Goal: Task Accomplishment & Management: Complete application form

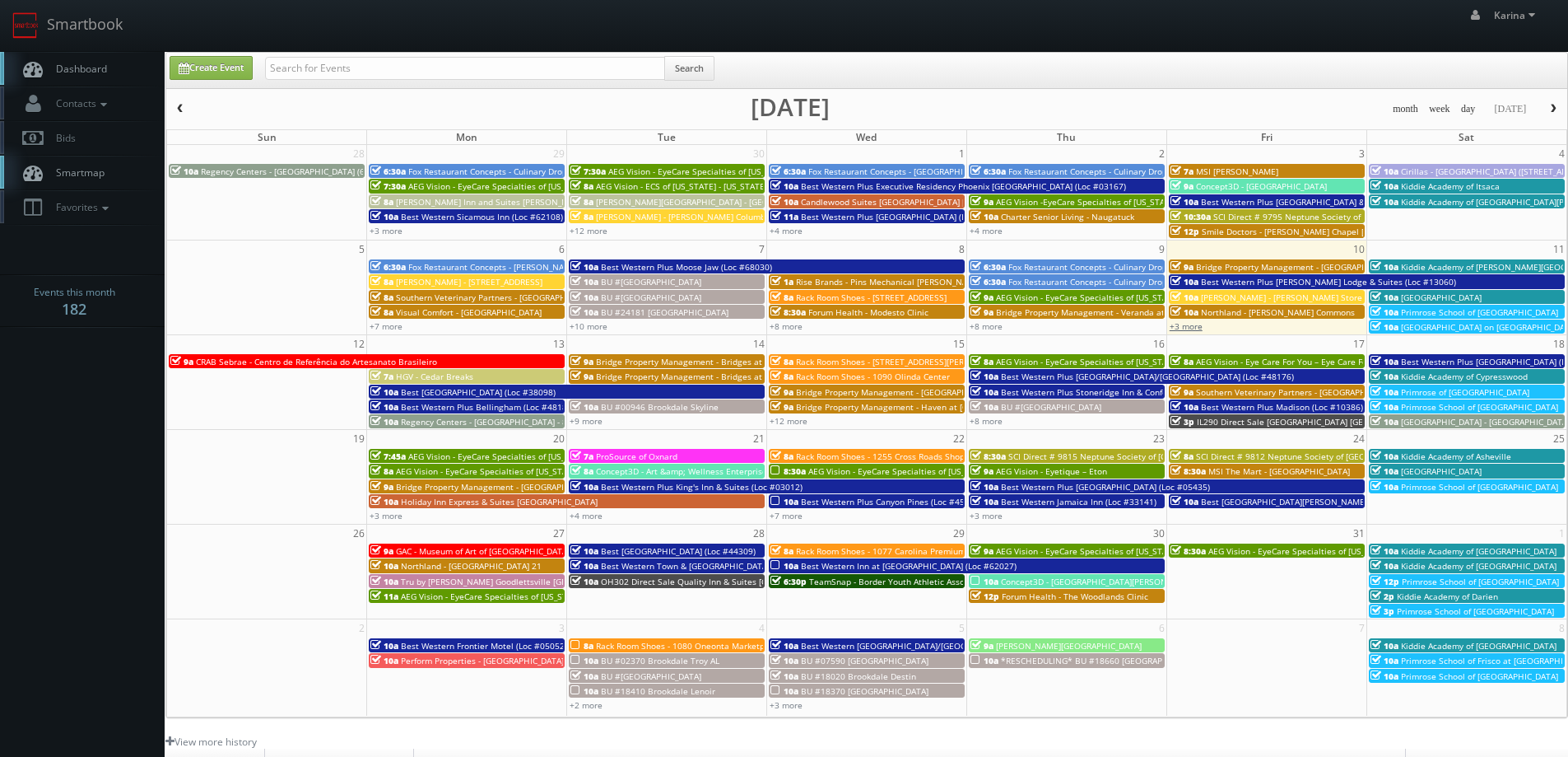
click at [1192, 326] on link "+3 more" at bounding box center [1186, 326] width 33 height 11
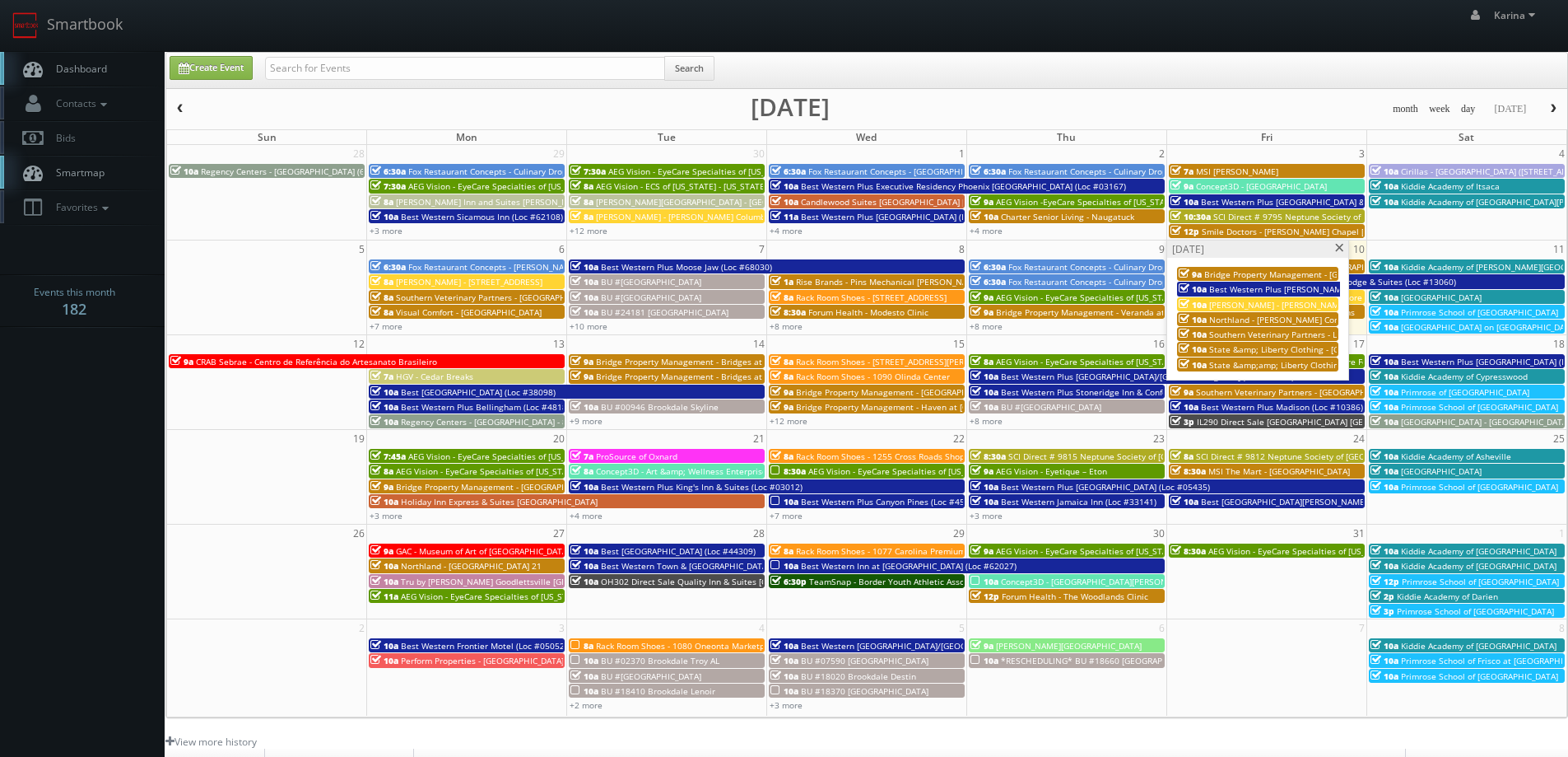
click at [1256, 366] on span "State &amp;amp; Liberty Clothing - [GEOGRAPHIC_DATA] [GEOGRAPHIC_DATA]" at bounding box center [1361, 365] width 305 height 11
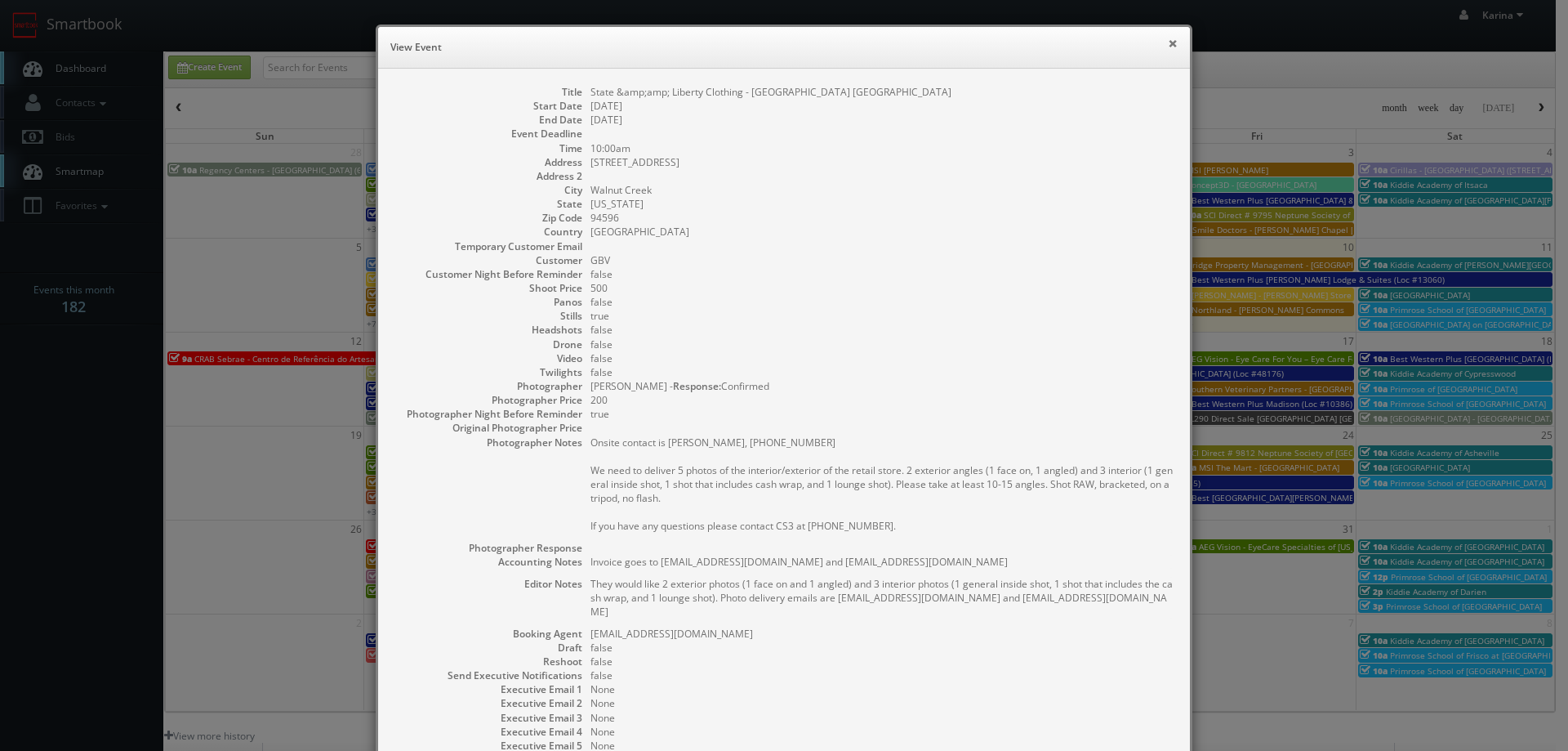
click at [1168, 41] on button "×" at bounding box center [1172, 43] width 10 height 11
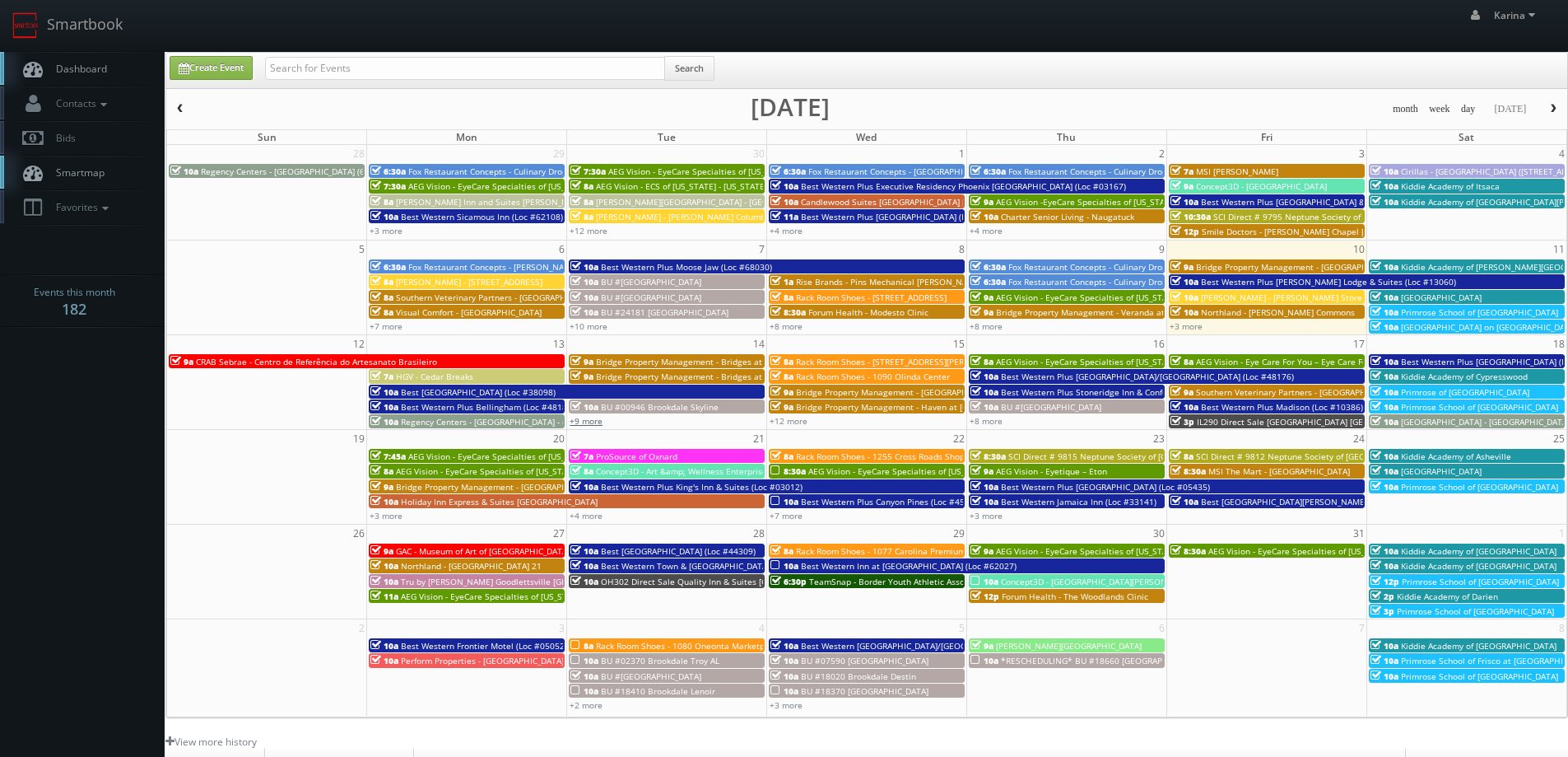
click at [580, 419] on link "+9 more" at bounding box center [586, 421] width 33 height 11
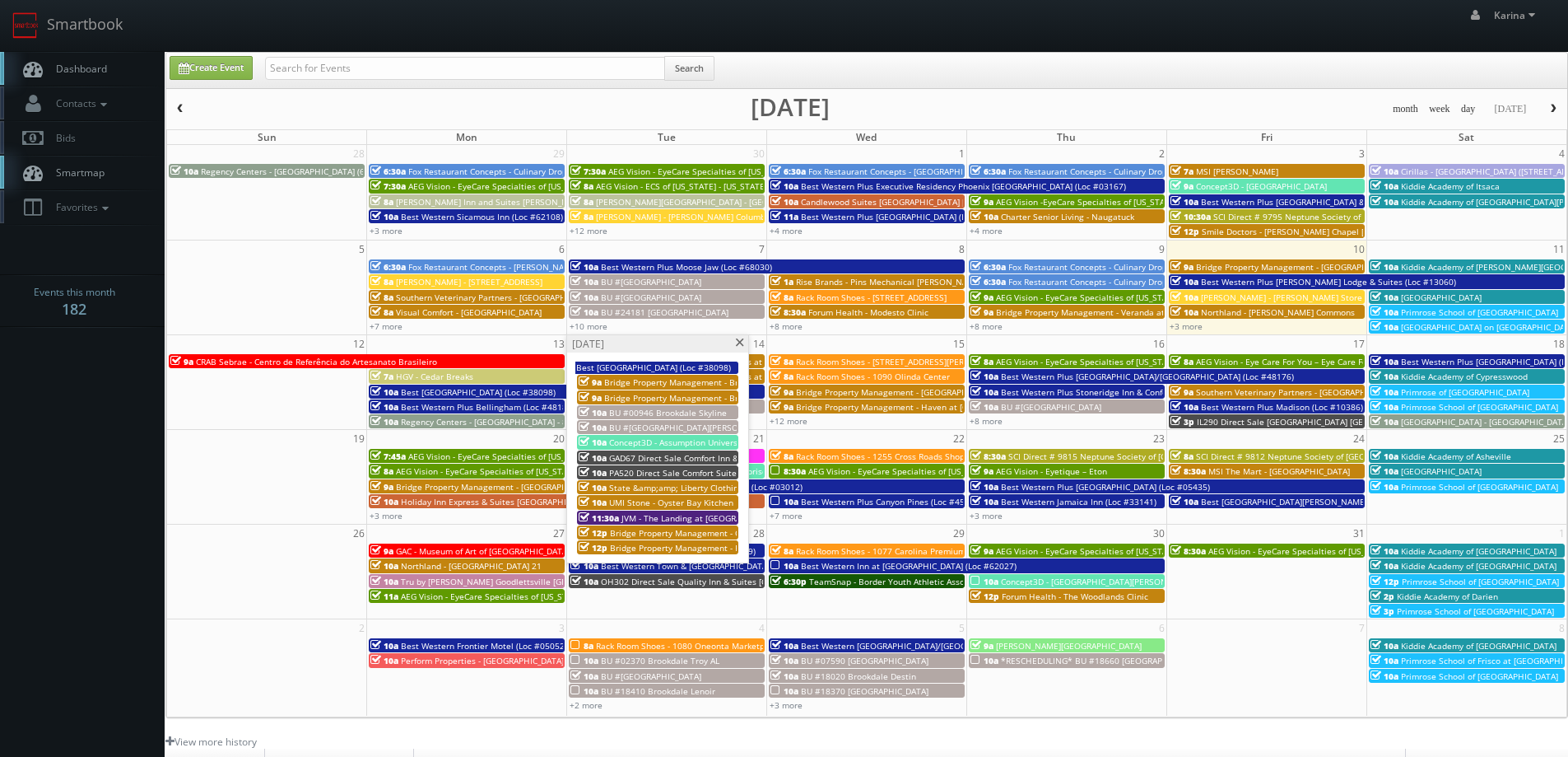
click at [744, 342] on span at bounding box center [740, 343] width 11 height 9
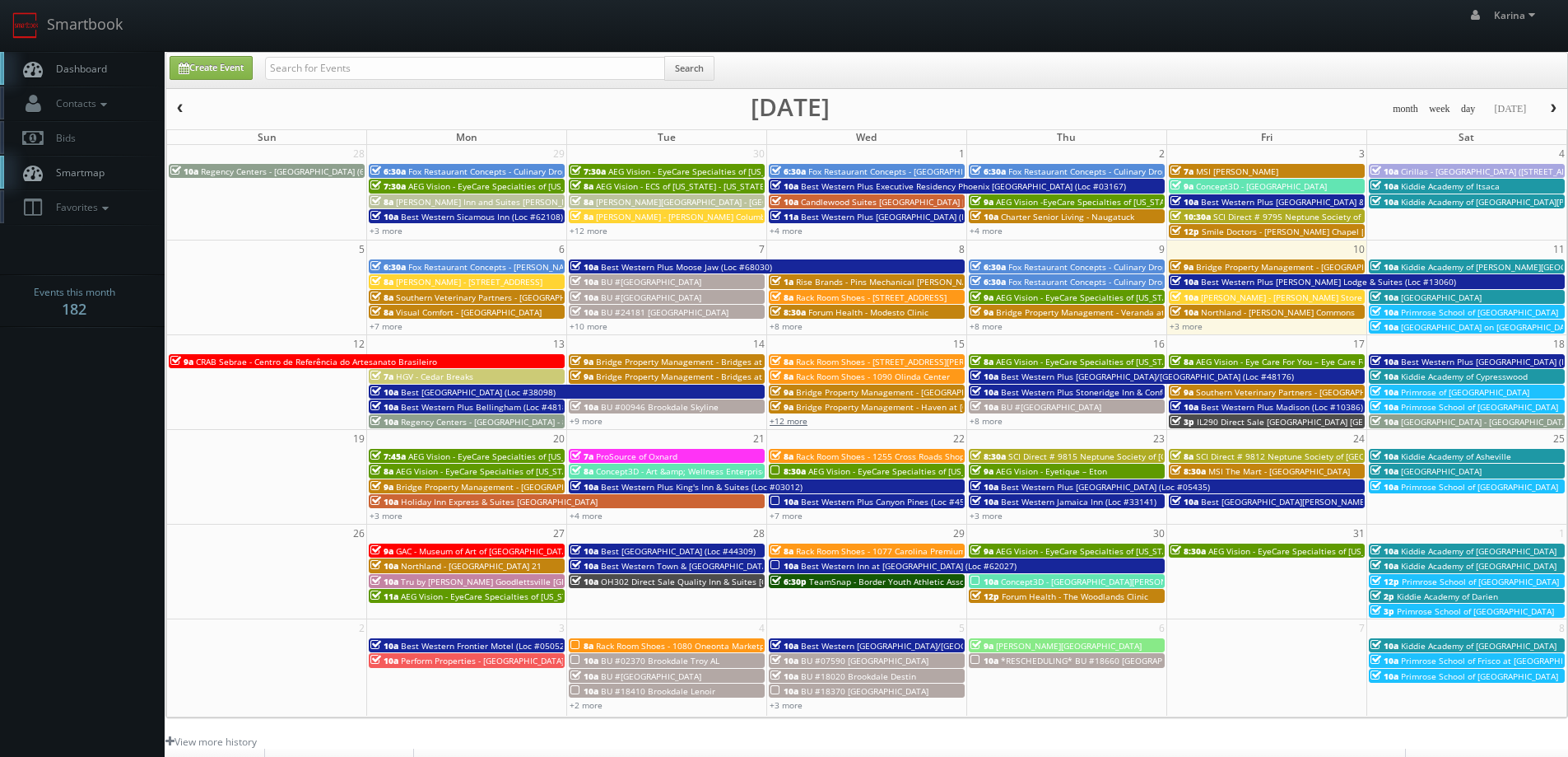
click at [792, 420] on link "+12 more" at bounding box center [788, 421] width 38 height 11
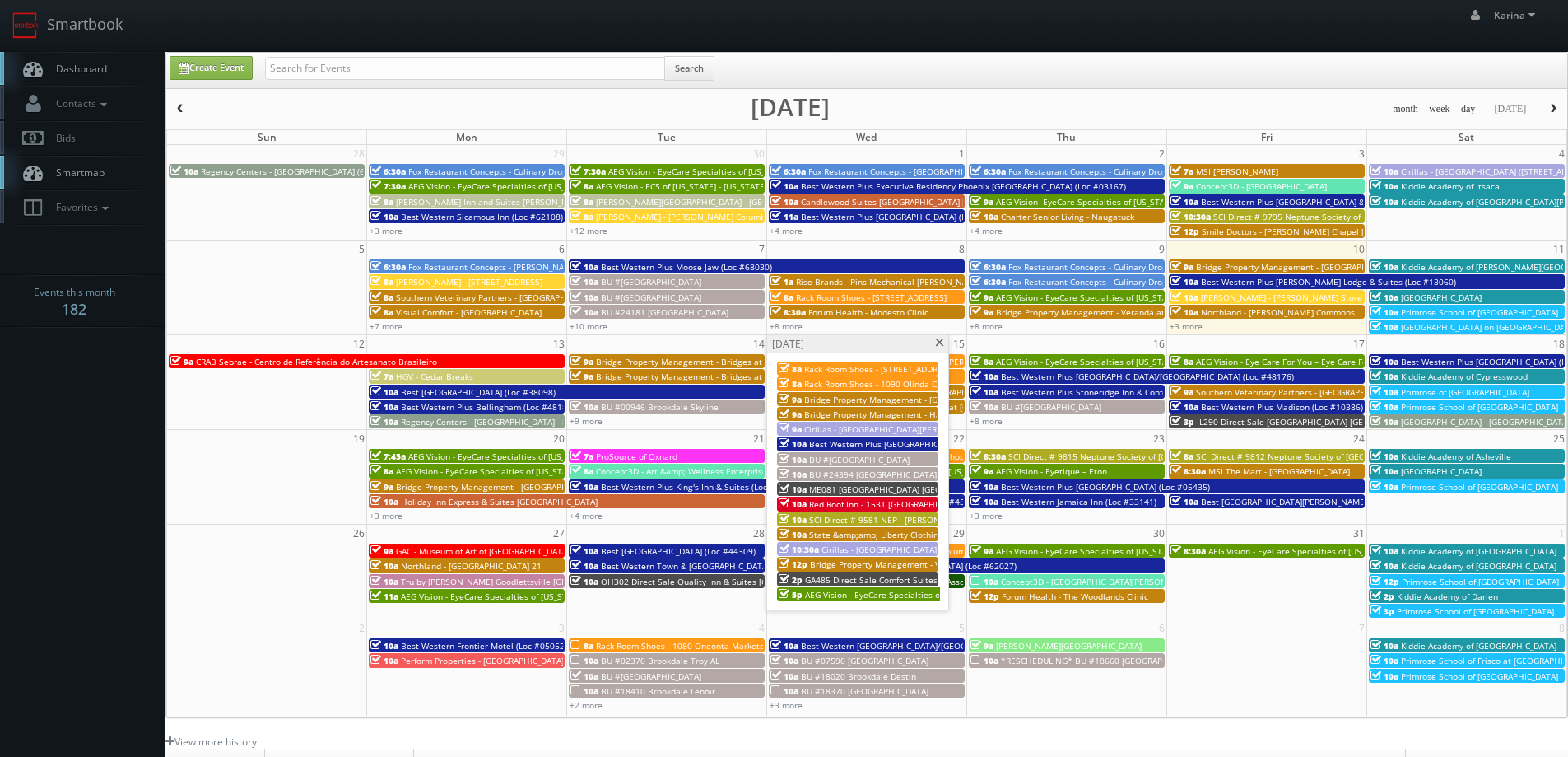
click at [939, 343] on span at bounding box center [940, 343] width 11 height 9
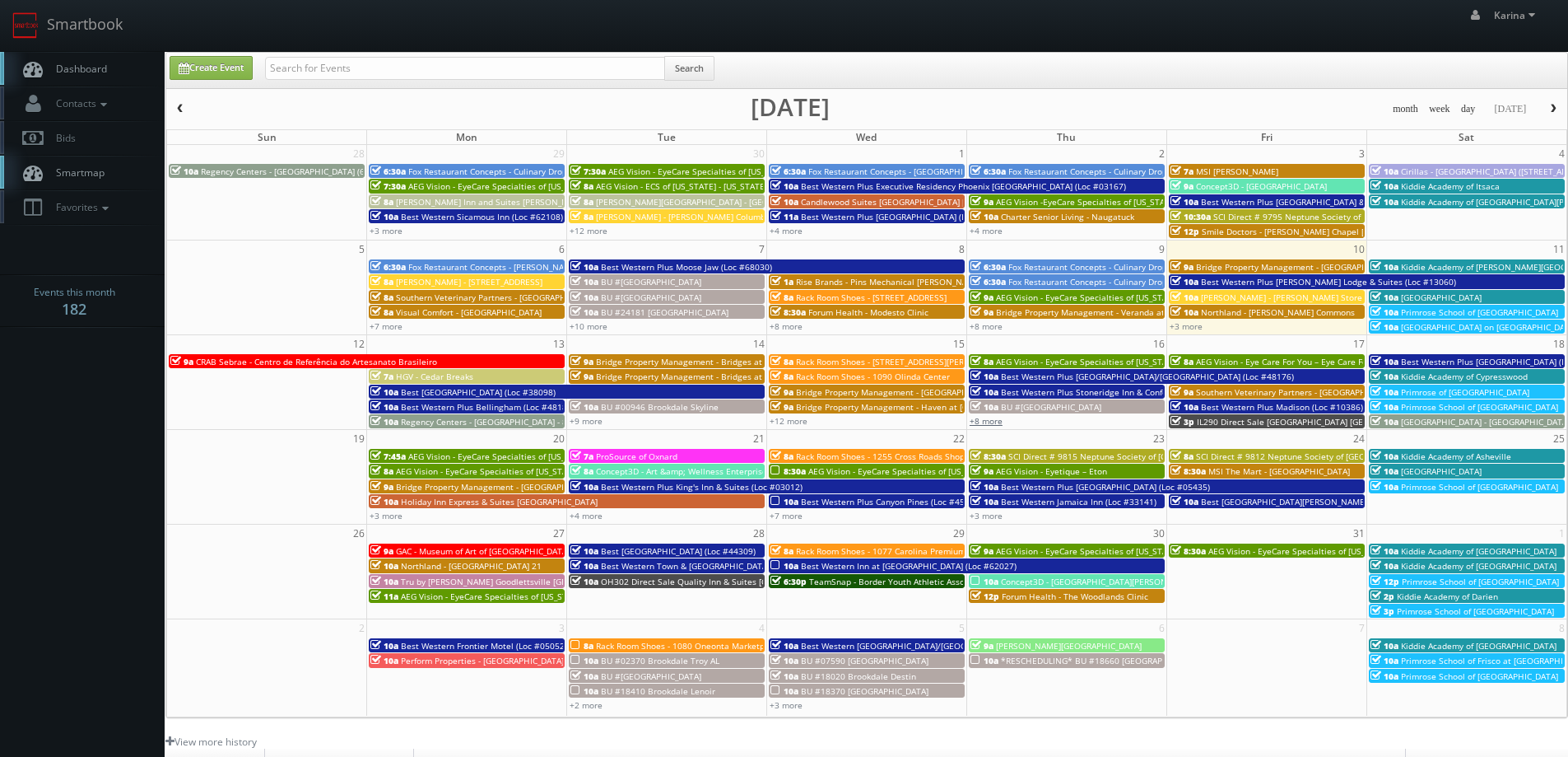
click at [994, 418] on link "+8 more" at bounding box center [987, 421] width 33 height 11
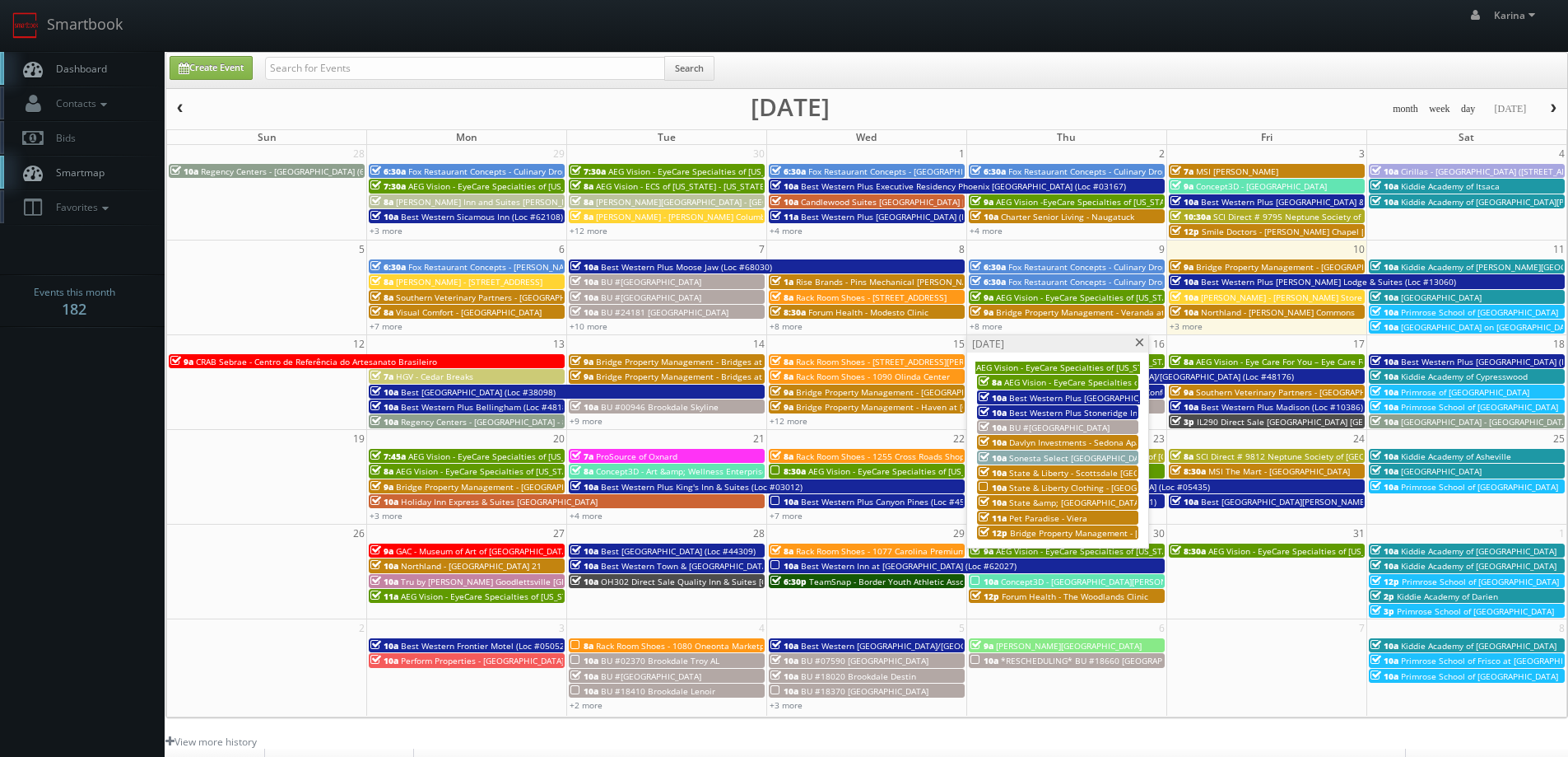
click at [1092, 490] on span "State & Liberty Clothing - [GEOGRAPHIC_DATA] - [GEOGRAPHIC_DATA] [GEOGRAPHIC_DA…" at bounding box center [1187, 487] width 354 height 11
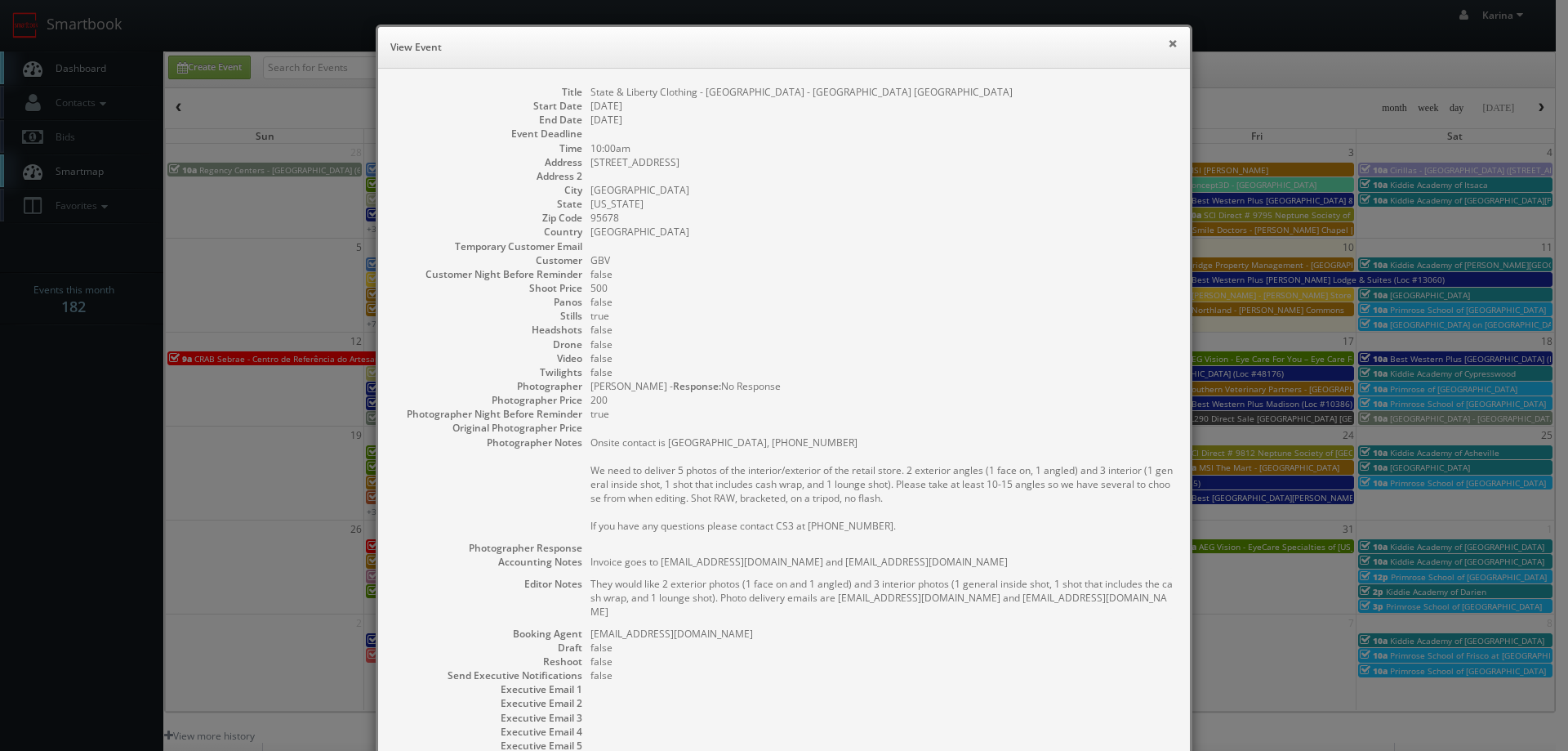
click at [1167, 45] on button "×" at bounding box center [1172, 43] width 10 height 11
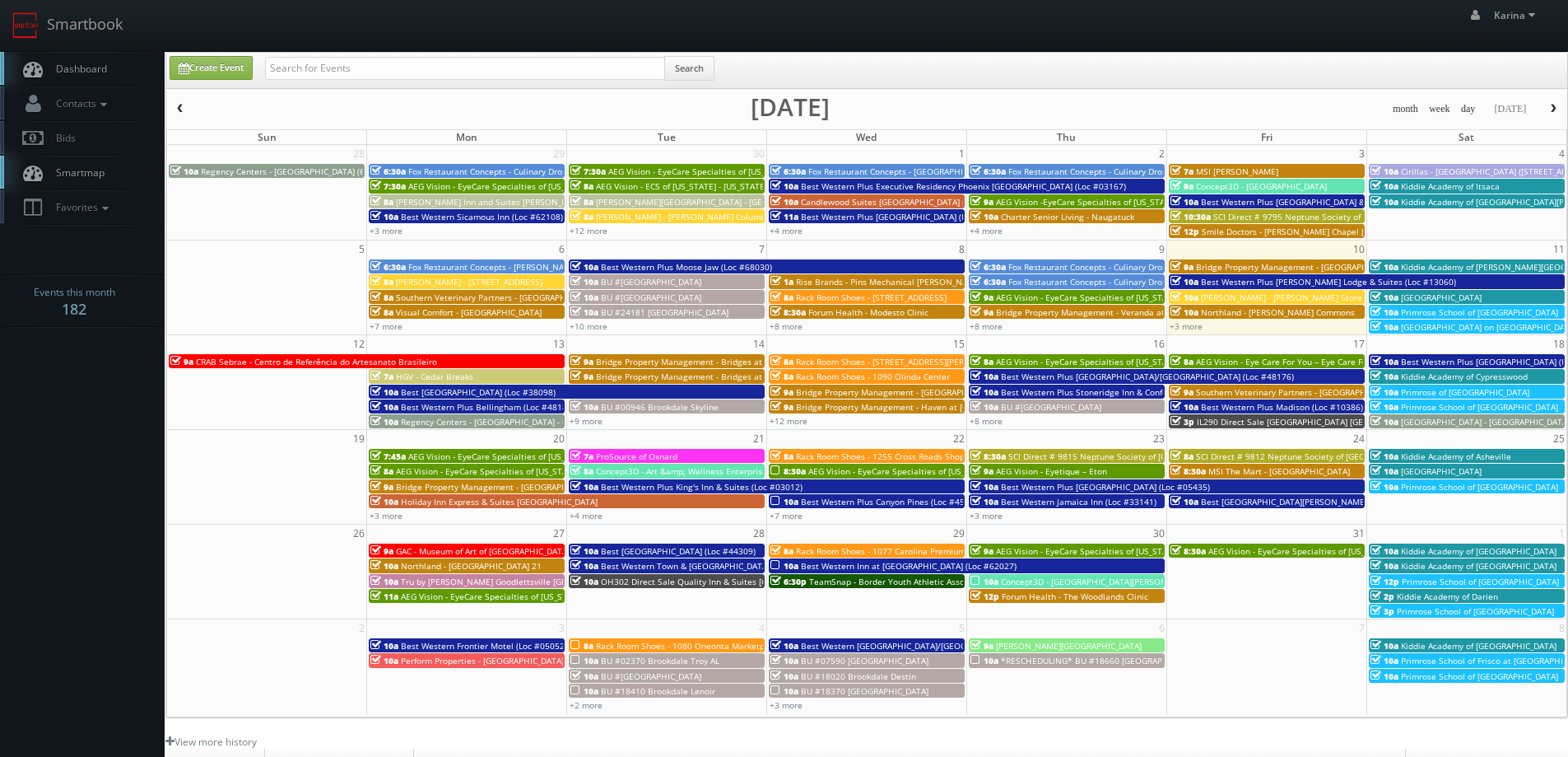
click at [68, 72] on span "Dashboard" at bounding box center [78, 68] width 59 height 14
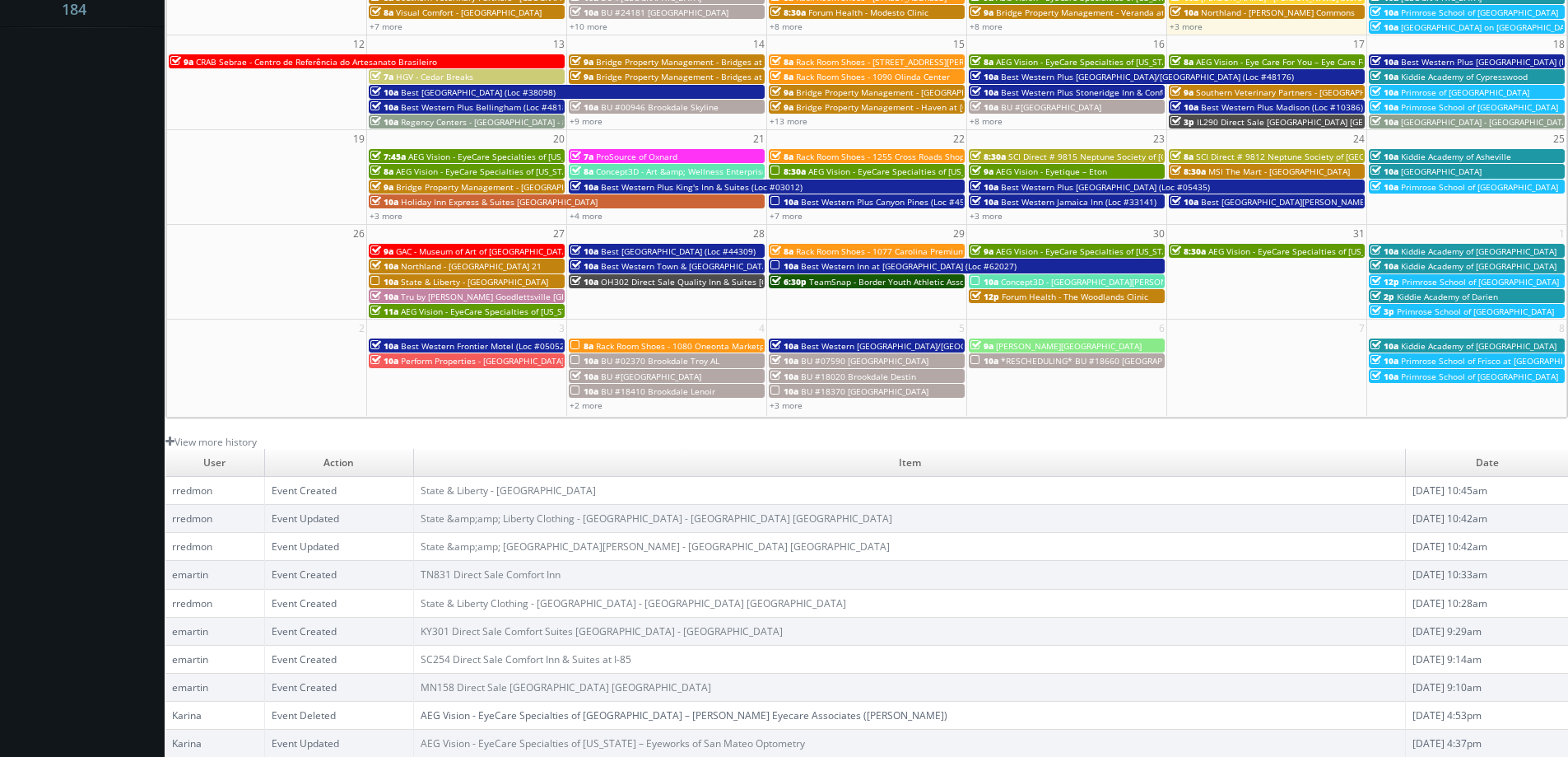
scroll to position [53, 0]
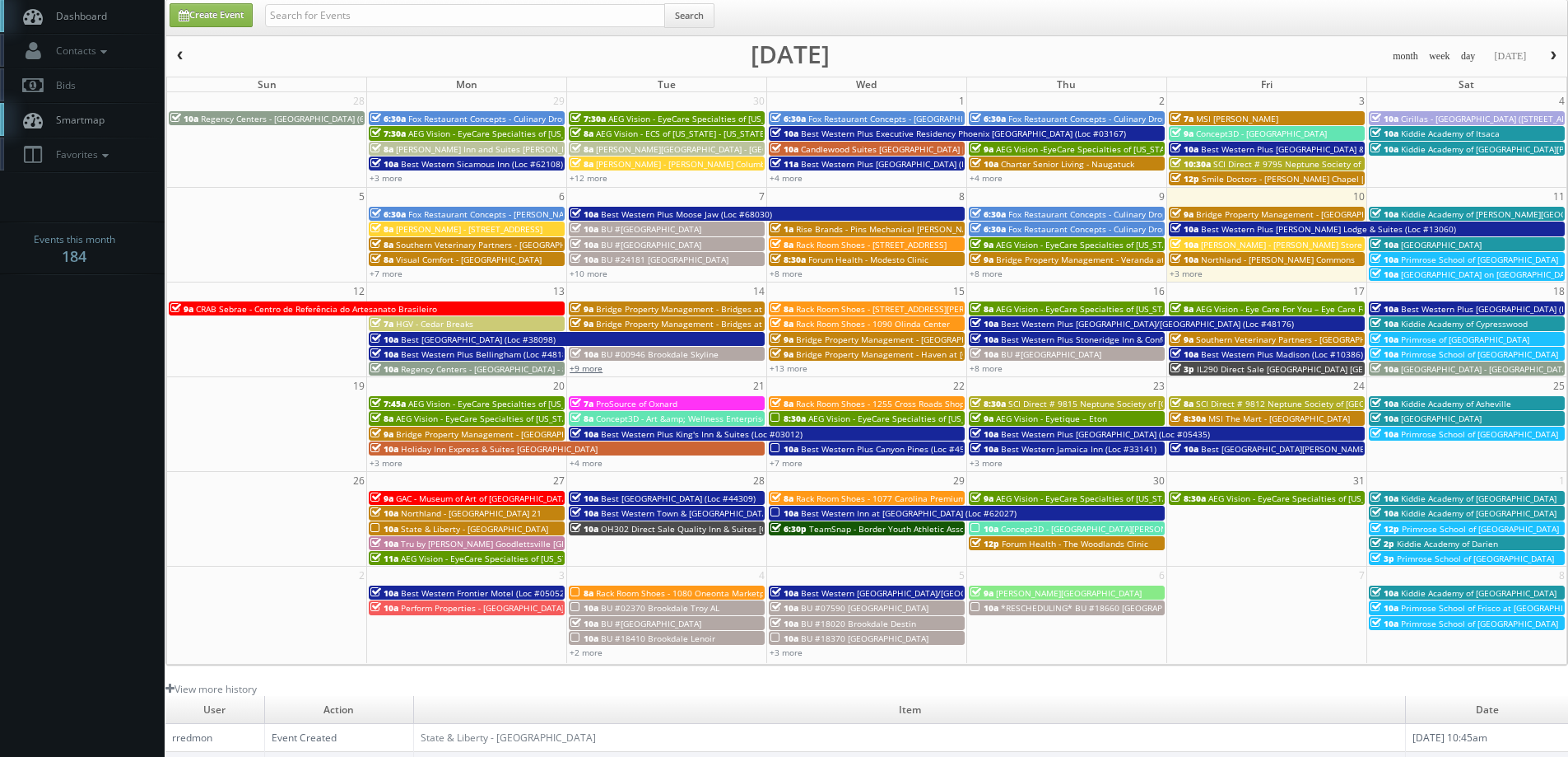
click at [588, 369] on link "+9 more" at bounding box center [586, 367] width 33 height 11
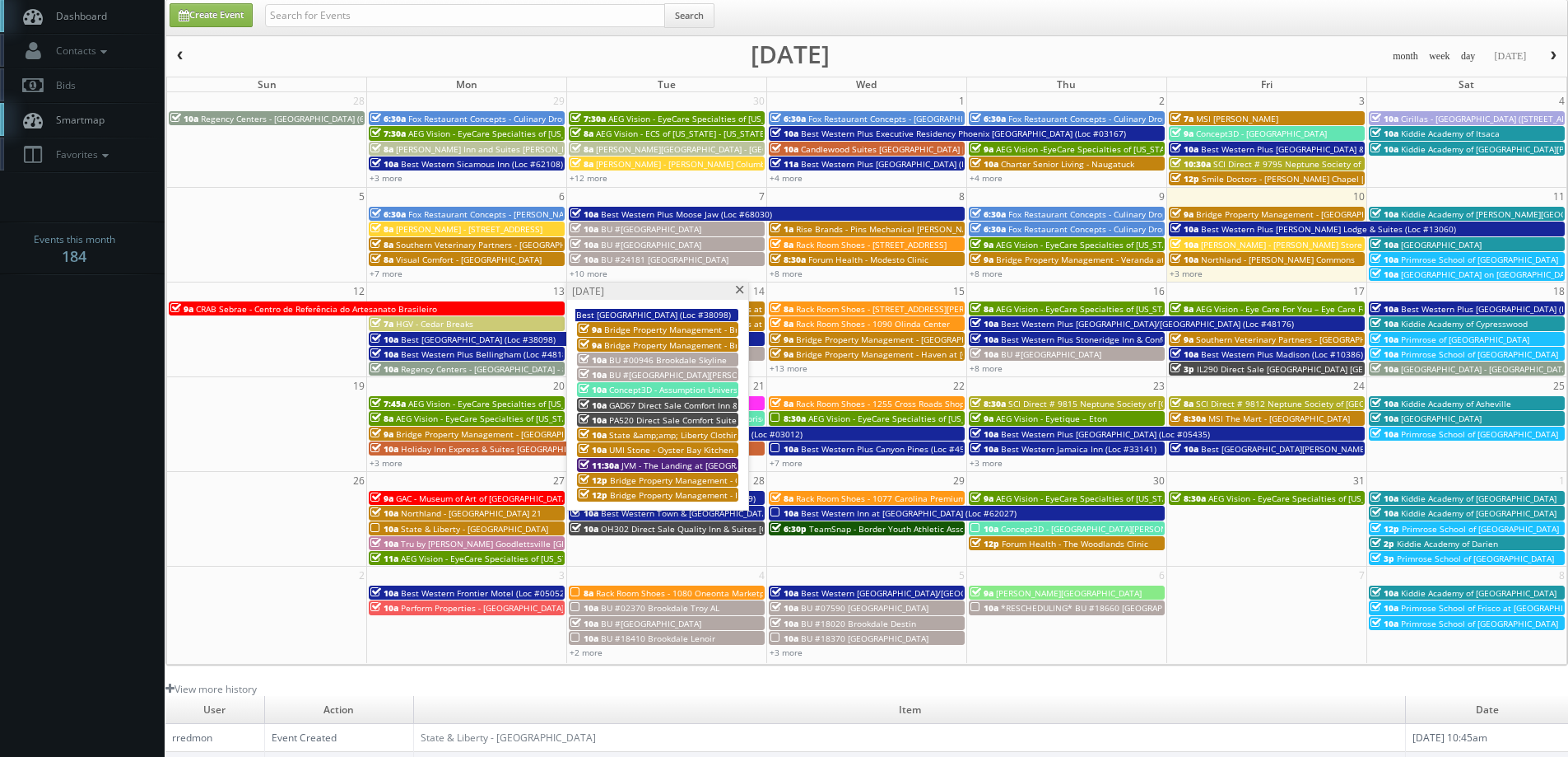
click at [736, 293] on span at bounding box center [740, 291] width 11 height 9
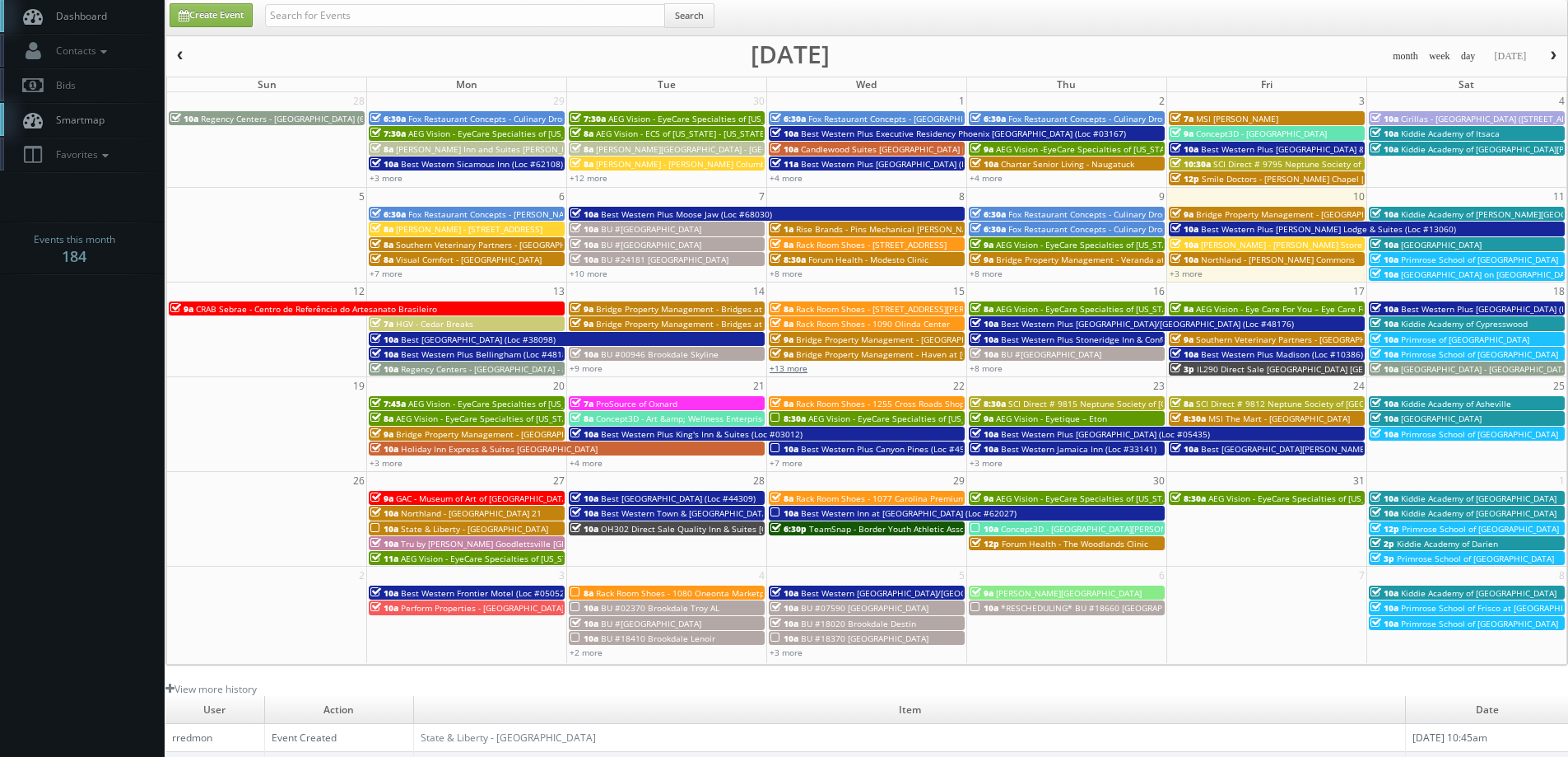
click at [784, 367] on link "+13 more" at bounding box center [788, 367] width 38 height 11
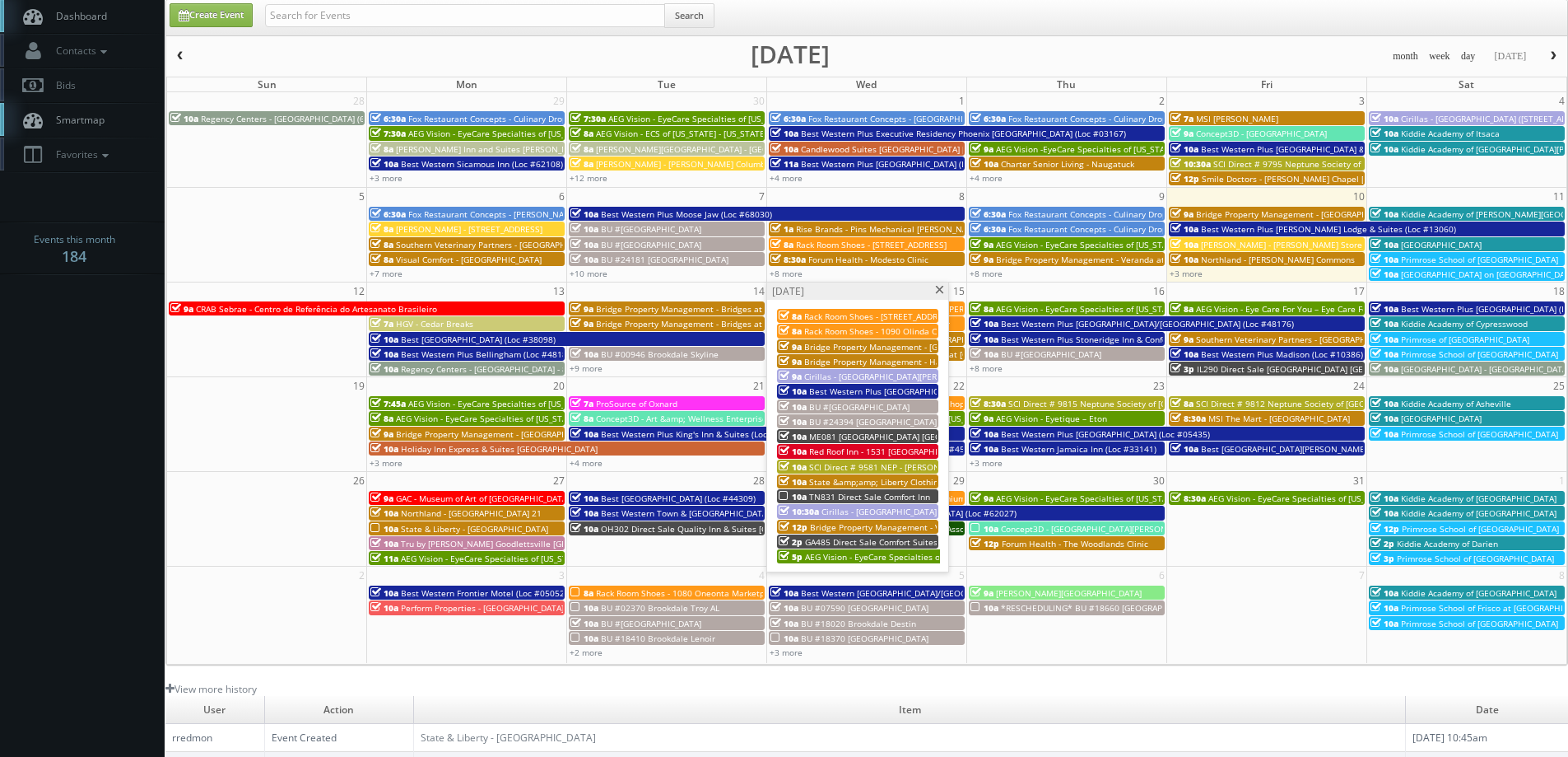
click at [843, 495] on span "TN831 Direct Sale Comfort Inn" at bounding box center [869, 497] width 121 height 11
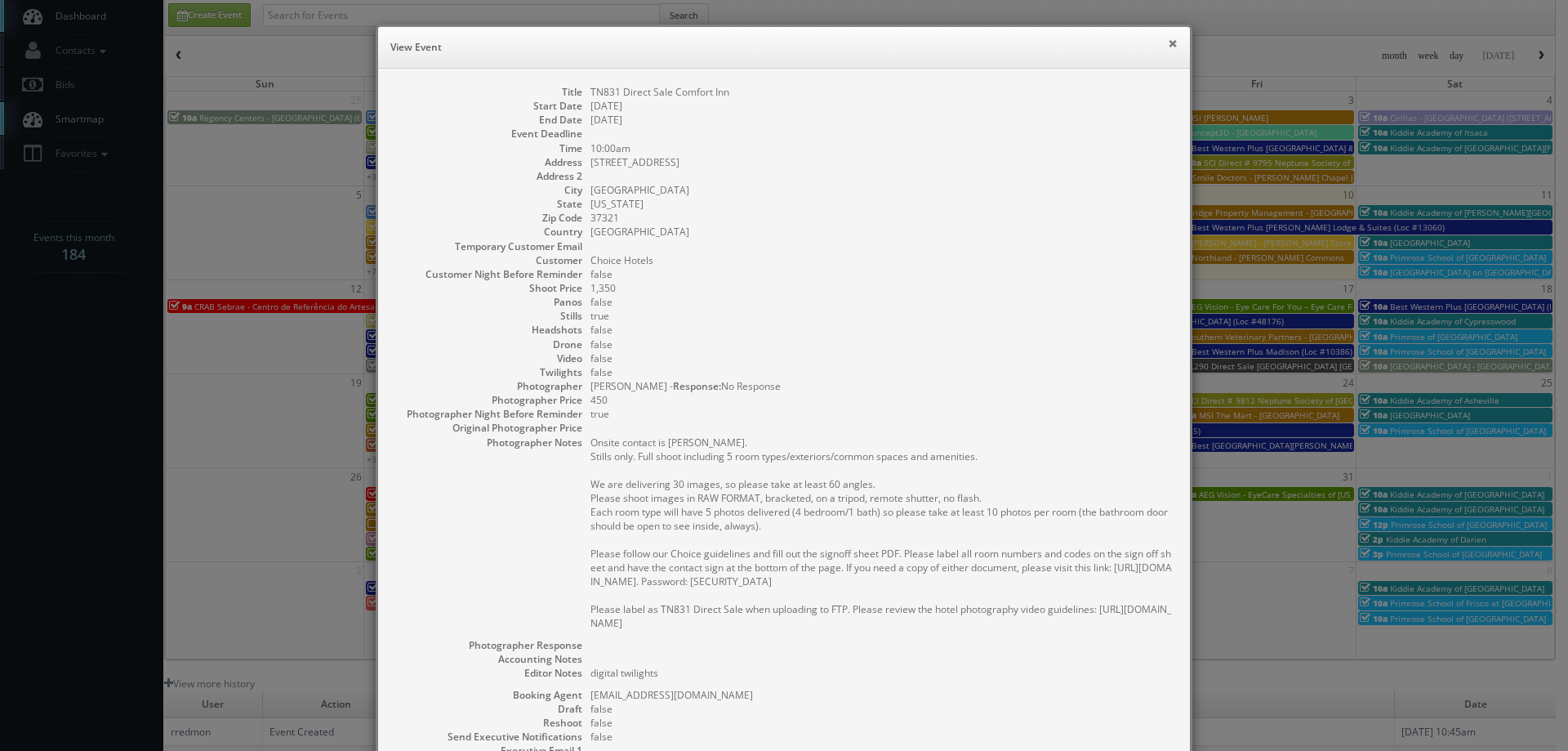
click at [1167, 45] on button "×" at bounding box center [1172, 43] width 10 height 11
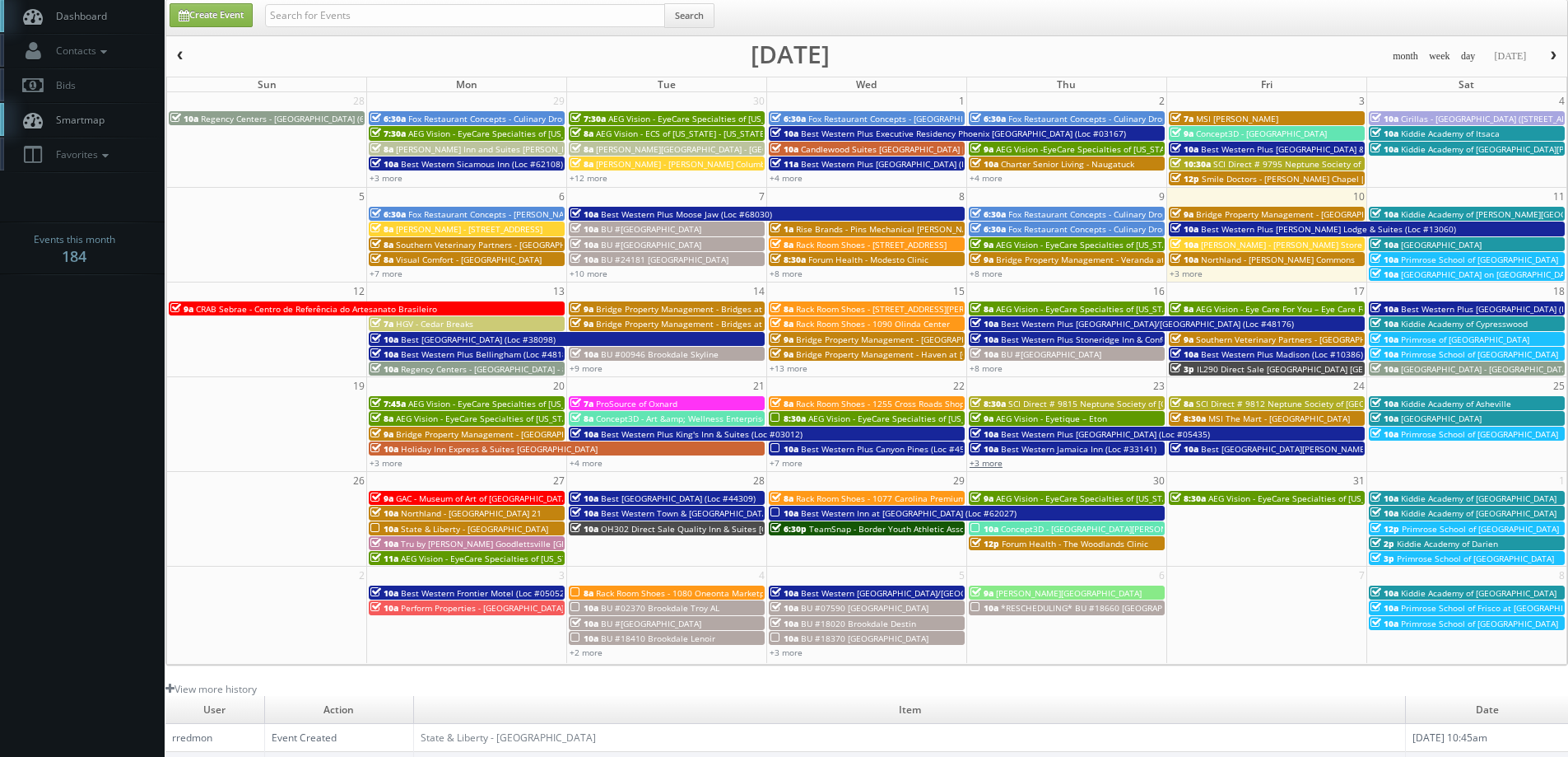
click at [995, 462] on link "+3 more" at bounding box center [987, 463] width 33 height 11
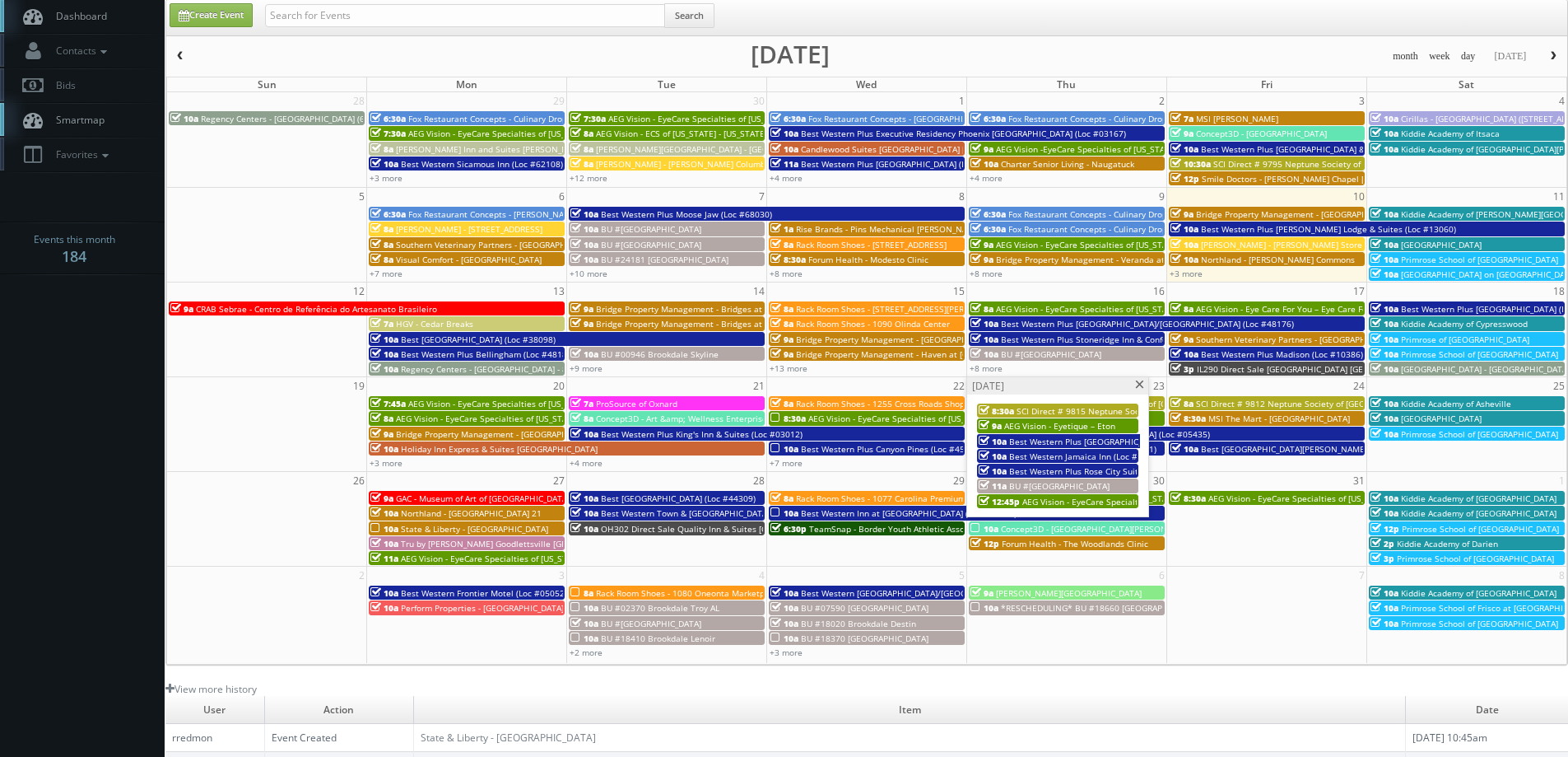
click at [1142, 386] on span at bounding box center [1140, 385] width 11 height 9
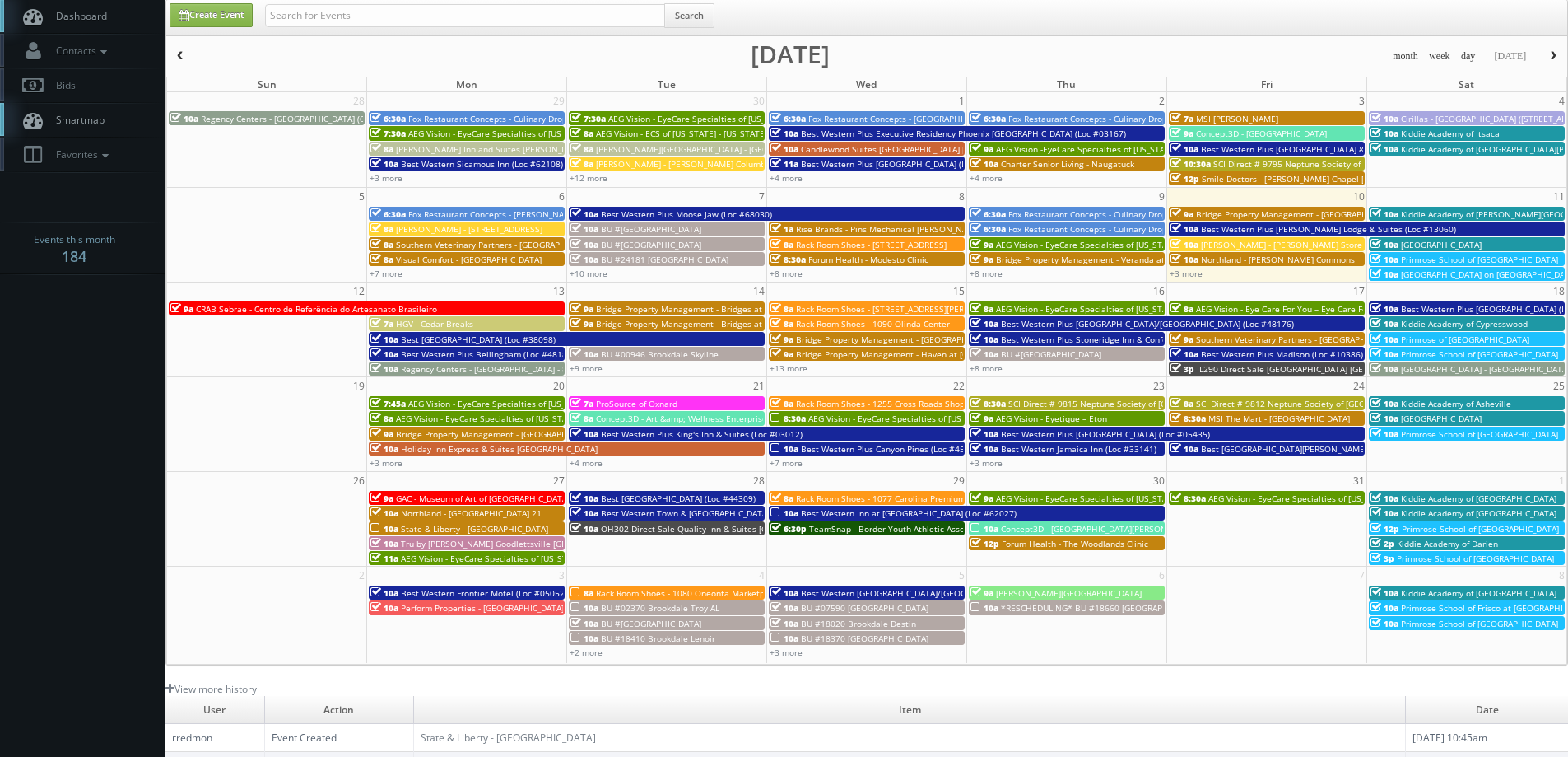
click at [1416, 499] on span "Kiddie Academy of [GEOGRAPHIC_DATA]" at bounding box center [1478, 498] width 156 height 11
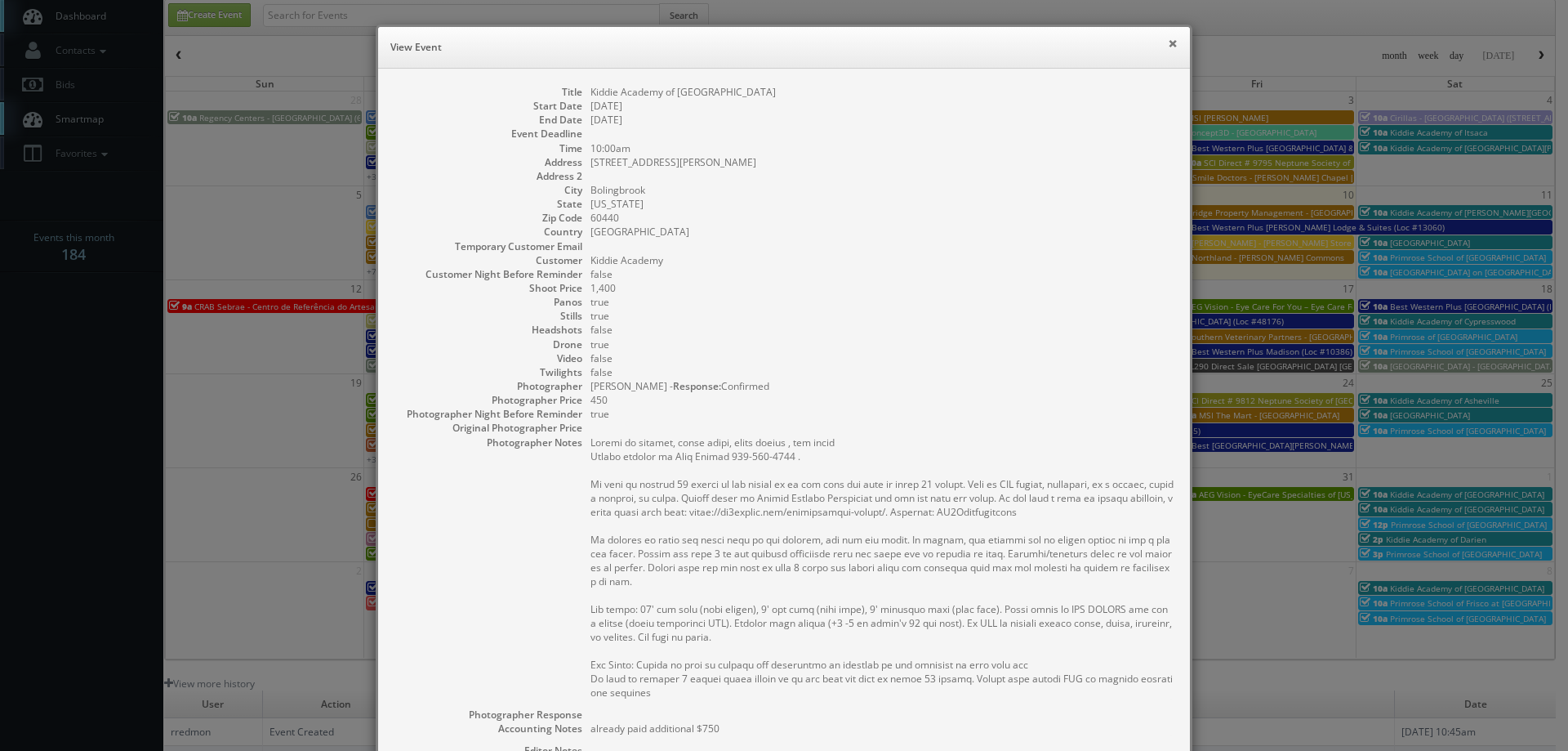
click at [1168, 46] on button "×" at bounding box center [1172, 43] width 10 height 11
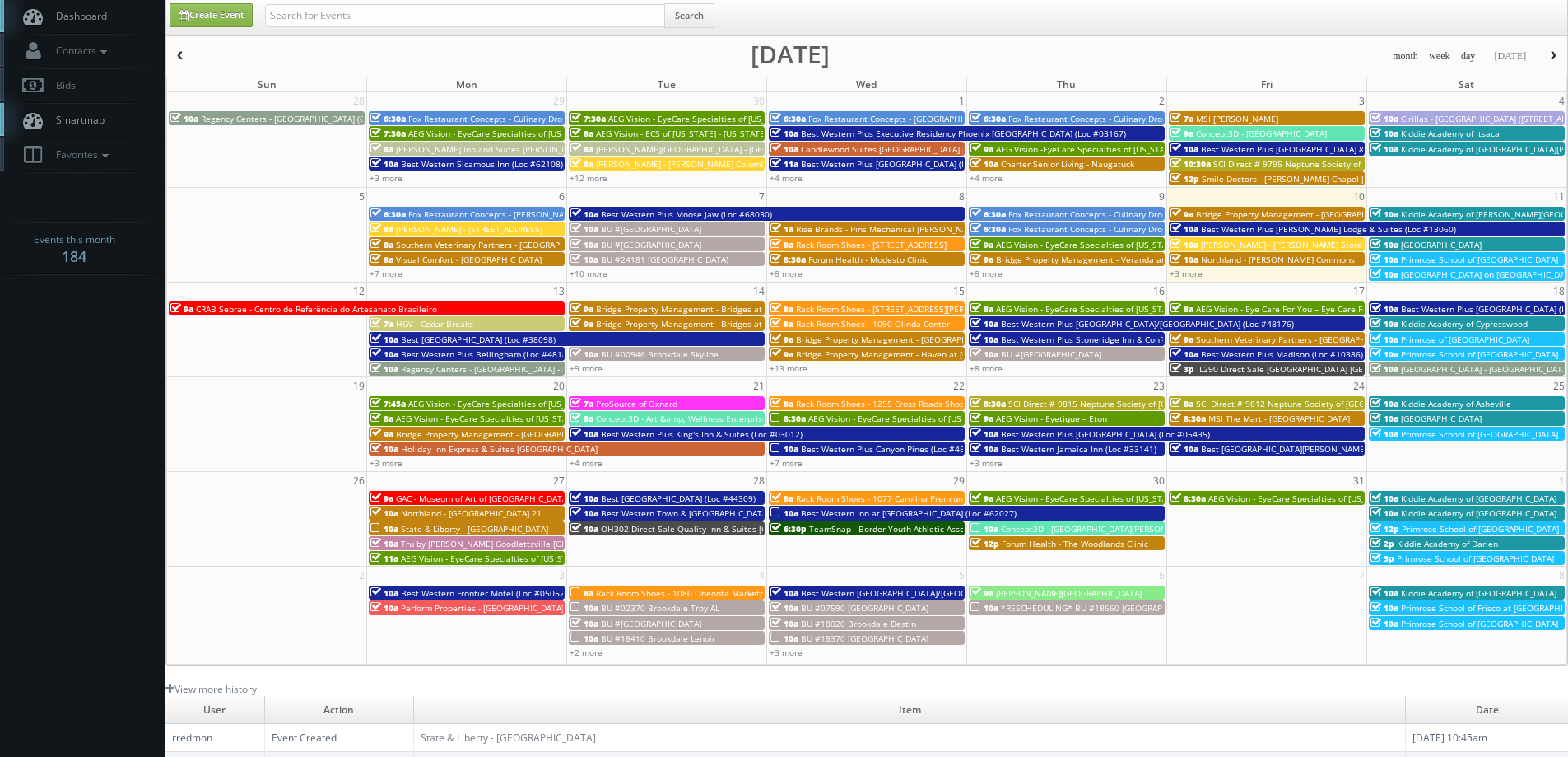
click at [1551, 52] on span "button" at bounding box center [1553, 55] width 11 height 10
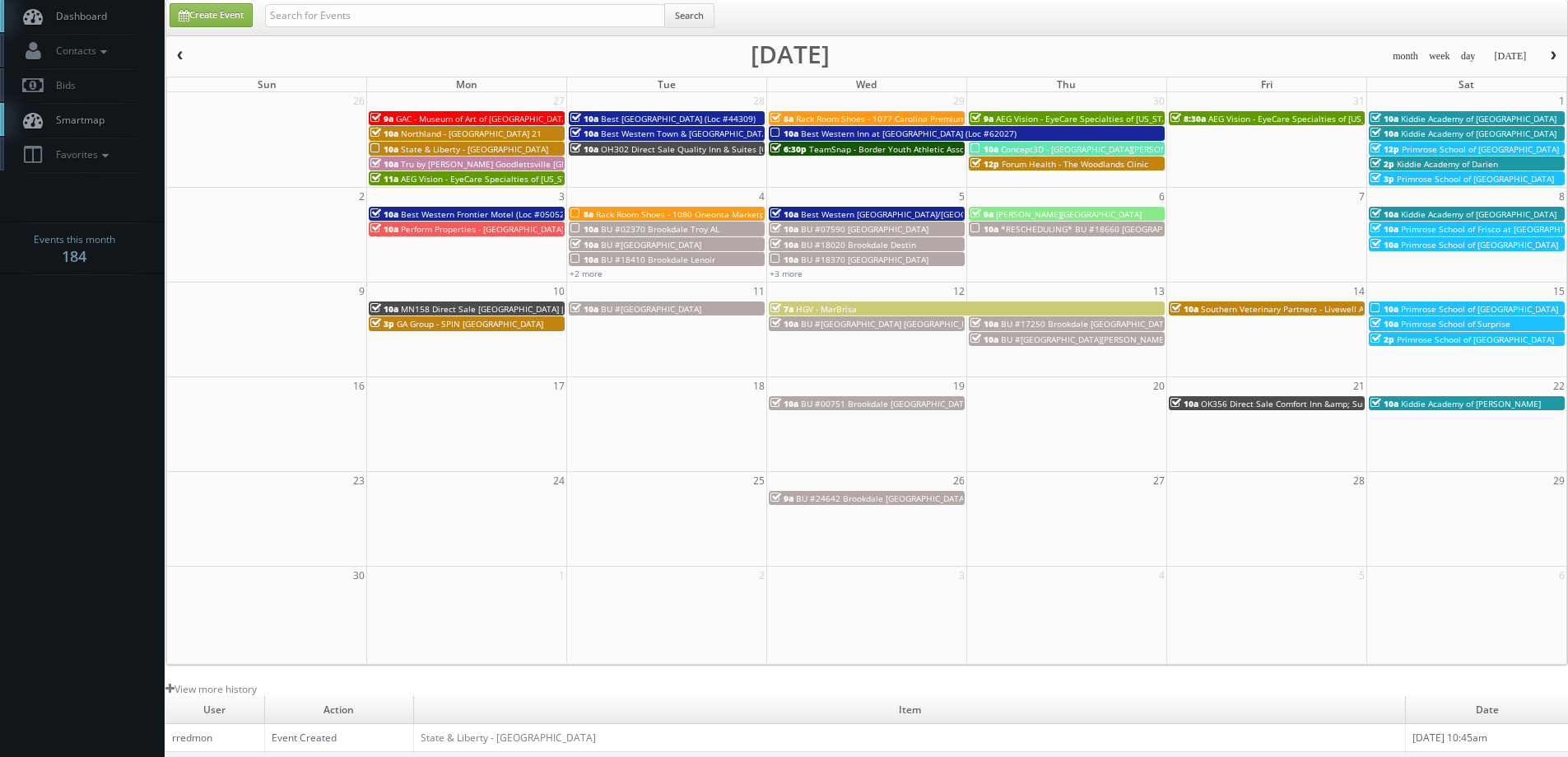
scroll to position [0, 0]
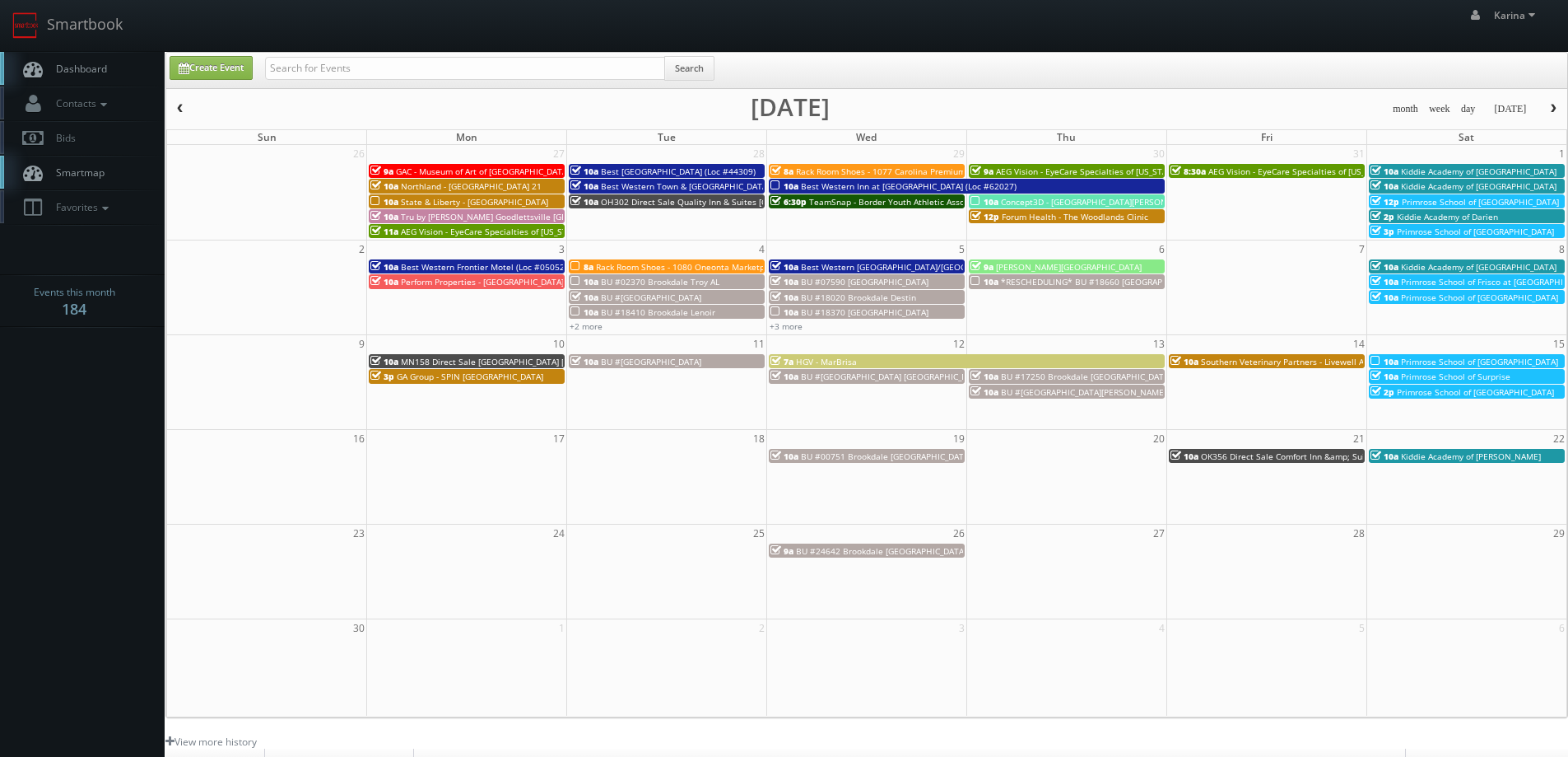
click at [602, 268] on span "Rack Room Shoes - 1080 Oneonta Marketplace" at bounding box center [688, 267] width 186 height 11
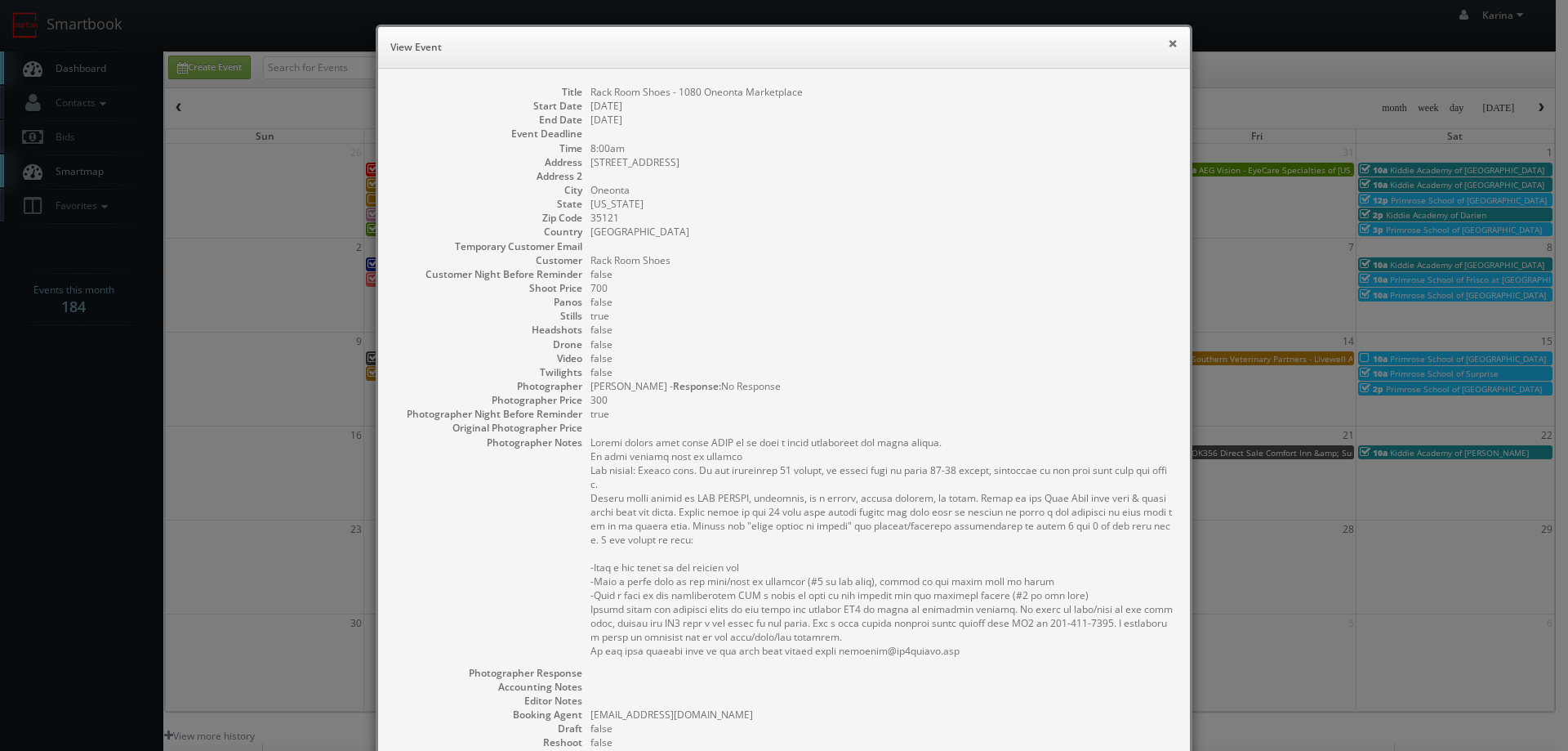
click at [1167, 41] on button "×" at bounding box center [1172, 43] width 10 height 11
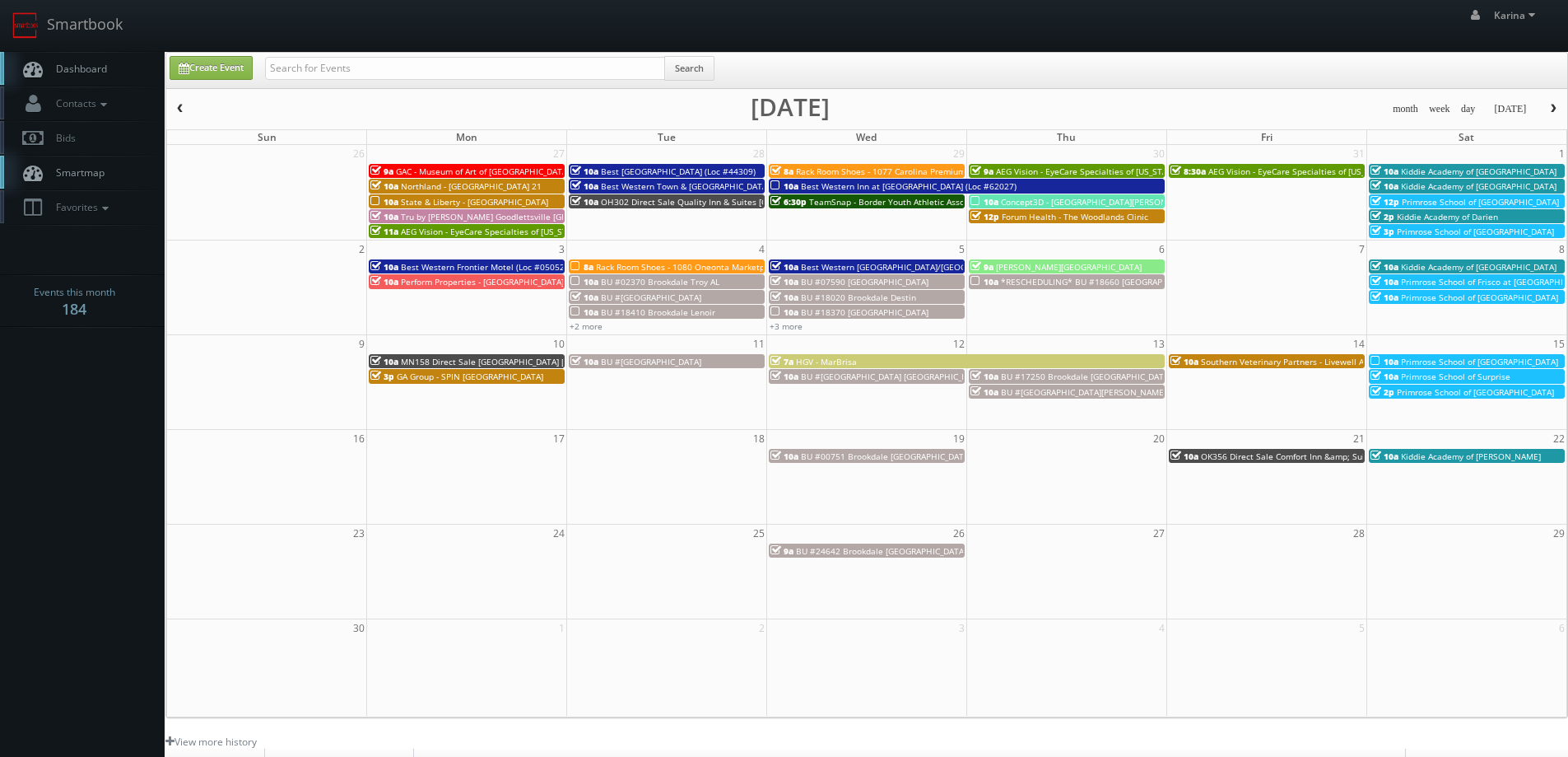
click at [88, 76] on link "Dashboard" at bounding box center [82, 68] width 164 height 34
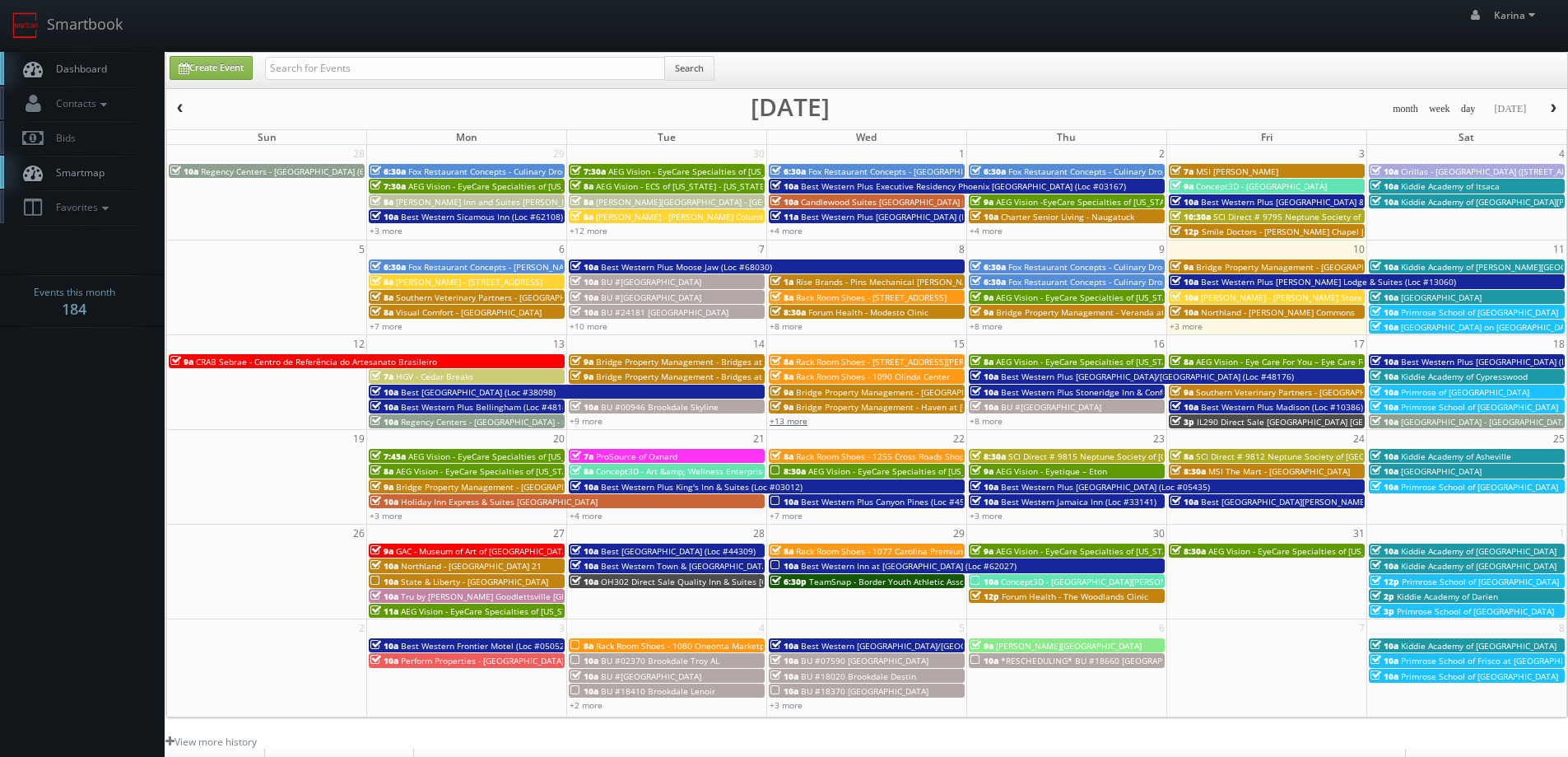
click at [784, 423] on link "+13 more" at bounding box center [788, 421] width 38 height 11
click at [1191, 327] on link "+3 more" at bounding box center [1186, 326] width 33 height 11
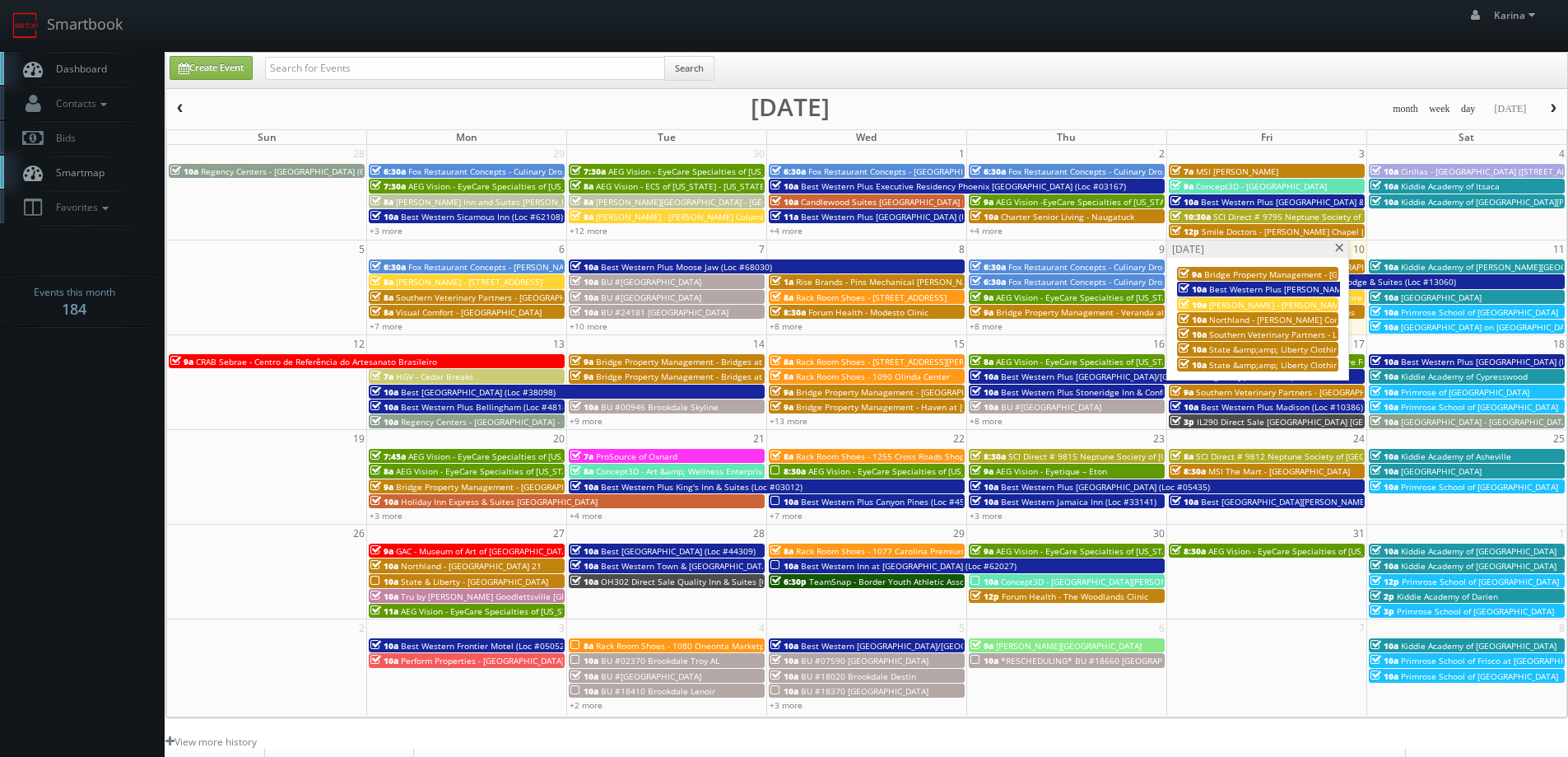
click at [1337, 249] on span at bounding box center [1340, 248] width 11 height 9
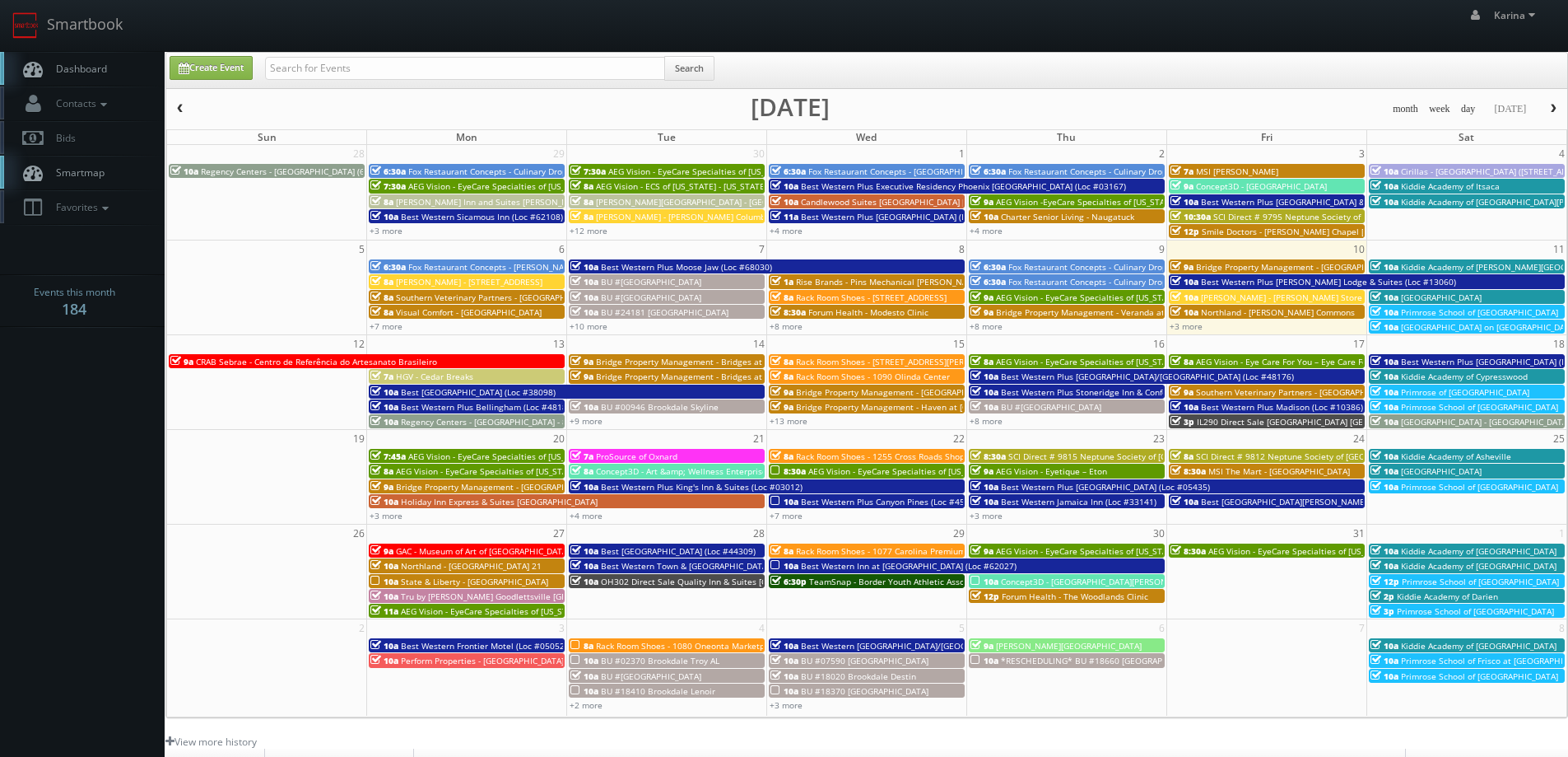
click at [1436, 269] on span "Kiddie Academy of [PERSON_NAME][GEOGRAPHIC_DATA]" at bounding box center [1511, 267] width 221 height 11
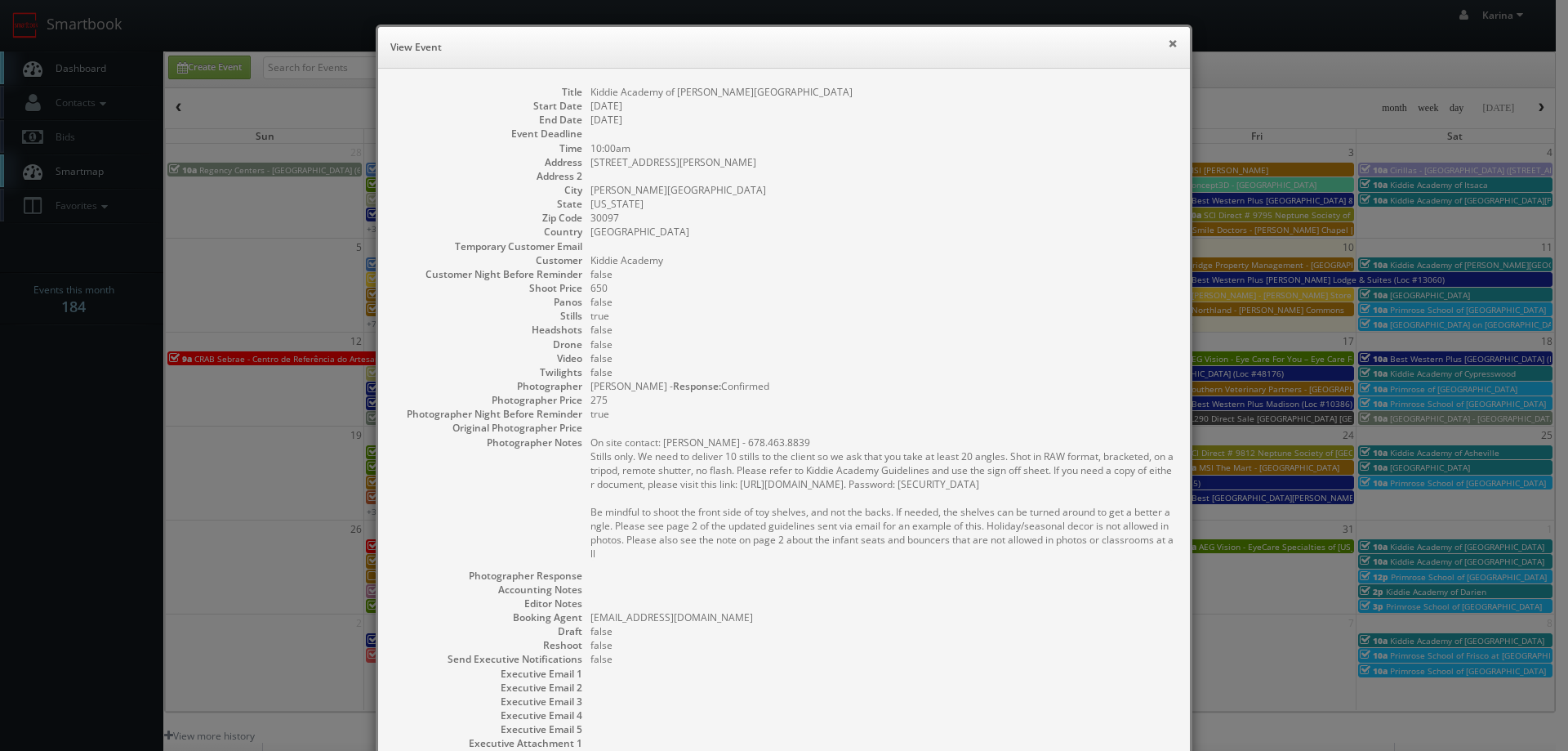
click at [1167, 45] on button "×" at bounding box center [1172, 43] width 10 height 11
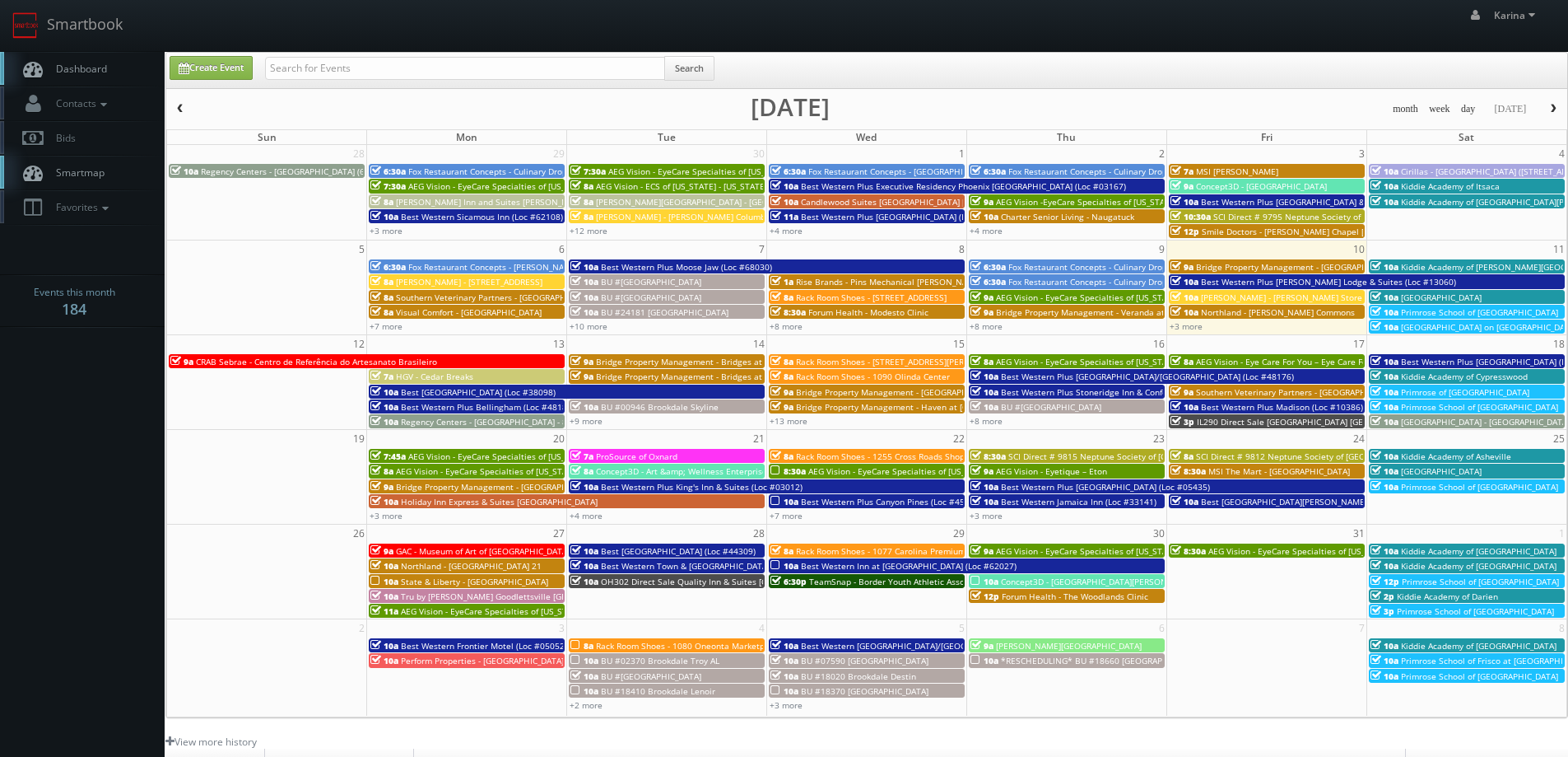
click at [1482, 296] on span "[GEOGRAPHIC_DATA]" at bounding box center [1441, 297] width 80 height 11
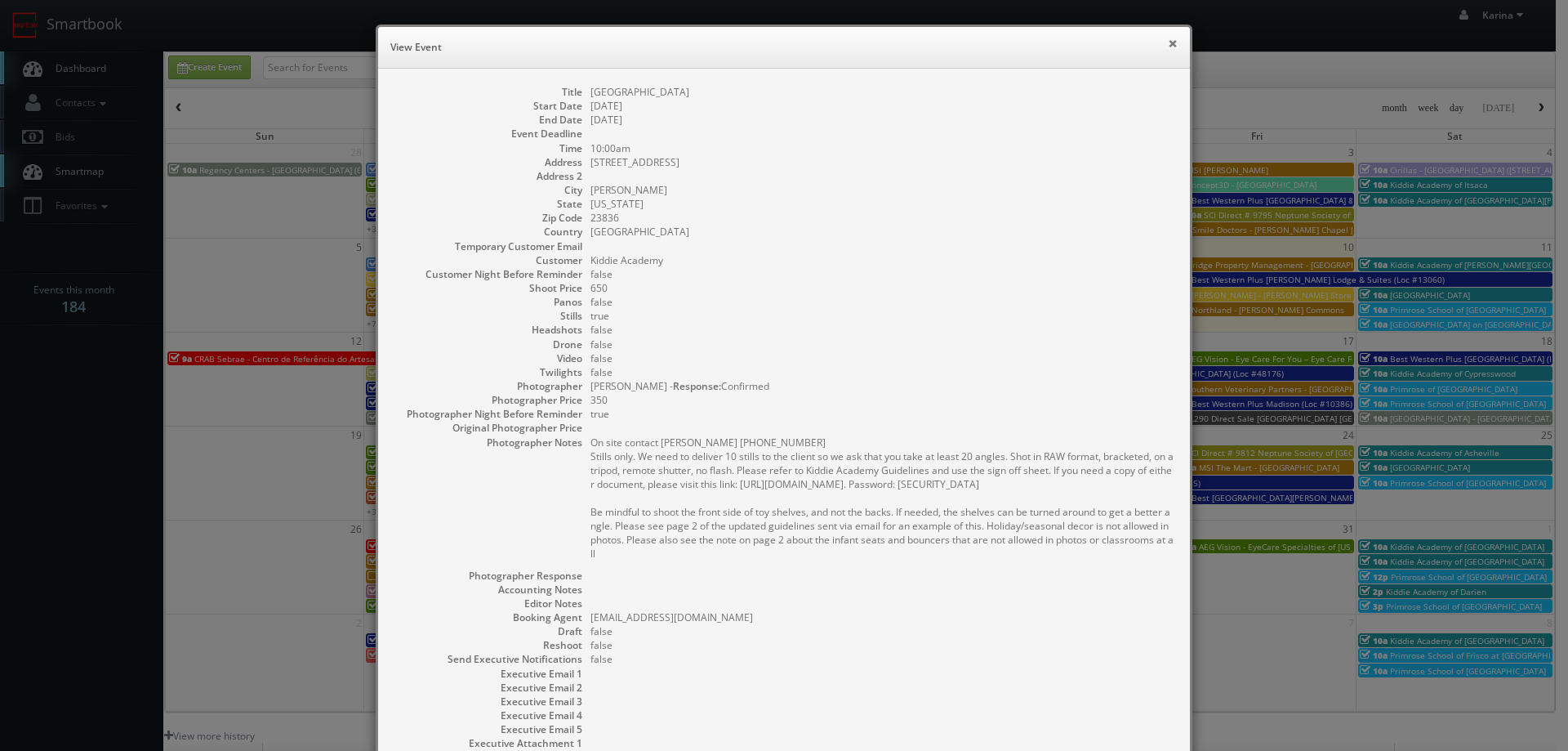
click at [1167, 49] on button "×" at bounding box center [1172, 43] width 10 height 11
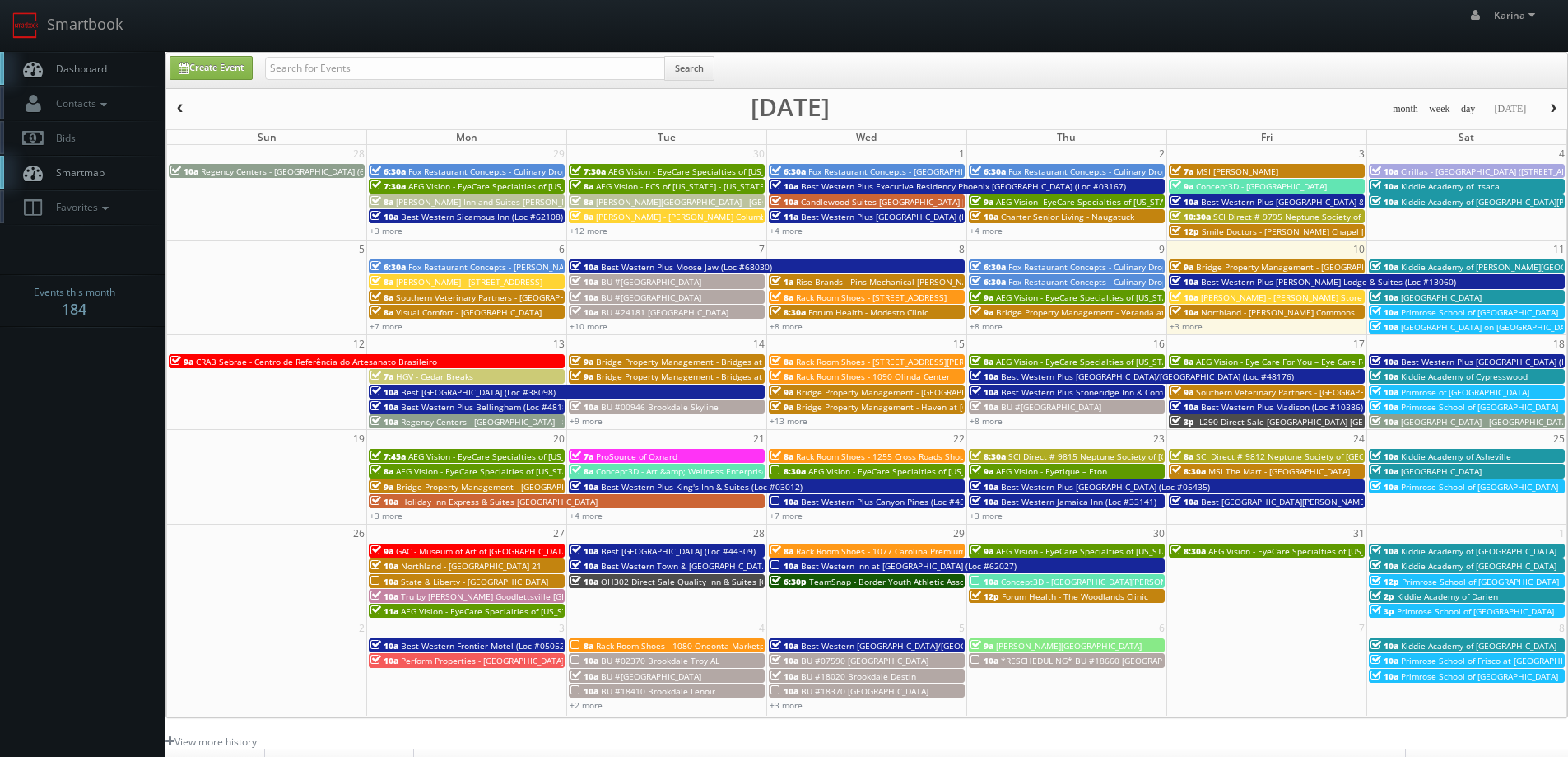
click at [1430, 314] on span "Primrose School of [GEOGRAPHIC_DATA]" at bounding box center [1479, 312] width 157 height 11
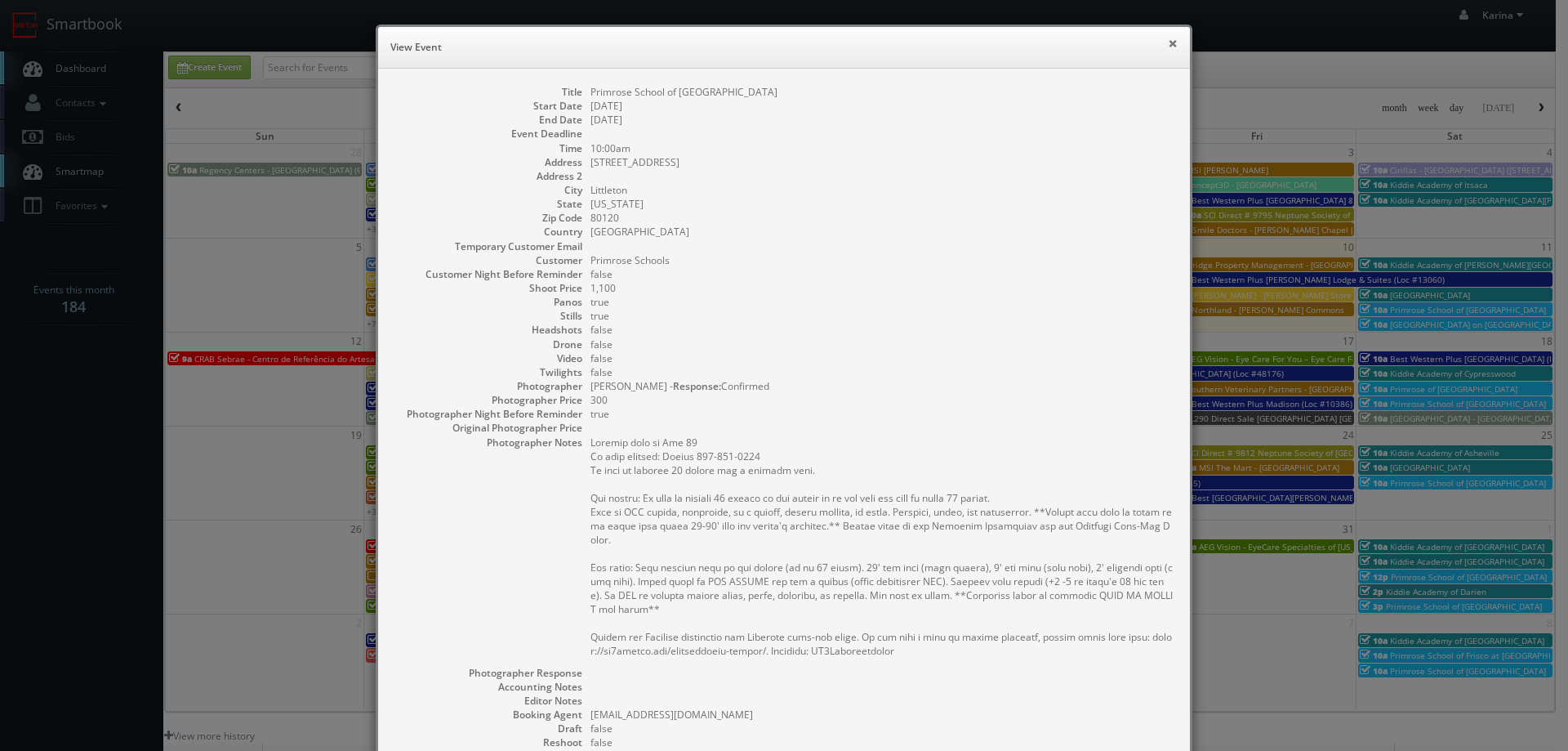
click at [1168, 44] on button "×" at bounding box center [1172, 43] width 10 height 11
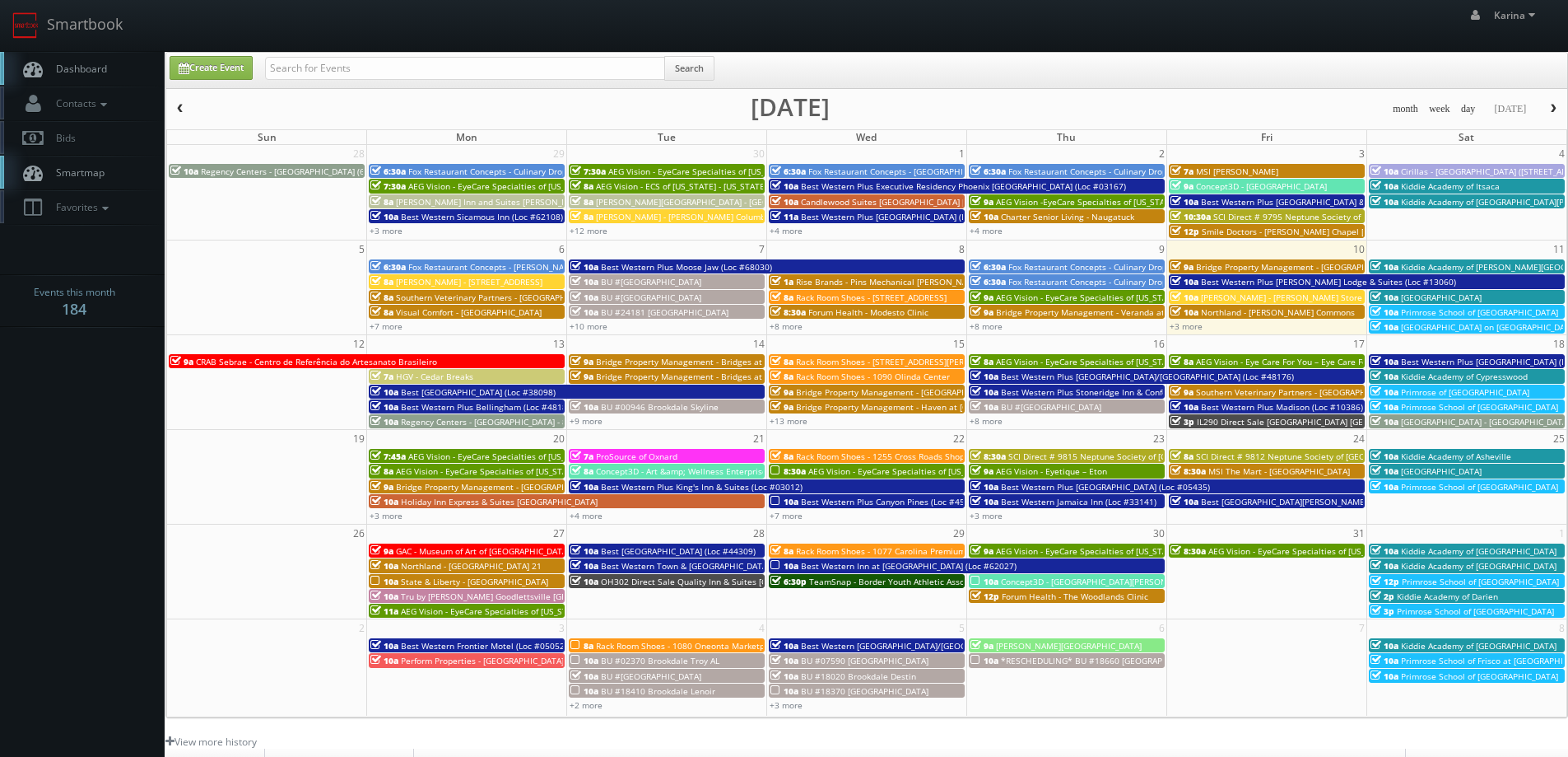
click at [1424, 327] on span "[GEOGRAPHIC_DATA] on [GEOGRAPHIC_DATA] - Nocatee" at bounding box center [1509, 327] width 217 height 11
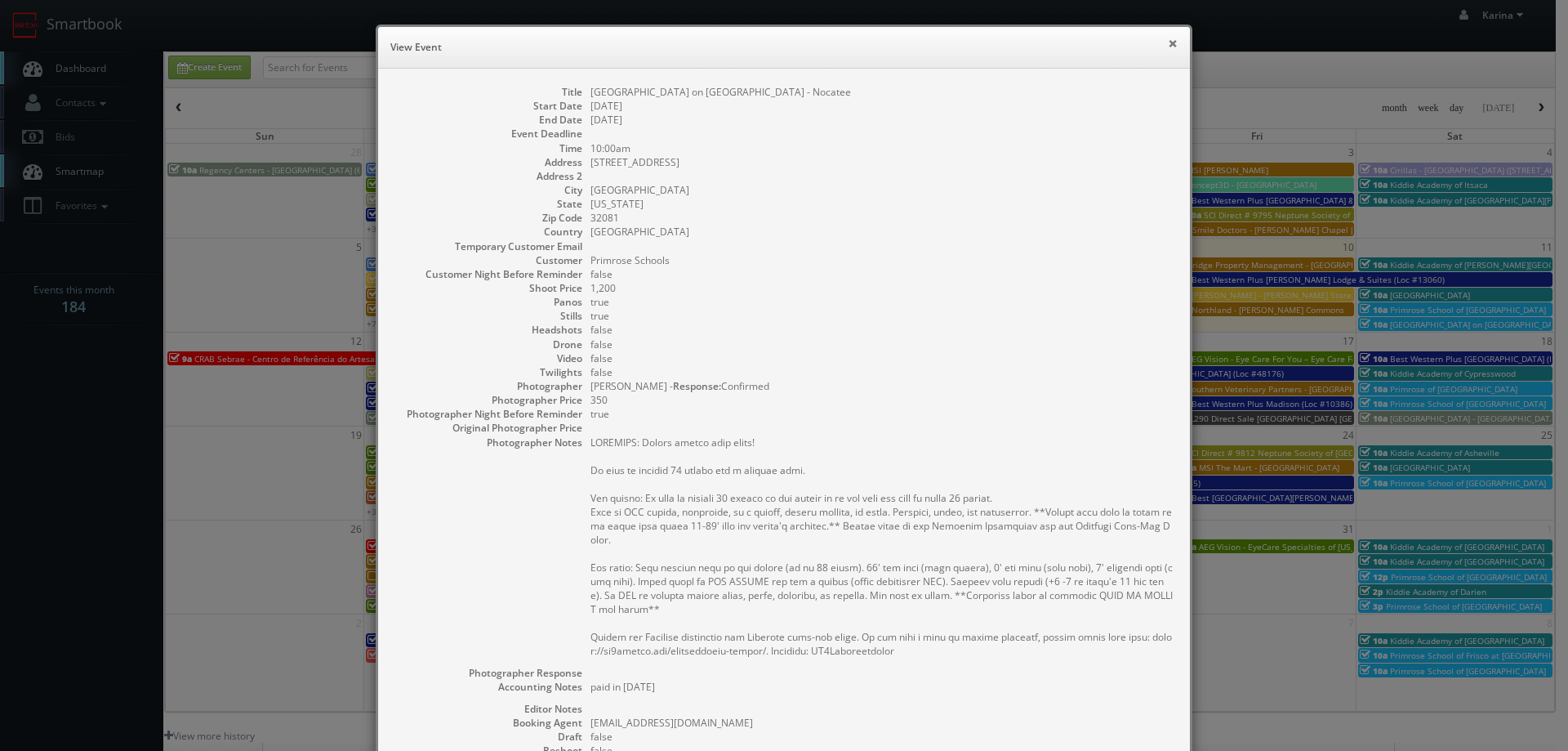
click at [1167, 38] on button "×" at bounding box center [1172, 43] width 10 height 11
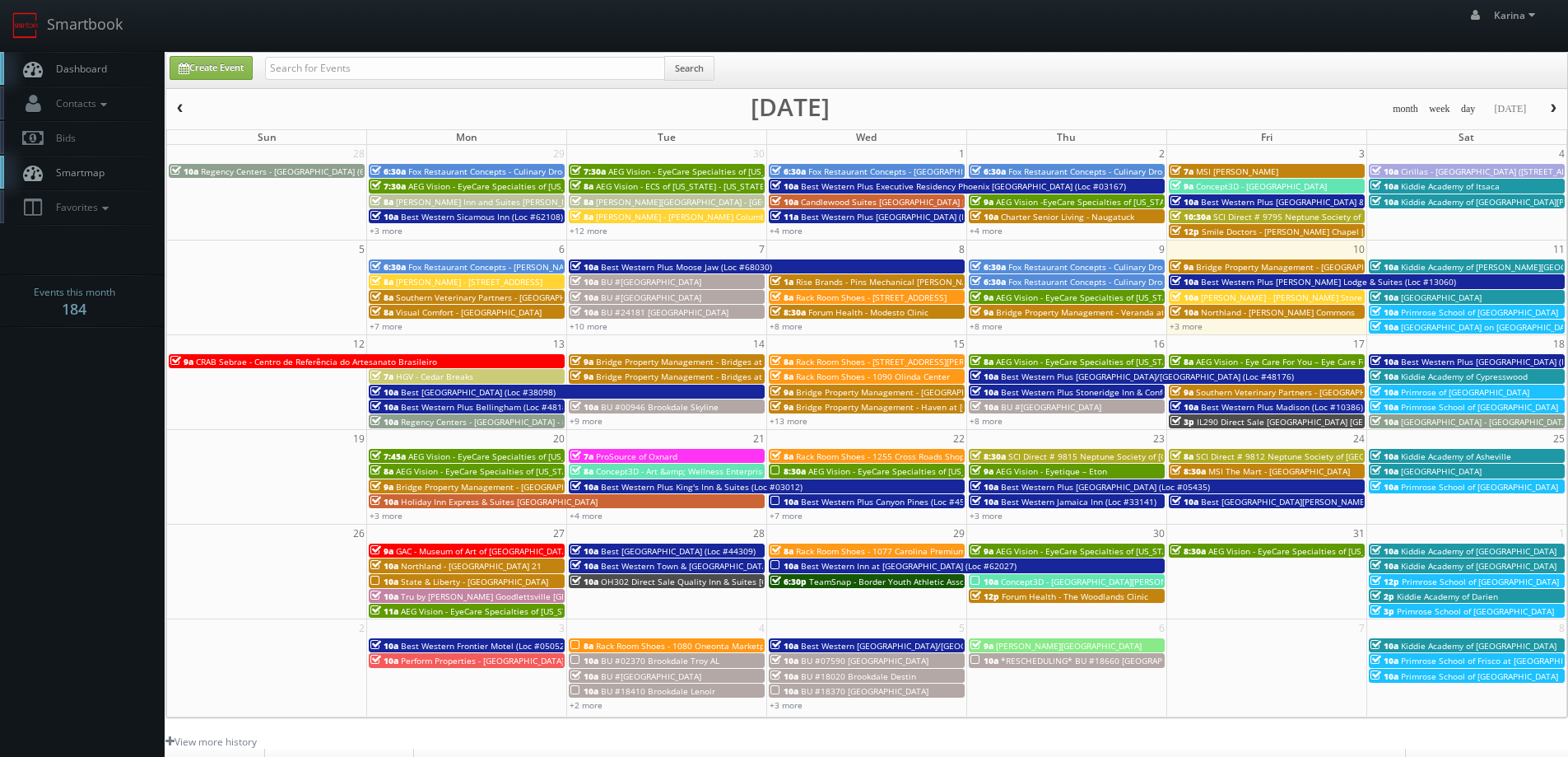
click at [70, 67] on span "Dashboard" at bounding box center [78, 68] width 59 height 14
click at [353, 63] on input "text" at bounding box center [464, 68] width 400 height 23
type input "bill larned"
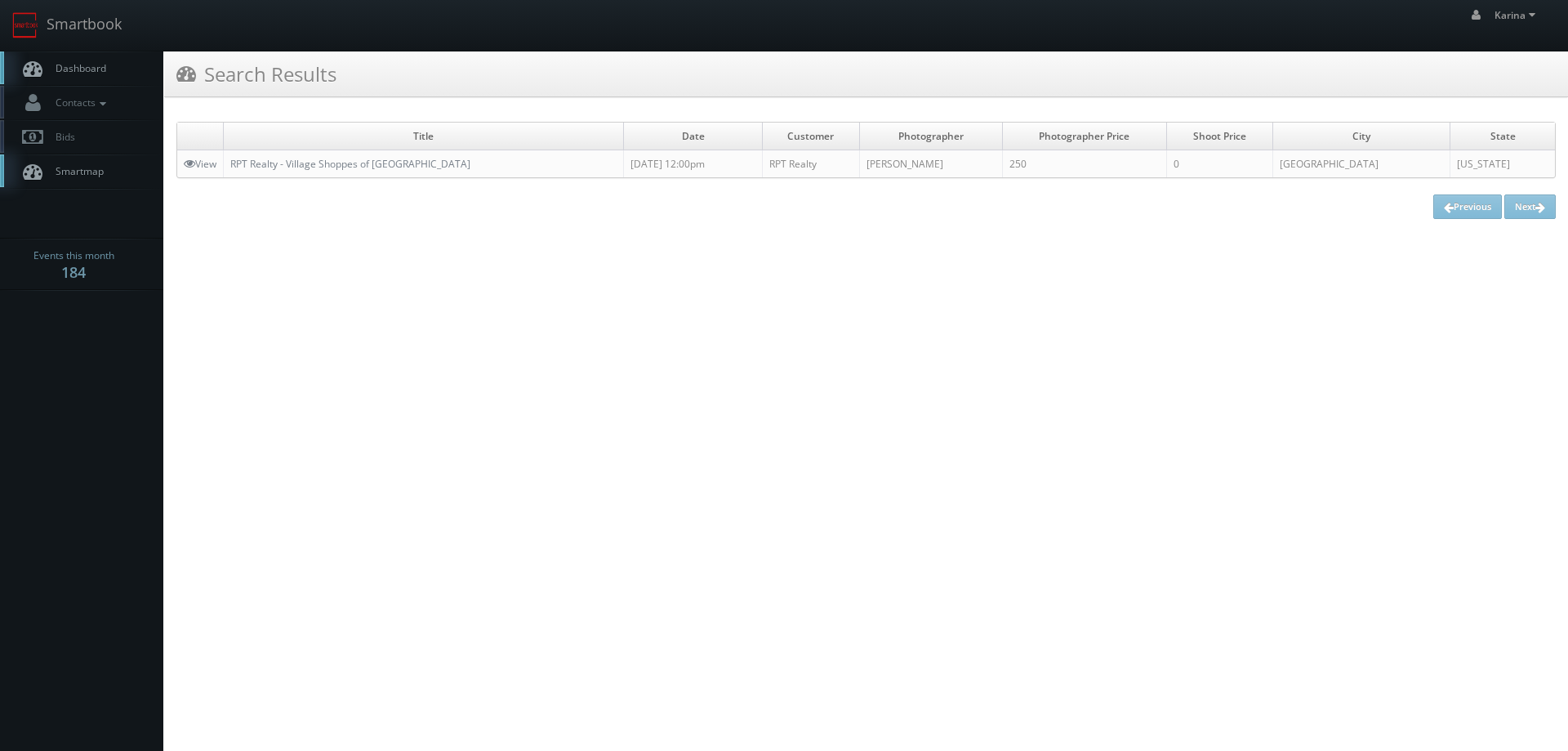
click at [82, 64] on span "Dashboard" at bounding box center [77, 68] width 59 height 14
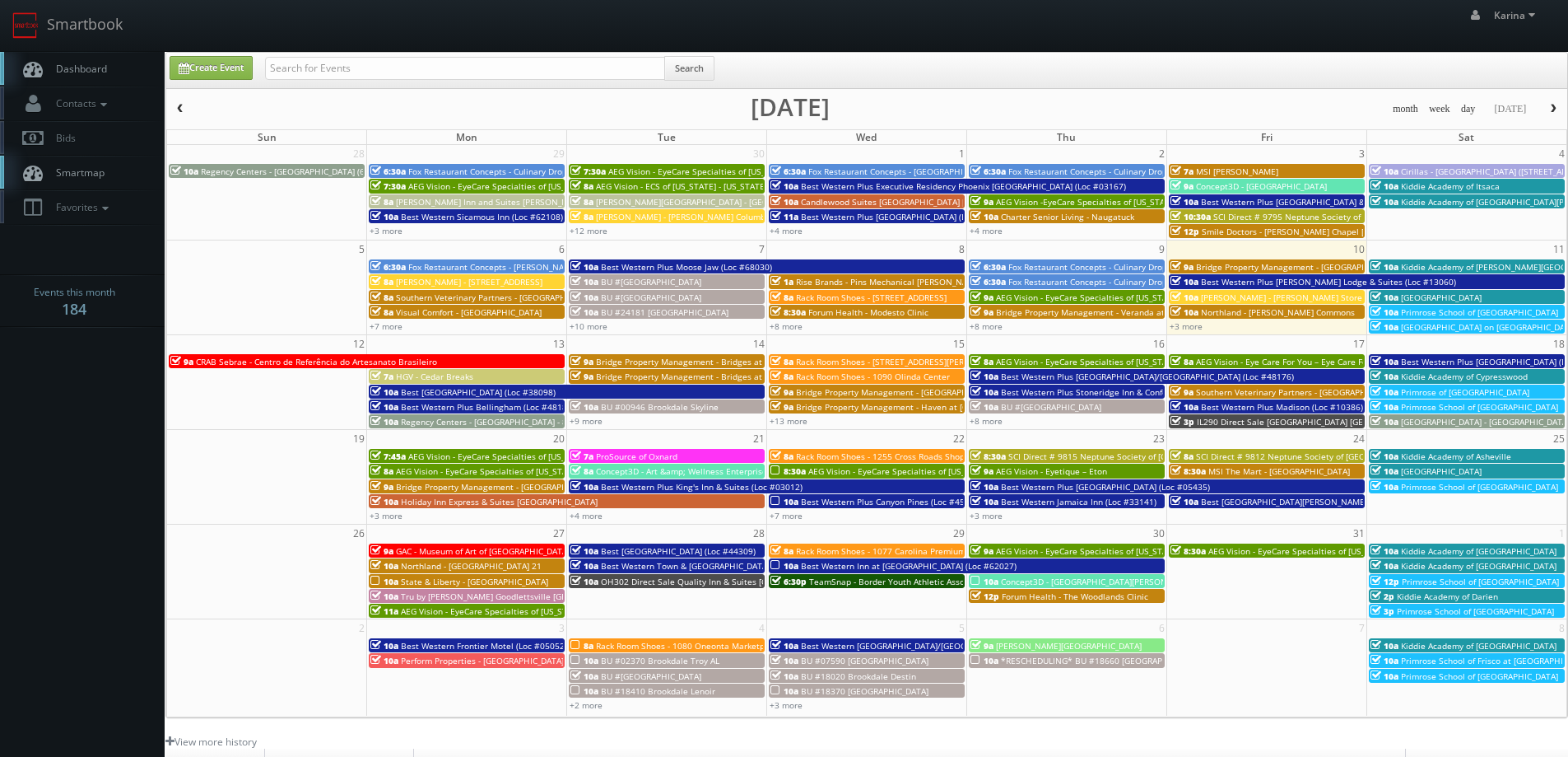
click at [50, 72] on span "Dashboard" at bounding box center [78, 68] width 59 height 14
click at [96, 66] on span "Dashboard" at bounding box center [78, 68] width 59 height 14
click at [896, 362] on span "Rack Room Shoes - [STREET_ADDRESS][PERSON_NAME]" at bounding box center [904, 361] width 216 height 11
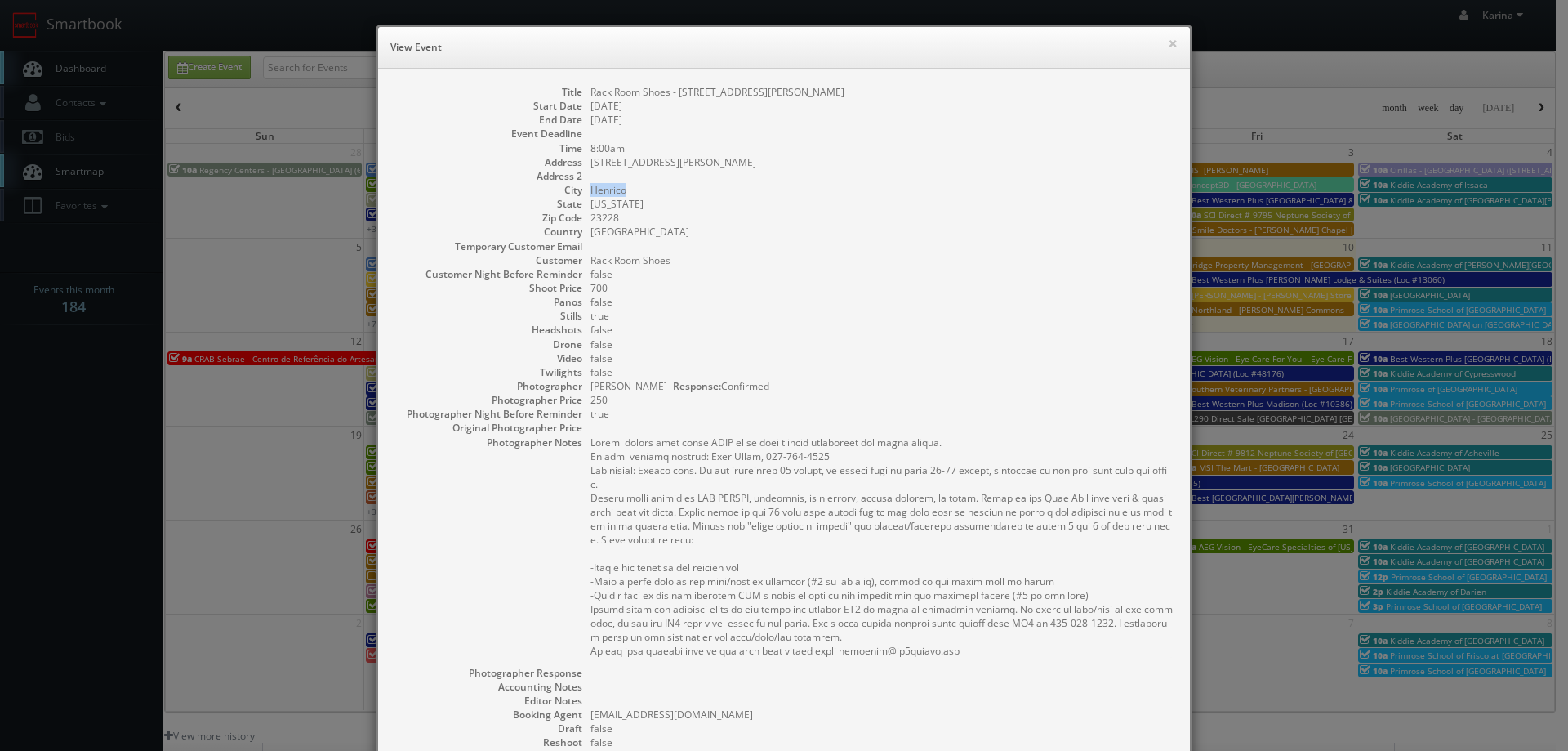
drag, startPoint x: 623, startPoint y: 189, endPoint x: 579, endPoint y: 192, distance: 44.1
click at [579, 192] on dl "Title Rack Room Shoes - [STREET_ADDRESS][PERSON_NAME] Start Date [DATE] End Dat…" at bounding box center [784, 487] width 779 height 805
copy dd "Henrico"
click at [1167, 44] on button "×" at bounding box center [1172, 43] width 10 height 11
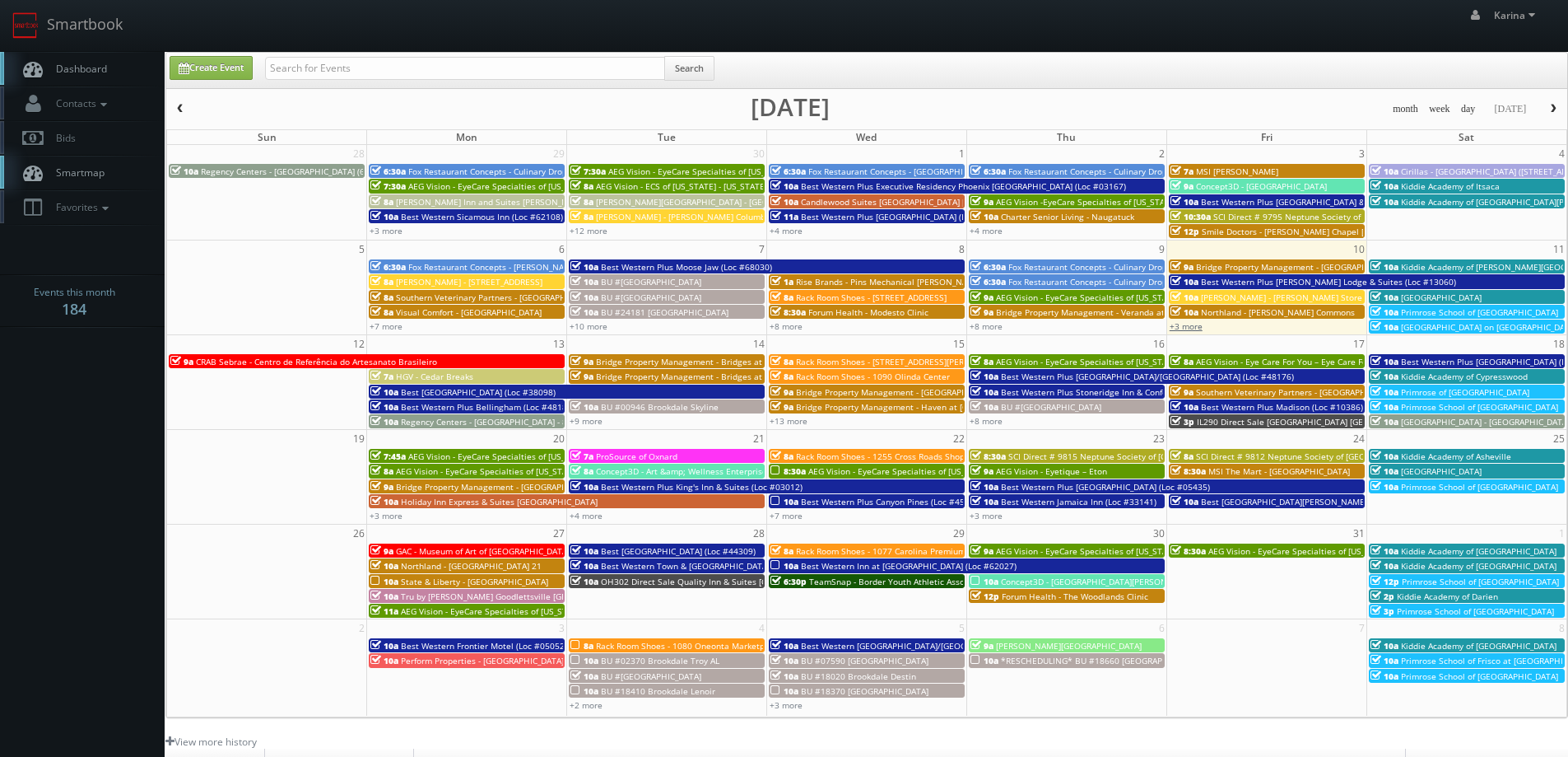
click at [1195, 330] on link "+3 more" at bounding box center [1186, 326] width 33 height 11
click at [1479, 316] on span "Primrose School of [GEOGRAPHIC_DATA]" at bounding box center [1479, 312] width 157 height 11
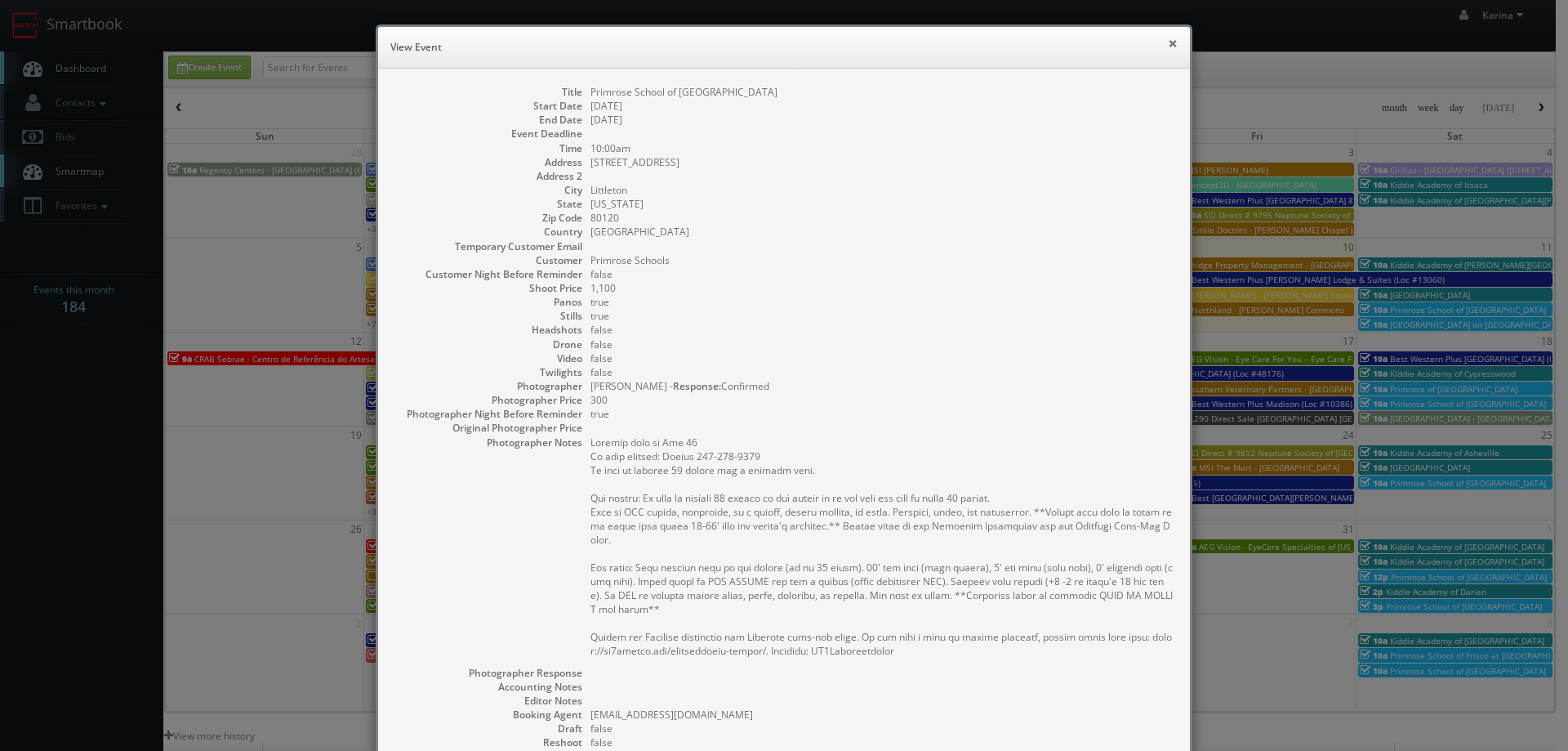
click at [1168, 43] on button "×" at bounding box center [1172, 43] width 10 height 11
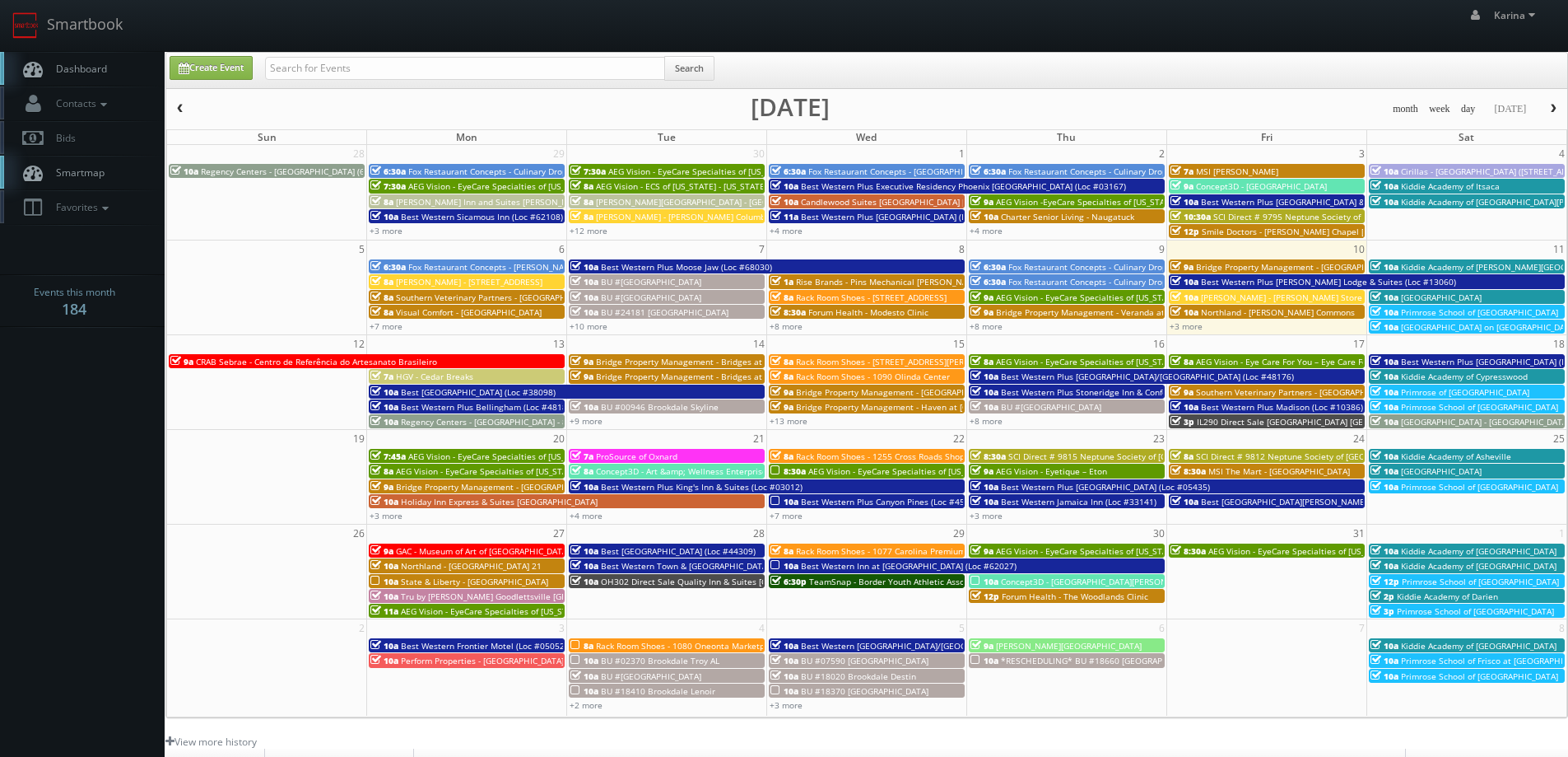
click at [1482, 297] on span "[GEOGRAPHIC_DATA]" at bounding box center [1441, 297] width 80 height 11
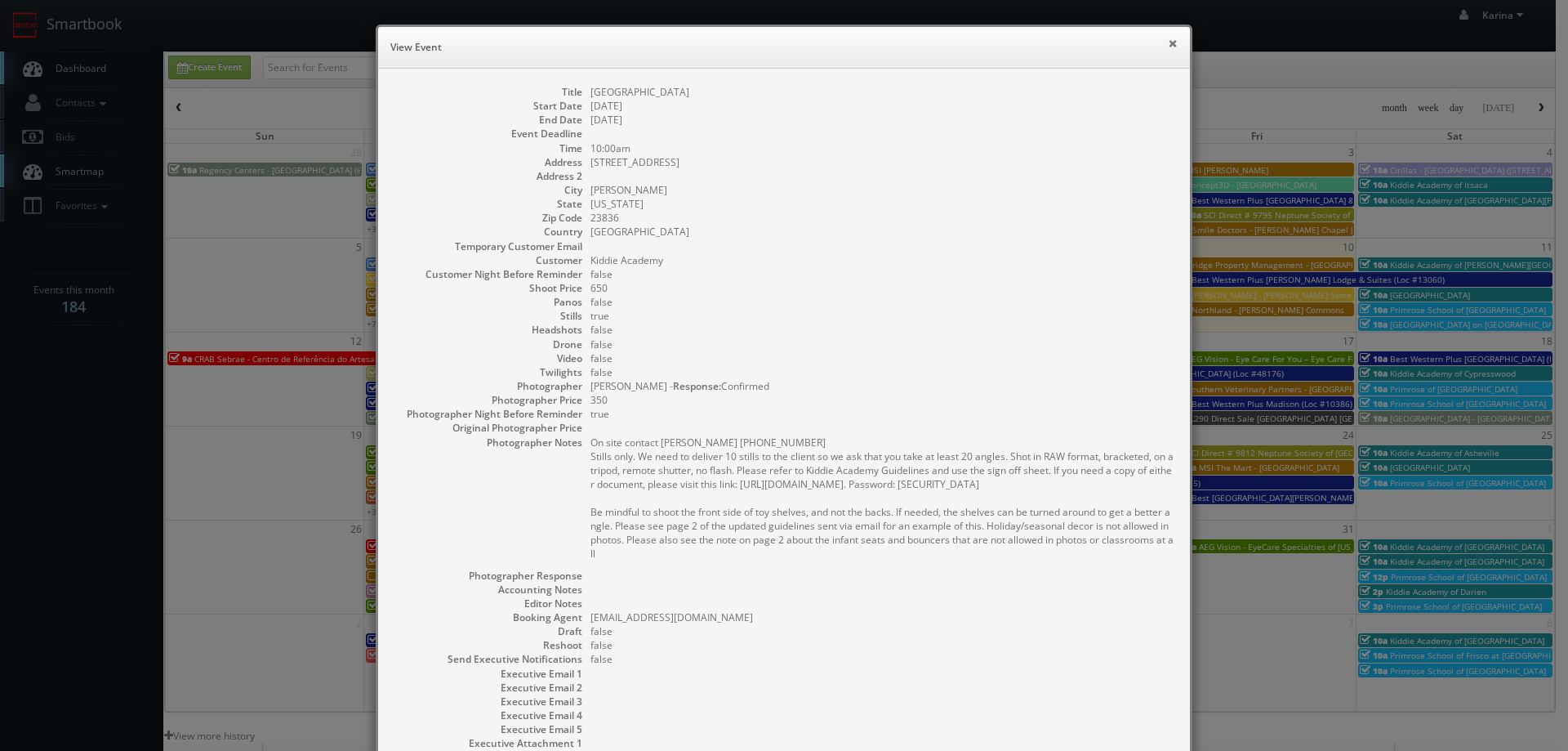
click at [1167, 44] on button "×" at bounding box center [1172, 43] width 10 height 11
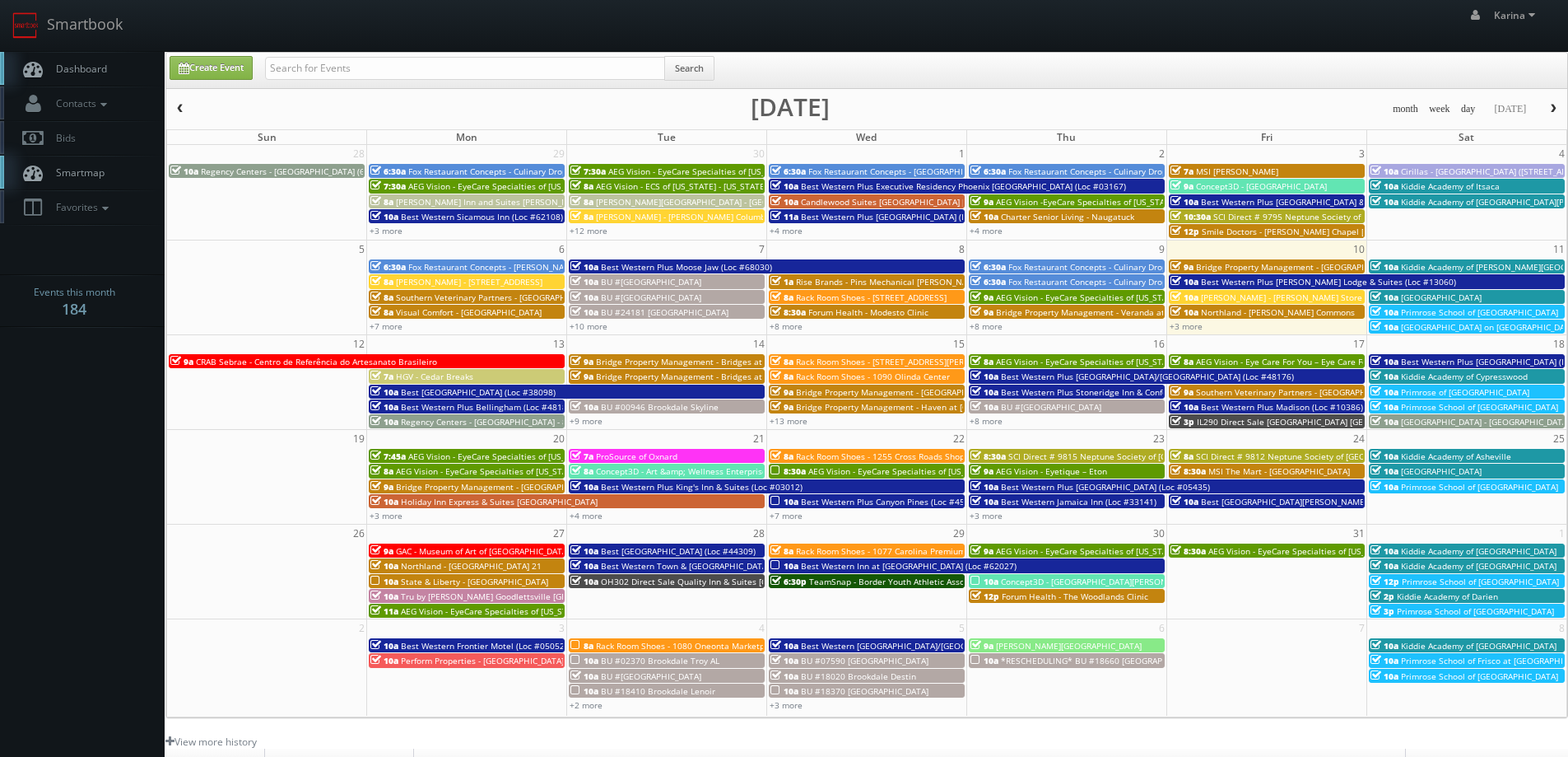
click at [97, 79] on link "Dashboard" at bounding box center [82, 68] width 164 height 34
click at [909, 362] on span "Rack Room Shoes - [STREET_ADDRESS][PERSON_NAME]" at bounding box center [904, 361] width 216 height 11
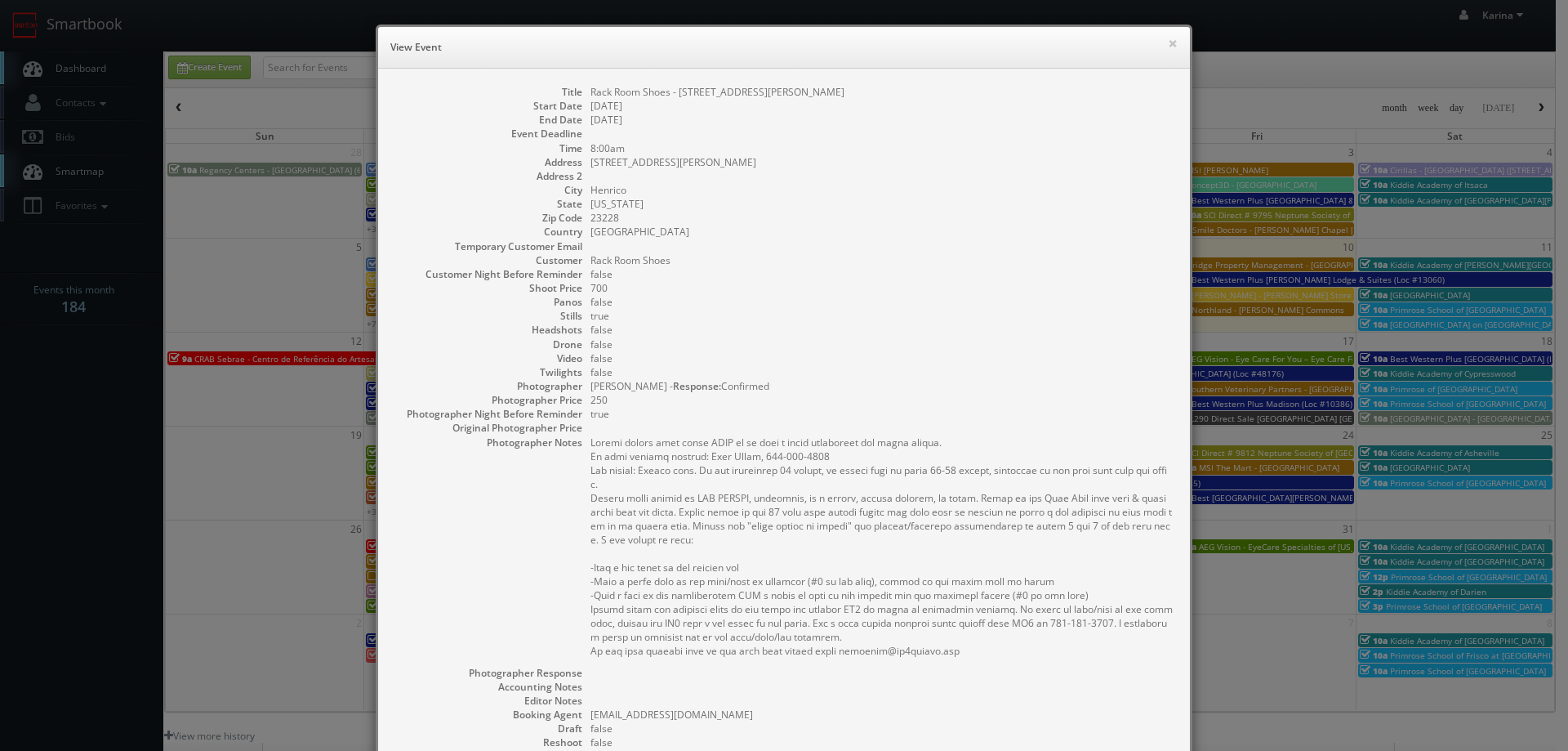
drag, startPoint x: 966, startPoint y: 397, endPoint x: 586, endPoint y: 89, distance: 489.1
click at [586, 89] on dl "Title Rack Room Shoes - [STREET_ADDRESS][PERSON_NAME] Start Date [DATE] End Dat…" at bounding box center [784, 487] width 779 height 805
copy dl "Rack Room Shoes - [STREET_ADDRESS][PERSON_NAME] Start Date [DATE] End Date [DAT…"
click at [940, 258] on dd "Rack Room Shoes" at bounding box center [881, 260] width 583 height 14
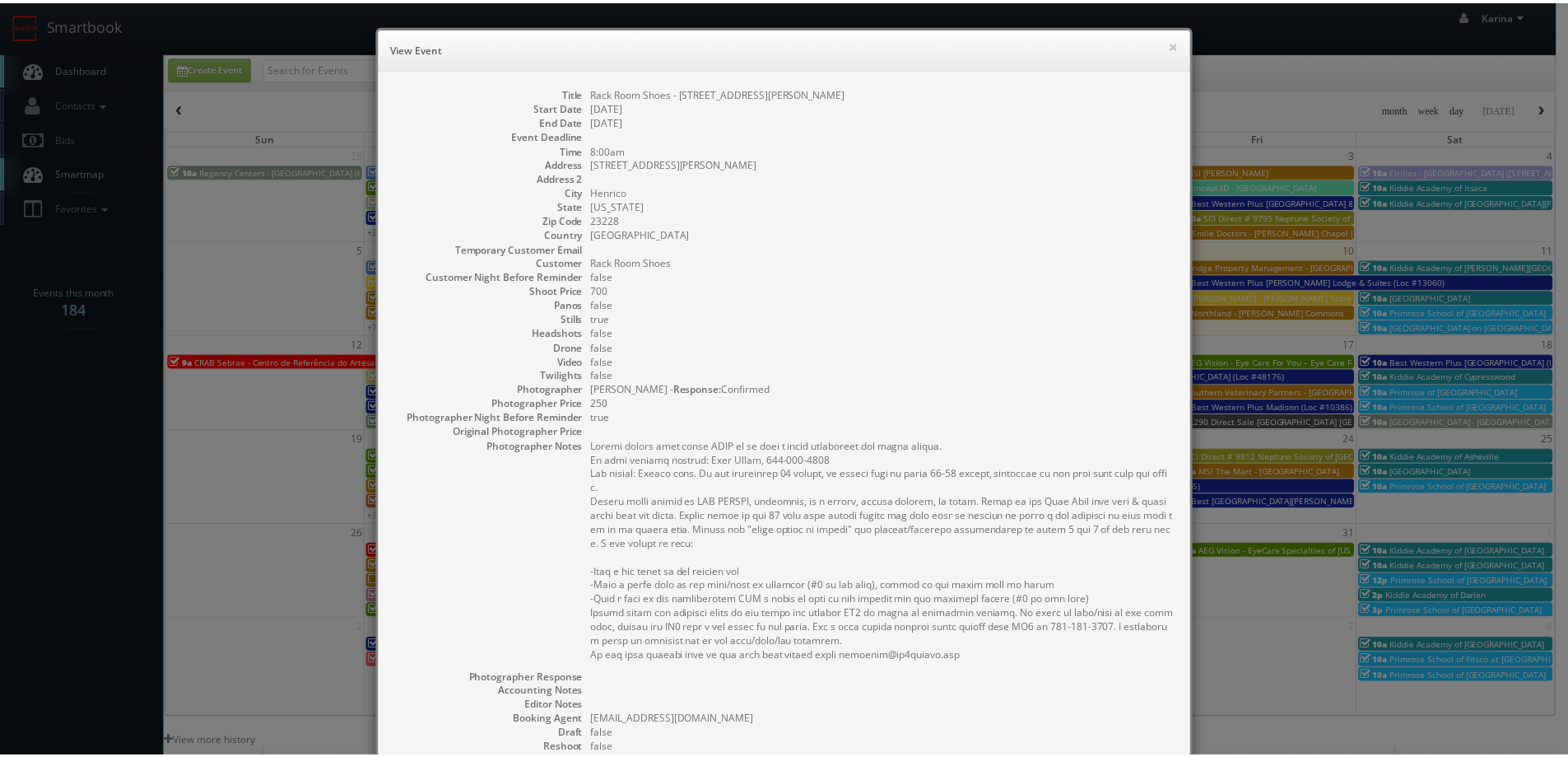
scroll to position [243, 0]
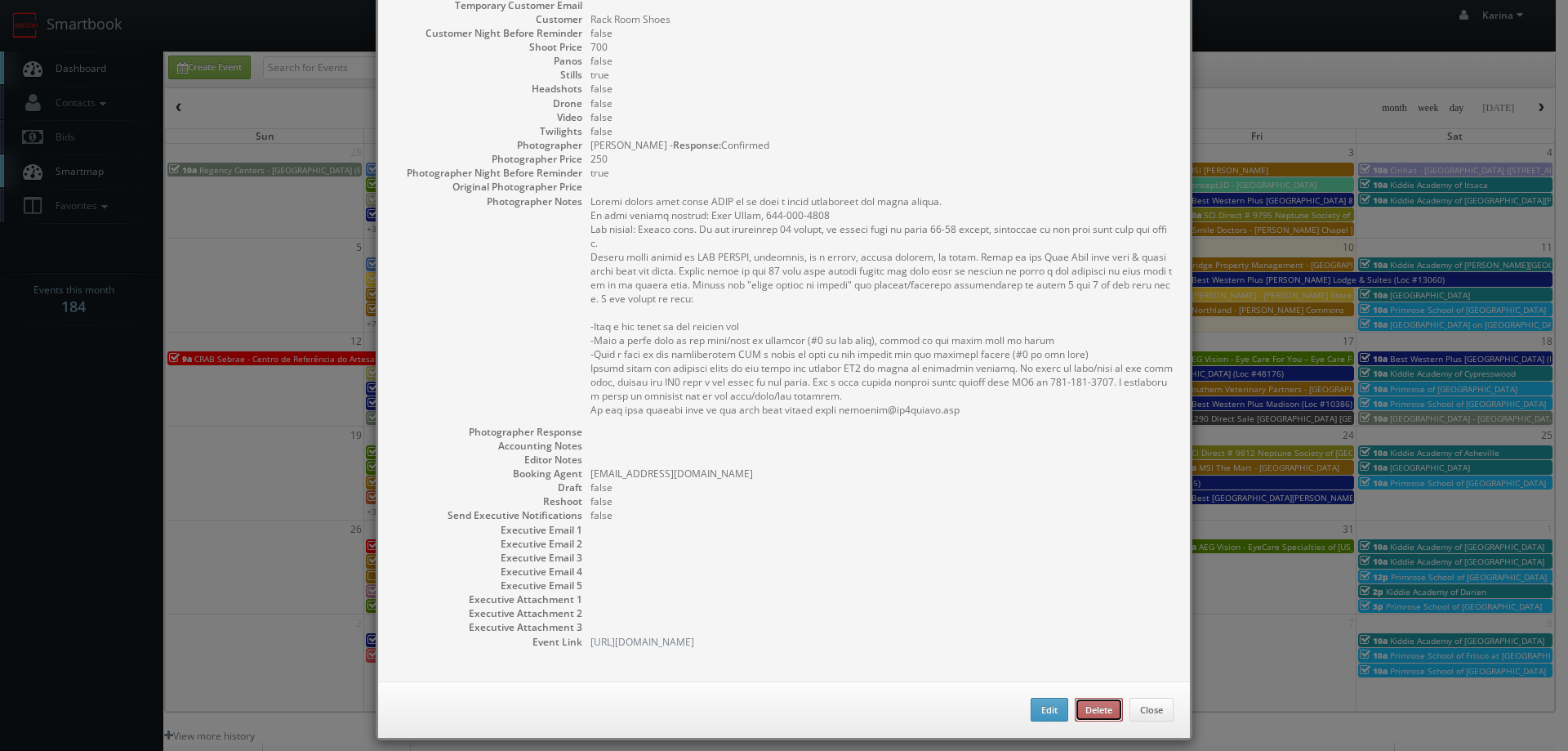
click at [1104, 704] on button "Delete" at bounding box center [1098, 710] width 49 height 25
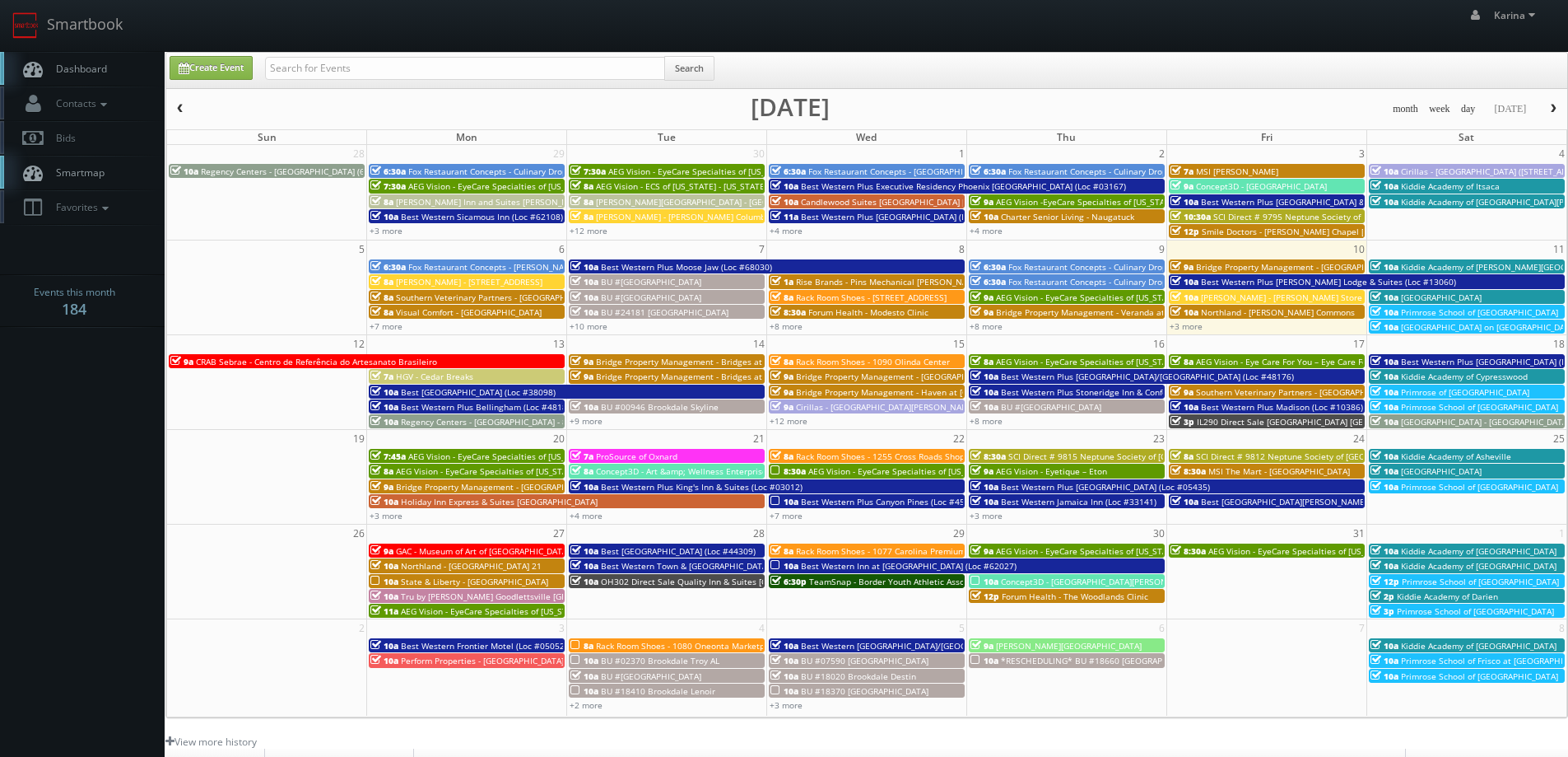
click at [82, 71] on span "Dashboard" at bounding box center [78, 68] width 59 height 14
click at [102, 66] on span "Dashboard" at bounding box center [78, 68] width 59 height 14
click at [95, 68] on span "Dashboard" at bounding box center [78, 68] width 59 height 14
click at [223, 72] on link "Create Event" at bounding box center [211, 68] width 83 height 24
type input "10/10/2025"
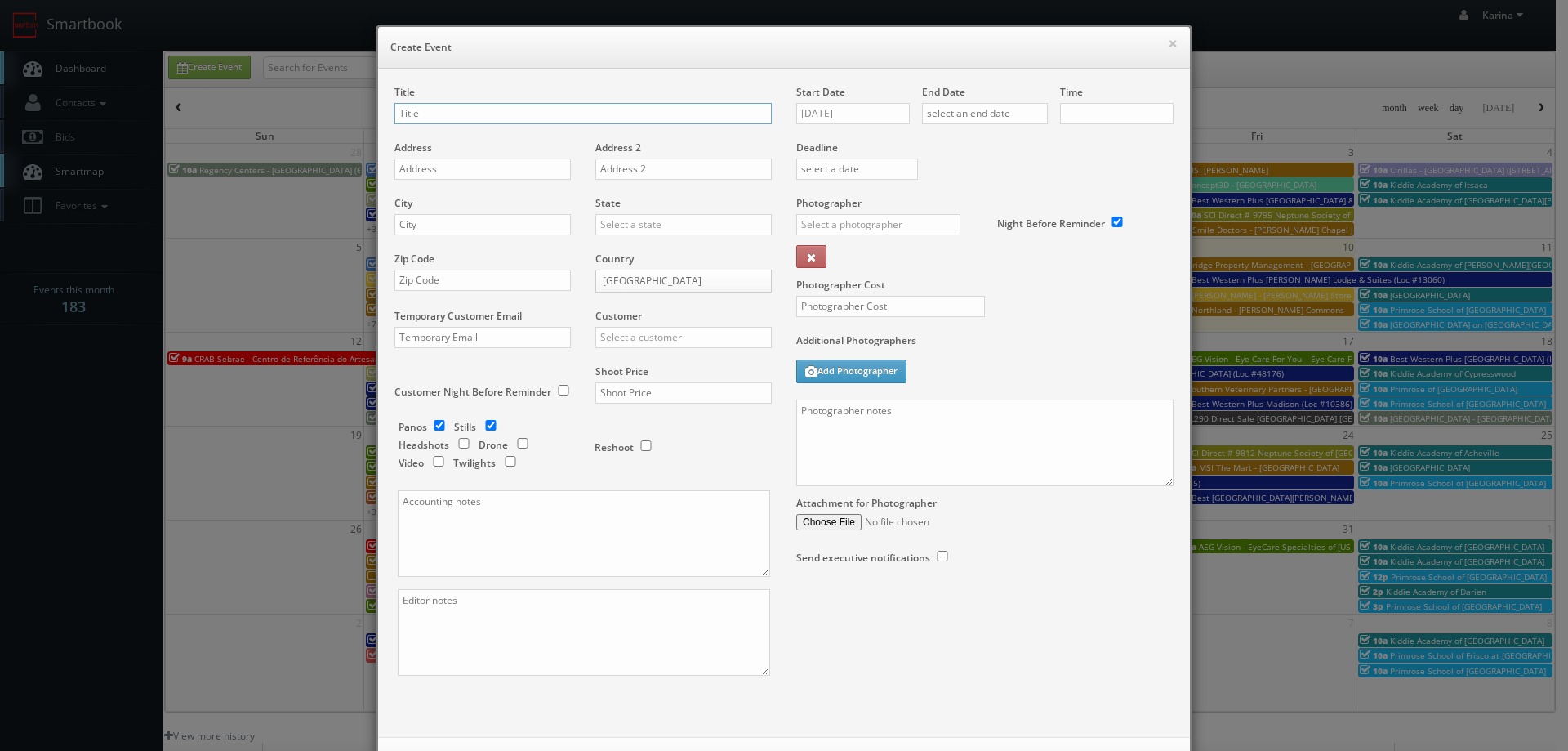
checkbox input "true"
type input "10:00am"
checkbox input "true"
type input "Forum Health - [GEOGRAPHIC_DATA]"
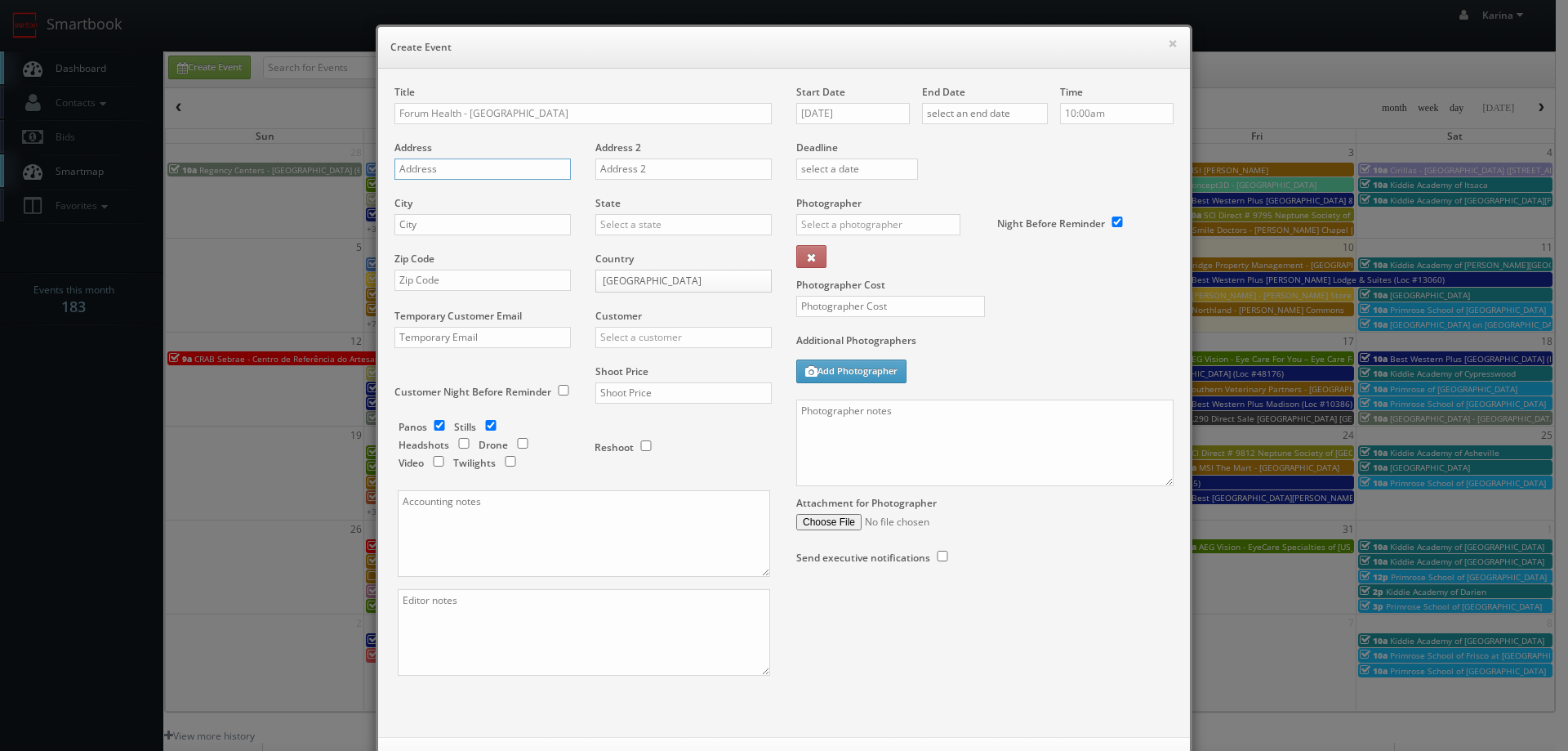
click at [433, 166] on input "text" at bounding box center [482, 169] width 177 height 21
paste input "1930 W Bluemound Rd Suite 120"
type input "1930 W Bluemound Rd Suite 120"
click at [442, 226] on input "text" at bounding box center [482, 224] width 177 height 21
type input "Waukesha"
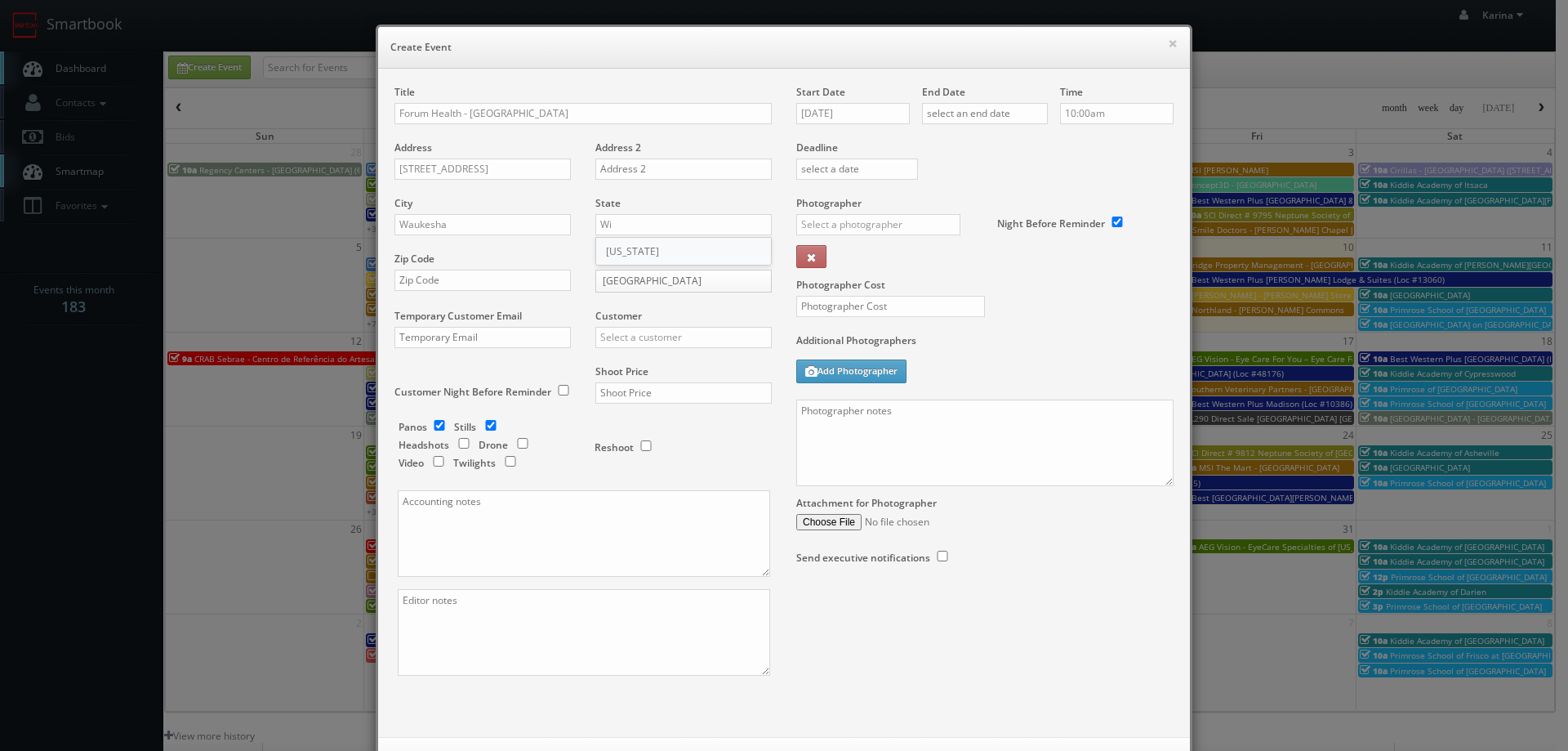
click at [633, 248] on div "[US_STATE]" at bounding box center [683, 251] width 175 height 27
type input "[US_STATE]"
click at [445, 286] on input "text" at bounding box center [482, 279] width 177 height 21
type input "53186"
click at [634, 335] on input "text" at bounding box center [683, 337] width 177 height 21
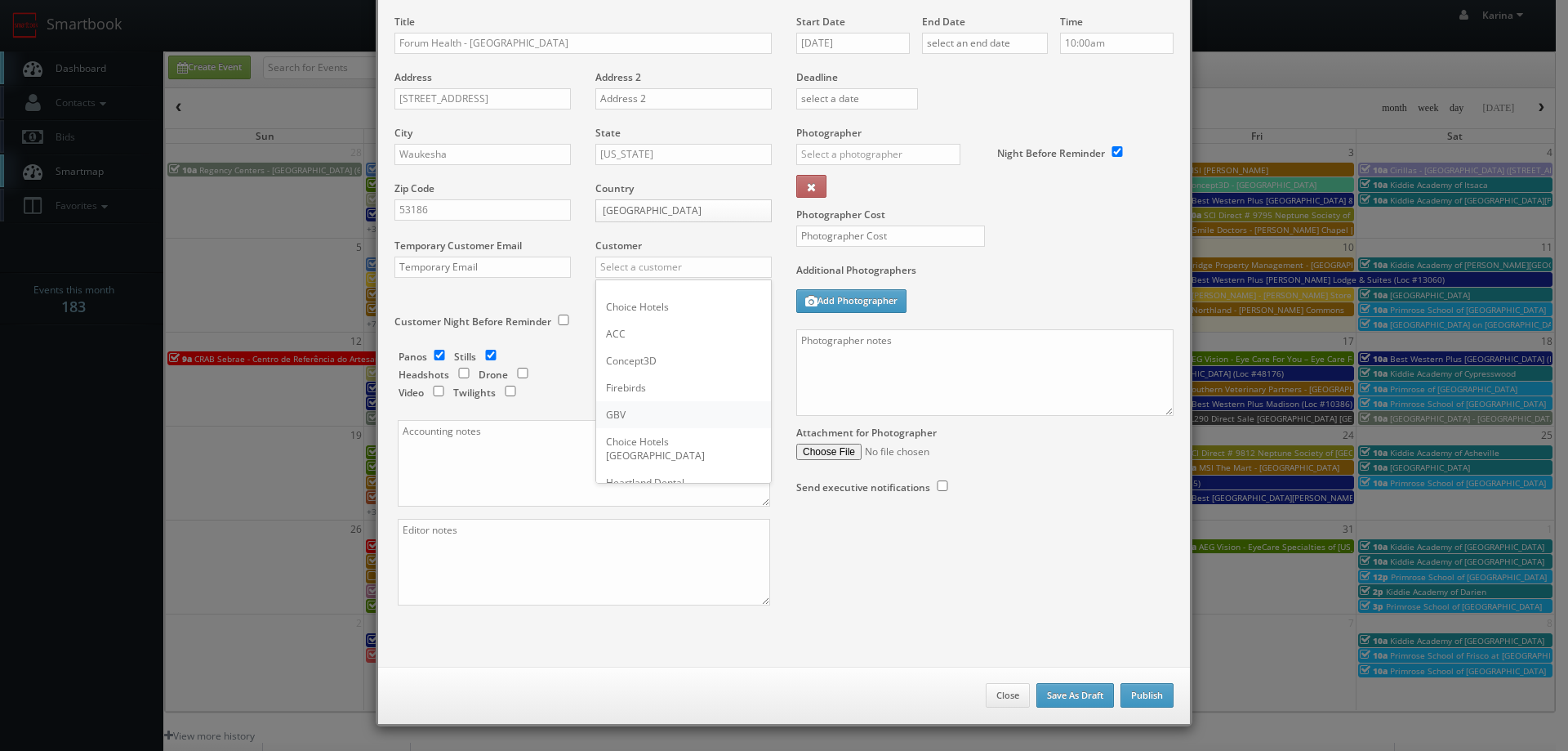
click at [654, 419] on div "GBV" at bounding box center [683, 414] width 175 height 27
type input "GBV"
click at [435, 358] on input "checkbox" at bounding box center [438, 355] width 25 height 11
checkbox input "false"
click at [458, 376] on input "checkbox" at bounding box center [463, 373] width 25 height 11
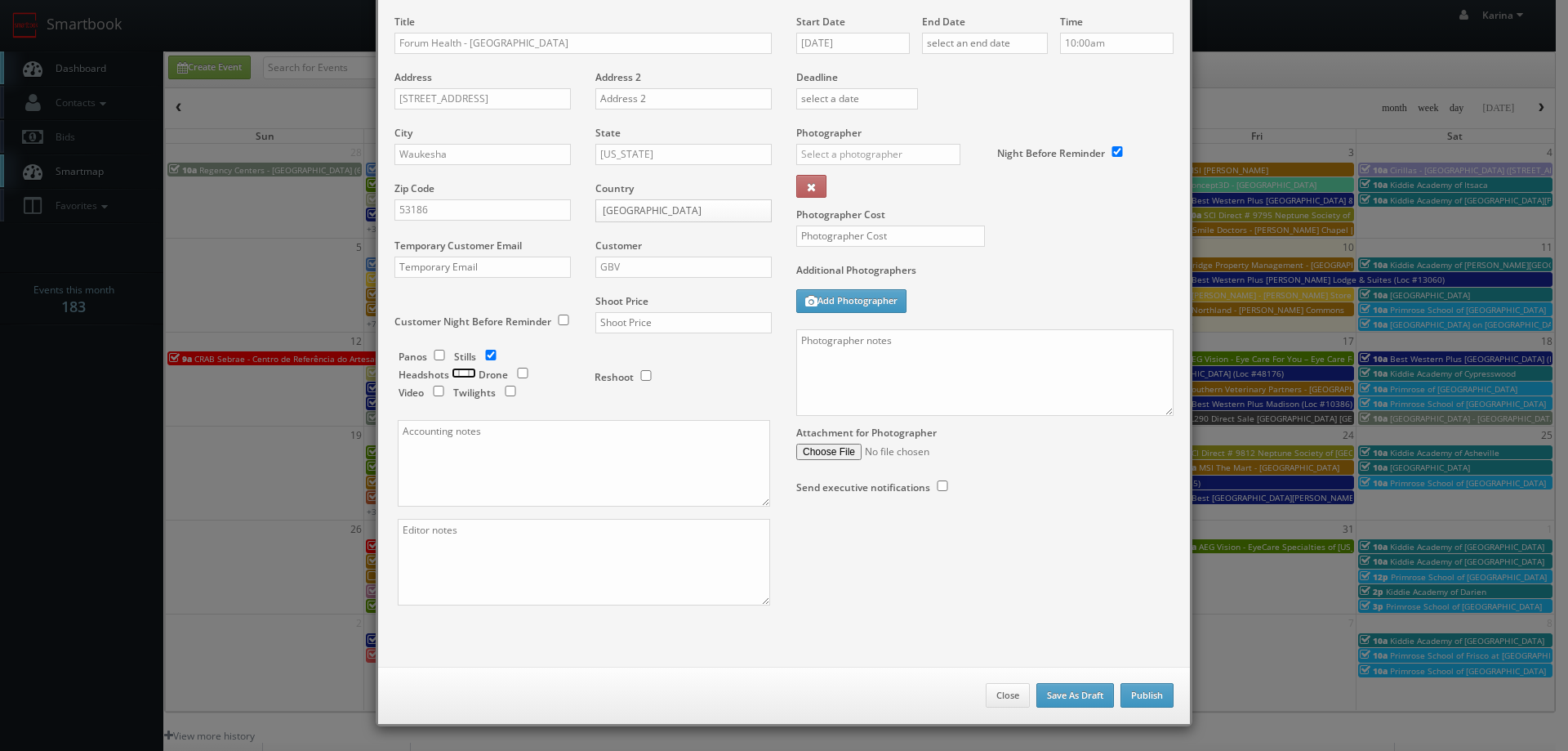
checkbox input "true"
click at [632, 326] on input "text" at bounding box center [683, 322] width 177 height 21
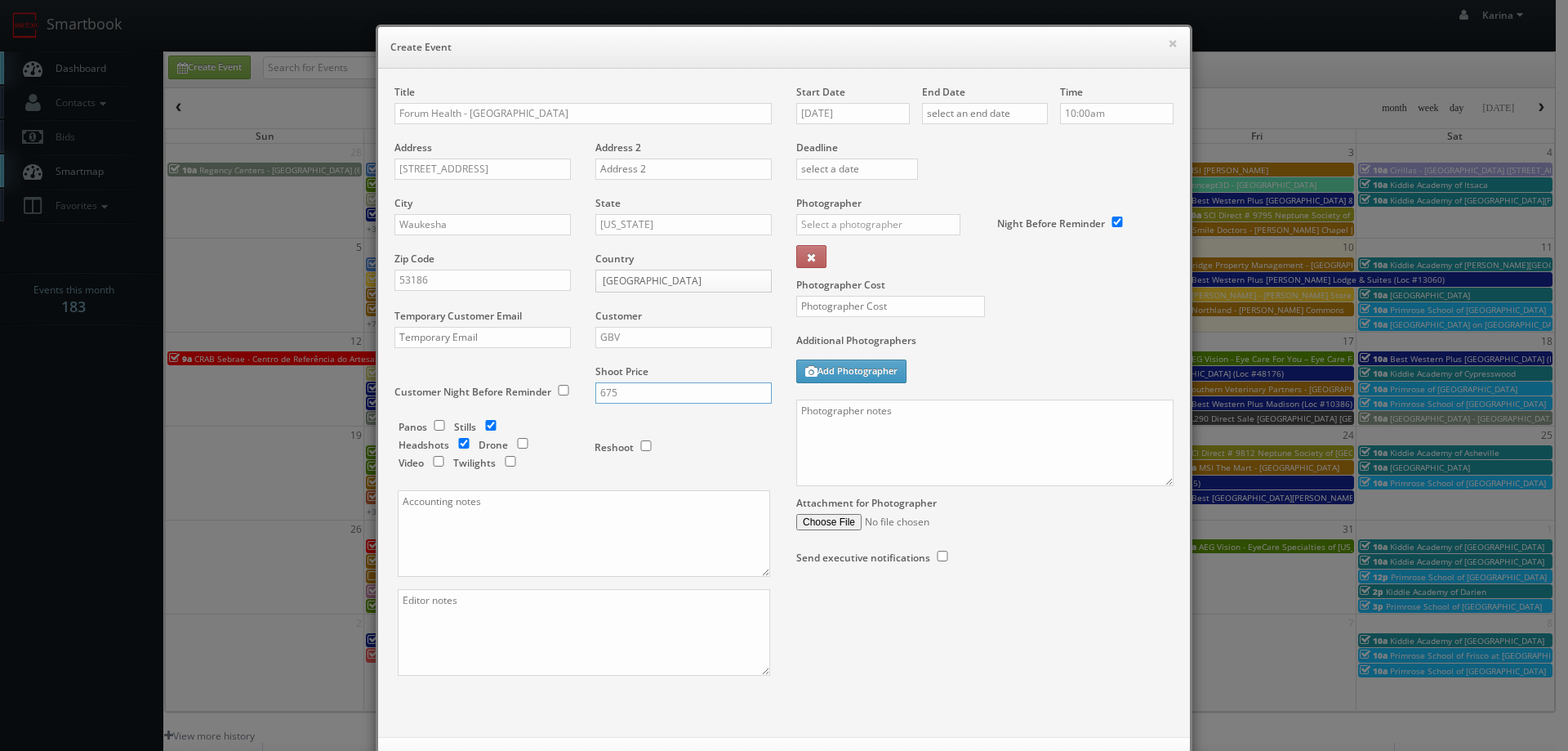
type input "675"
click at [861, 103] on input "10/10/2025" at bounding box center [853, 113] width 114 height 21
click at [948, 141] on icon at bounding box center [946, 143] width 10 height 11
click at [872, 261] on td "19" at bounding box center [878, 262] width 26 height 24
type input "11/19/2025"
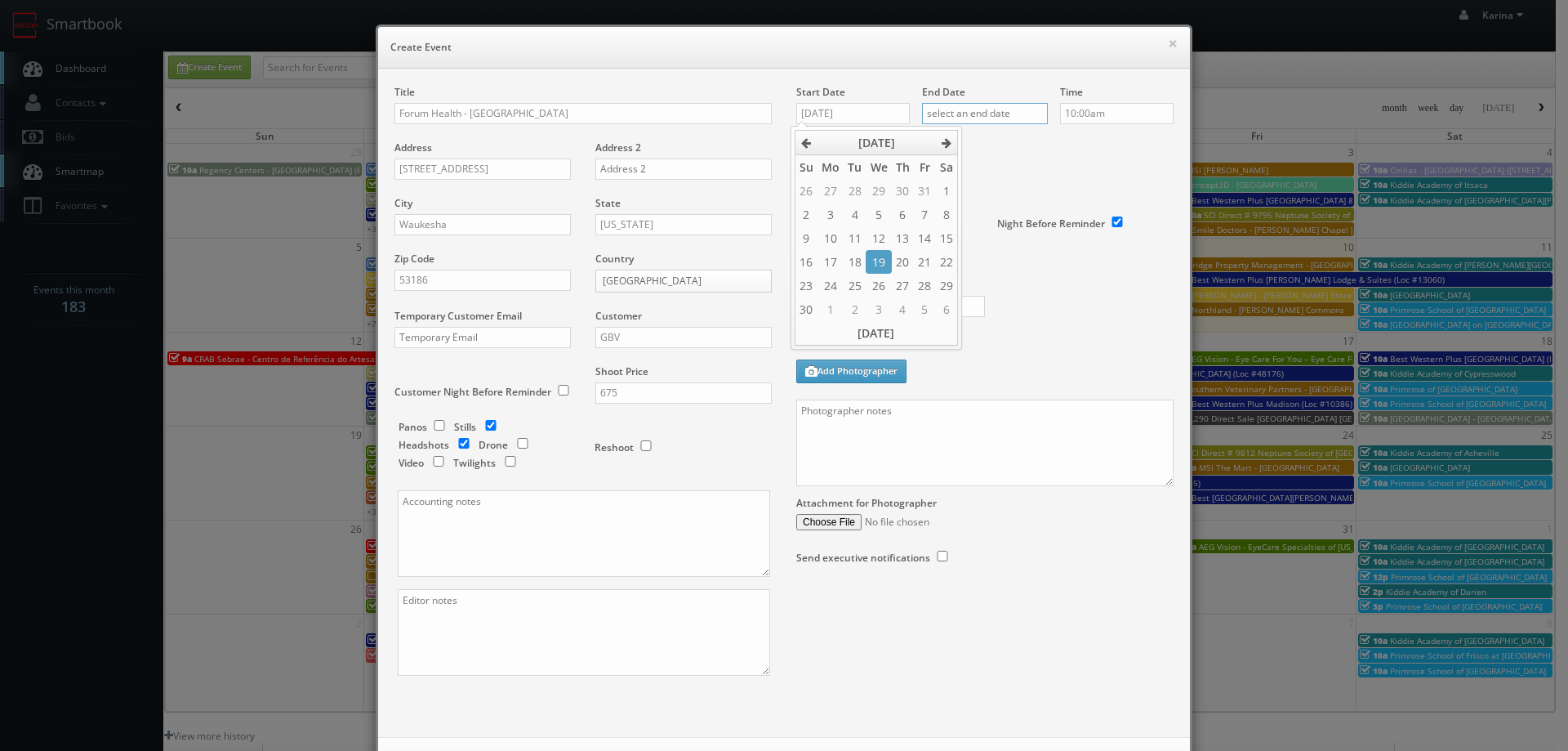
click at [994, 108] on input "text" at bounding box center [984, 113] width 125 height 21
click at [1069, 147] on icon at bounding box center [1071, 143] width 10 height 11
click at [1001, 268] on td "19" at bounding box center [1004, 262] width 26 height 24
type input "11/19/2025"
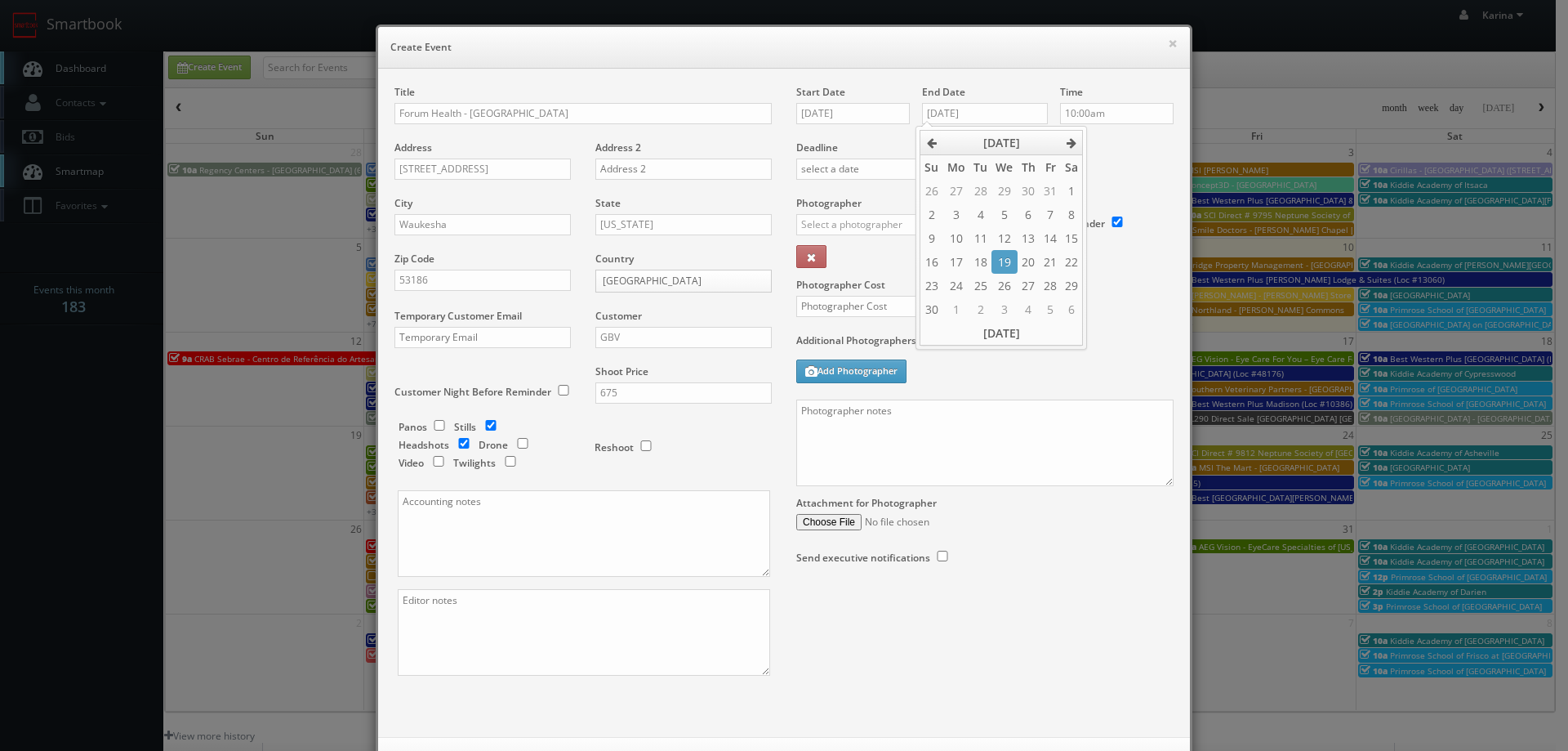
click at [1111, 155] on div "Deadline" at bounding box center [984, 140] width 402 height 111
click at [1108, 112] on input "10:00am" at bounding box center [1117, 113] width 114 height 21
type input "9:00am"
click at [1074, 144] on li "9:00am" at bounding box center [1086, 143] width 62 height 19
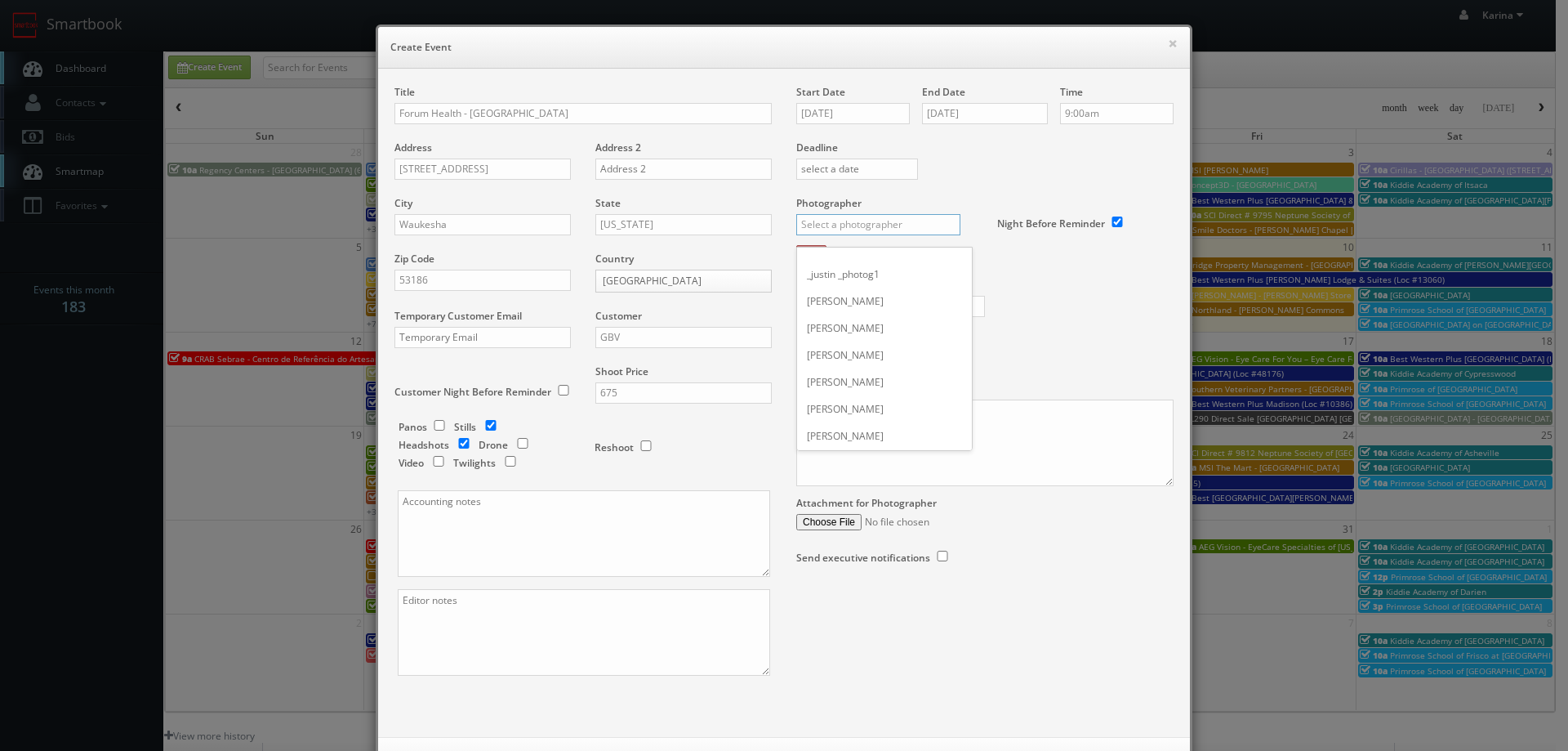
click at [876, 227] on input "text" at bounding box center [878, 224] width 164 height 21
click at [848, 314] on div "Scott Witte" at bounding box center [884, 314] width 175 height 27
type input "Scott Witte"
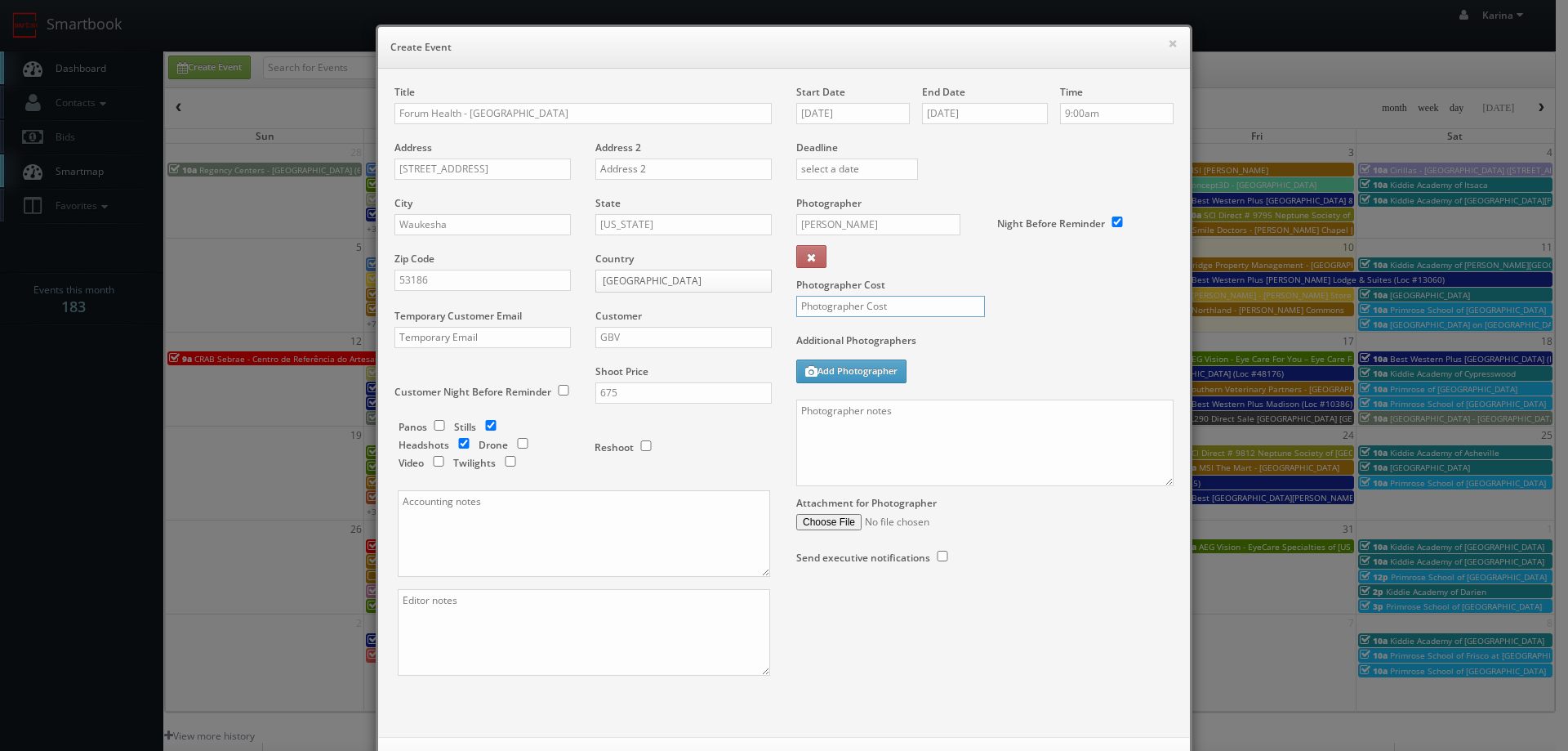
click at [874, 310] on input "text" at bounding box center [891, 306] width 189 height 21
type input "250"
click at [845, 418] on textarea at bounding box center [985, 442] width 377 height 87
paste textarea "414-534-0911"
click at [811, 413] on textarea "ON site contact: 414-534-0911" at bounding box center [985, 442] width 377 height 87
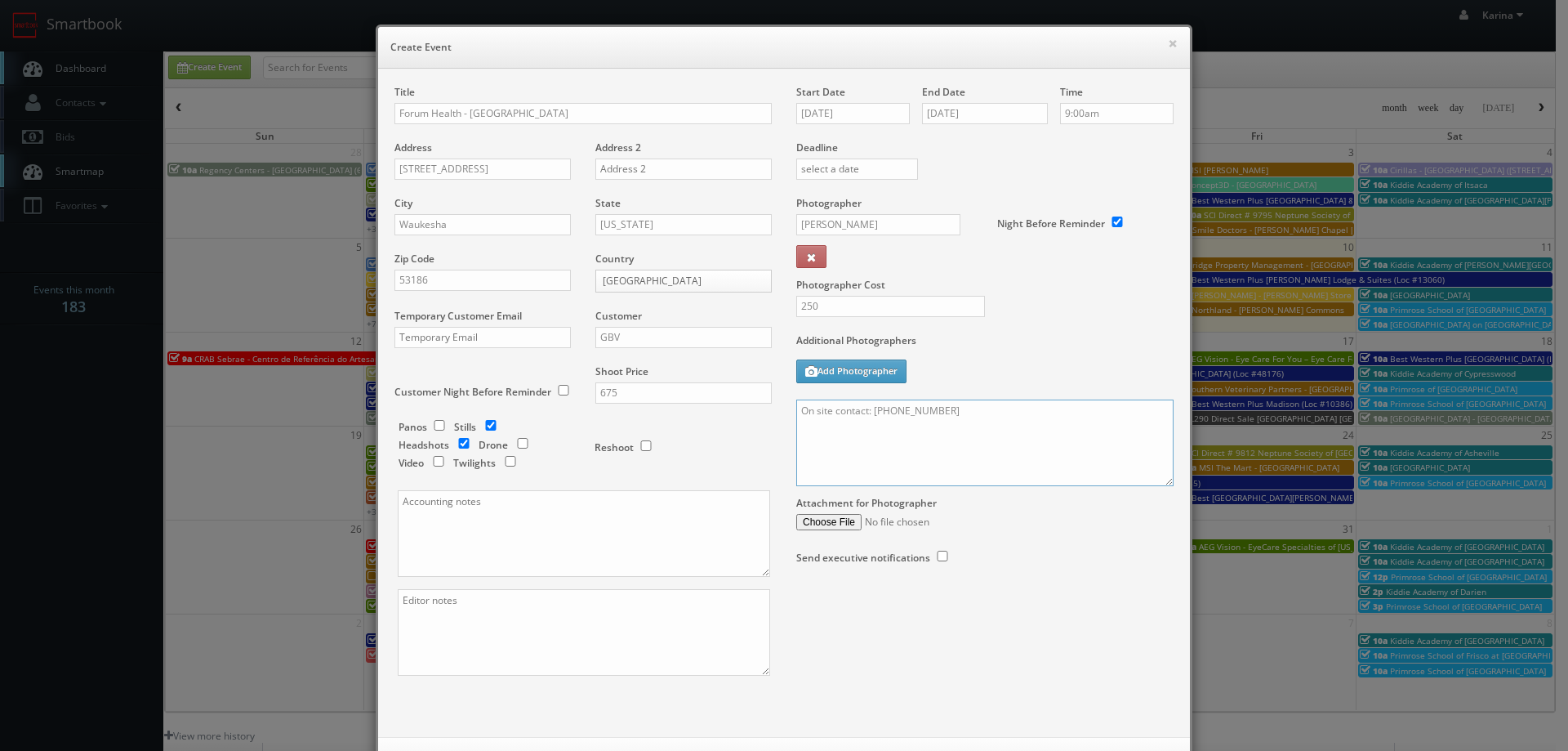
click at [867, 406] on textarea "On site contact: 414-534-0911" at bounding box center [985, 442] width 377 height 87
click at [866, 411] on textarea "On site contact:Carie George 414-534-0911" at bounding box center [985, 442] width 377 height 87
click at [986, 437] on textarea "On site contact: Carie George 414-534-0911" at bounding box center [985, 442] width 377 height 87
click at [1031, 419] on textarea "On site contact: Carie George 414-534-0911" at bounding box center [985, 442] width 377 height 87
paste textarea "We are delivering 10 images of the practice and headshots, please take 20 + ang…"
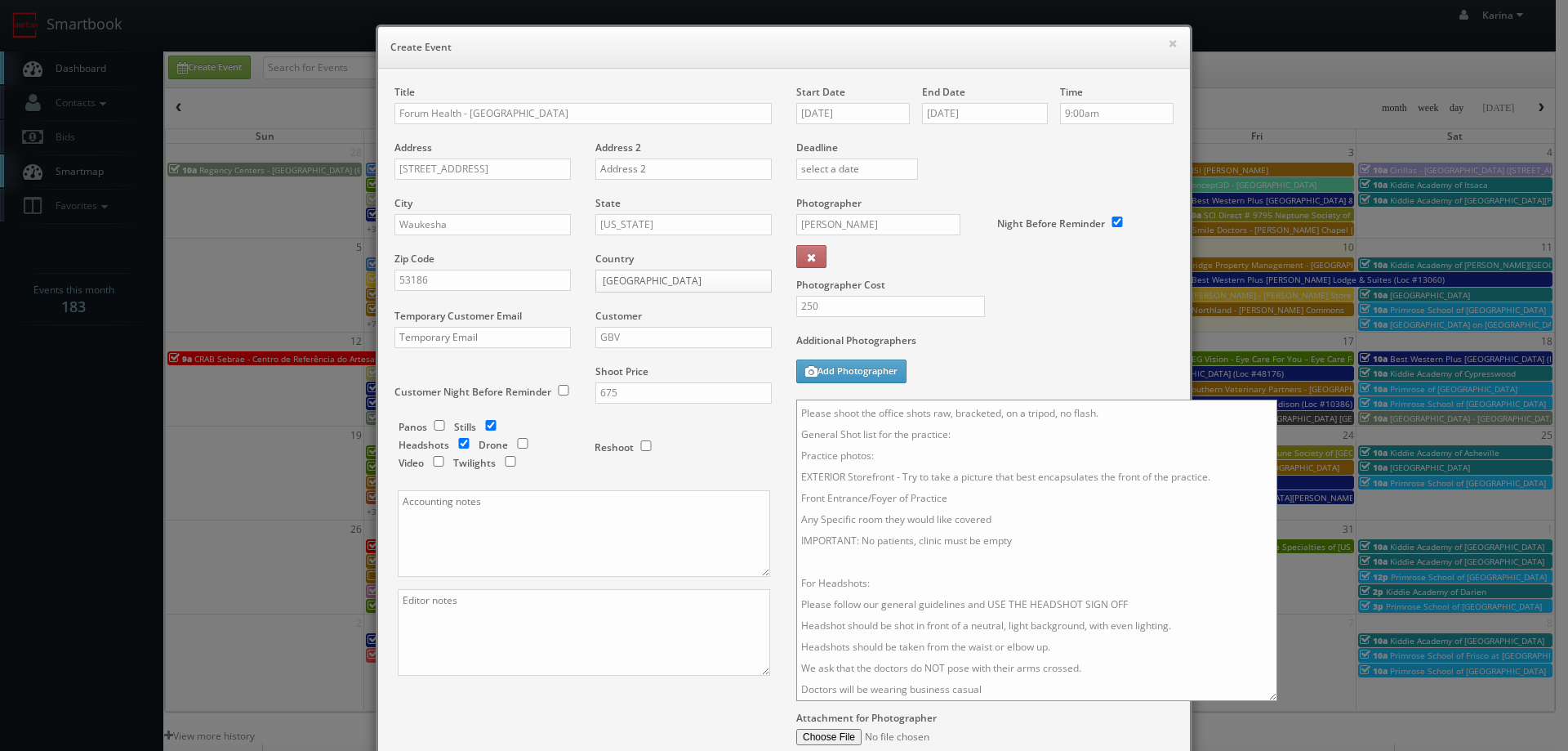
scroll to position [60, 0]
drag, startPoint x: 1162, startPoint y: 484, endPoint x: 1273, endPoint y: 722, distance: 262.6
click at [1273, 701] on textarea "On site contact: Carie George 414-534-0911 We are delivering 10 images of the p…" at bounding box center [1036, 550] width 481 height 301
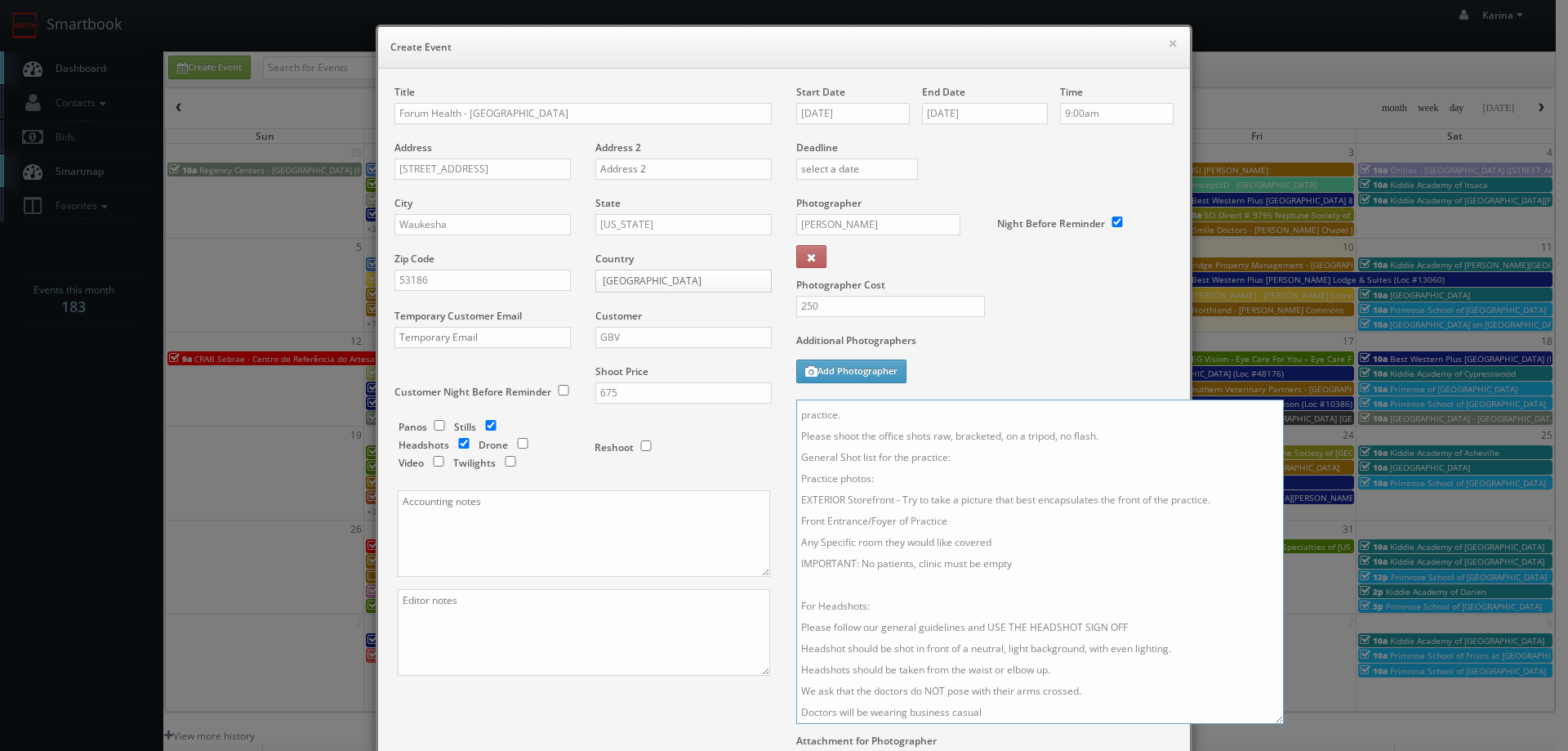
scroll to position [0, 0]
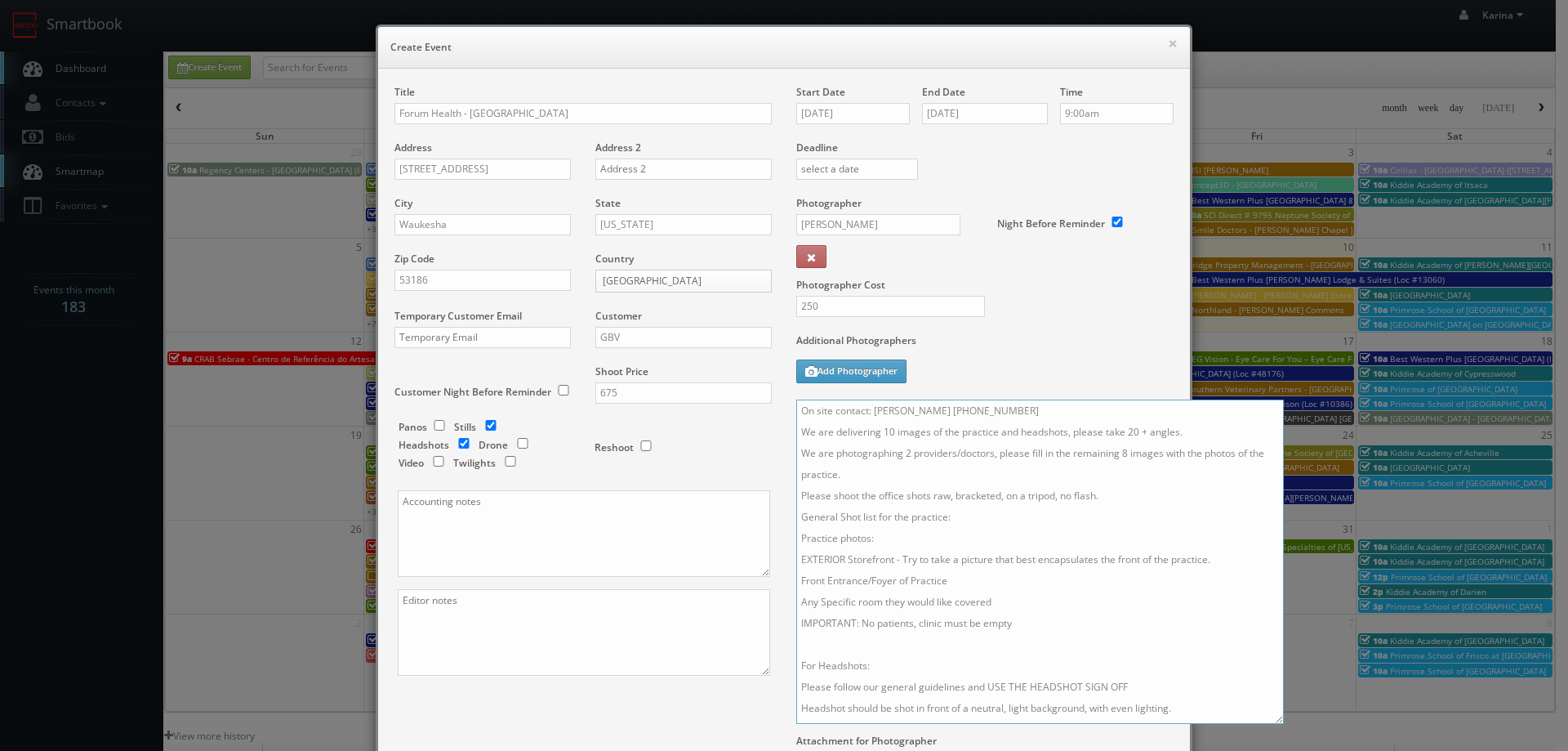
click at [905, 447] on textarea "On site contact: Carie George 414-534-0911 We are delivering 10 images of the p…" at bounding box center [1040, 561] width 487 height 324
click at [1122, 450] on textarea "On site contact: Carie George 414-534-0911 We are delivering 10 images of the p…" at bounding box center [1040, 561] width 487 height 324
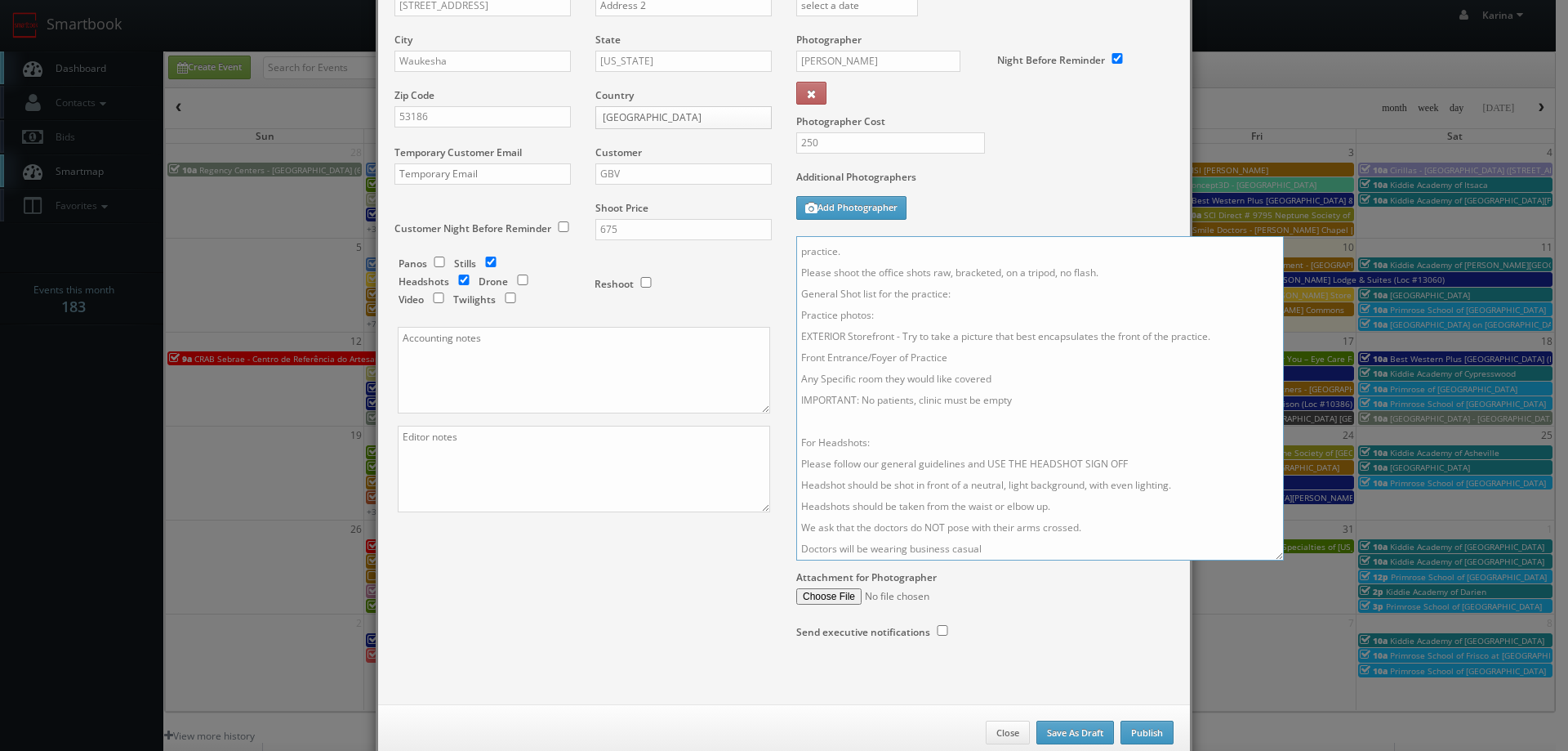
scroll to position [201, 0]
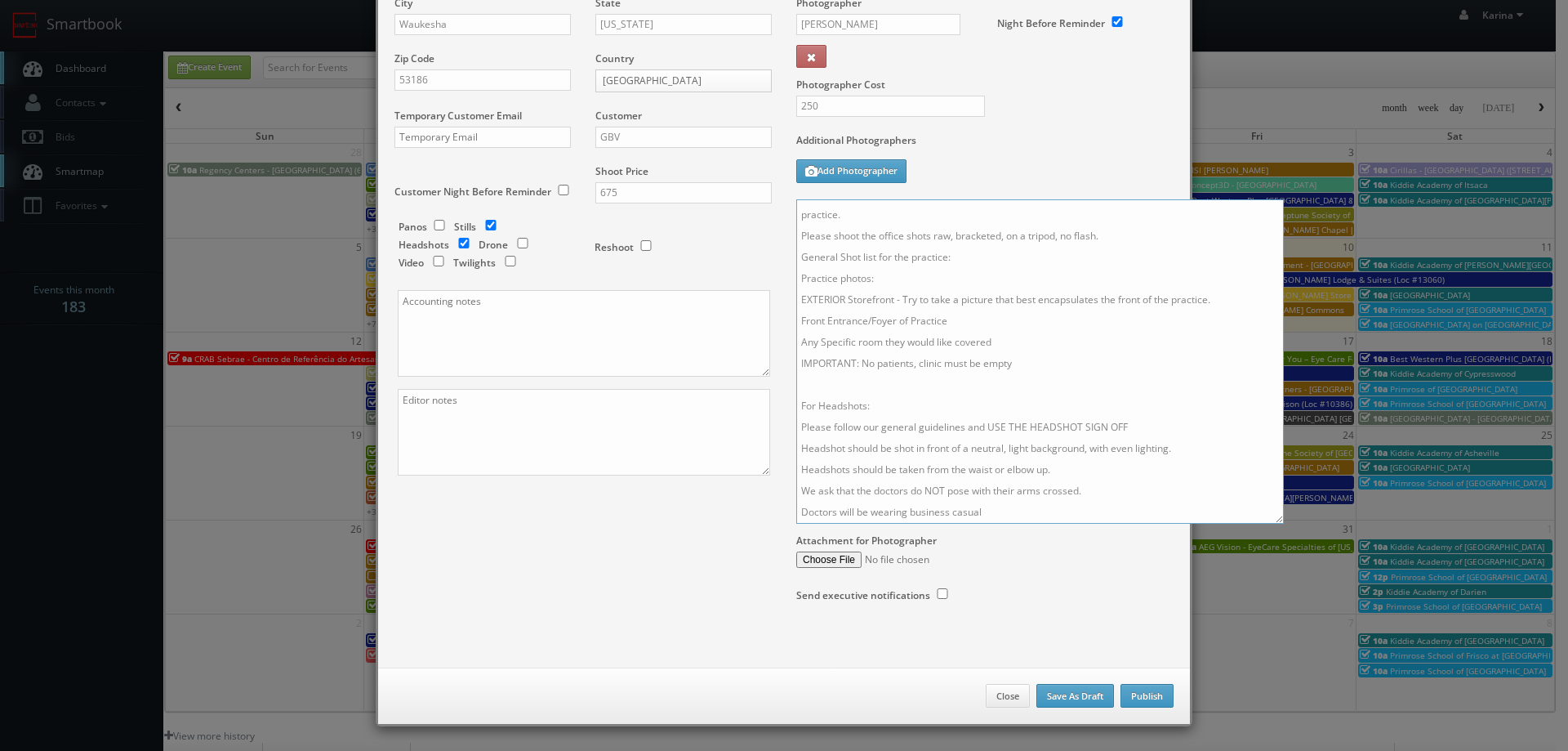
drag, startPoint x: 978, startPoint y: 513, endPoint x: 786, endPoint y: 510, distance: 192.0
click at [786, 510] on div "Start Date 11/19/2025 End Date 11/19/2025 Time 9:00am Deadline Photographer Sco…" at bounding box center [984, 259] width 402 height 750
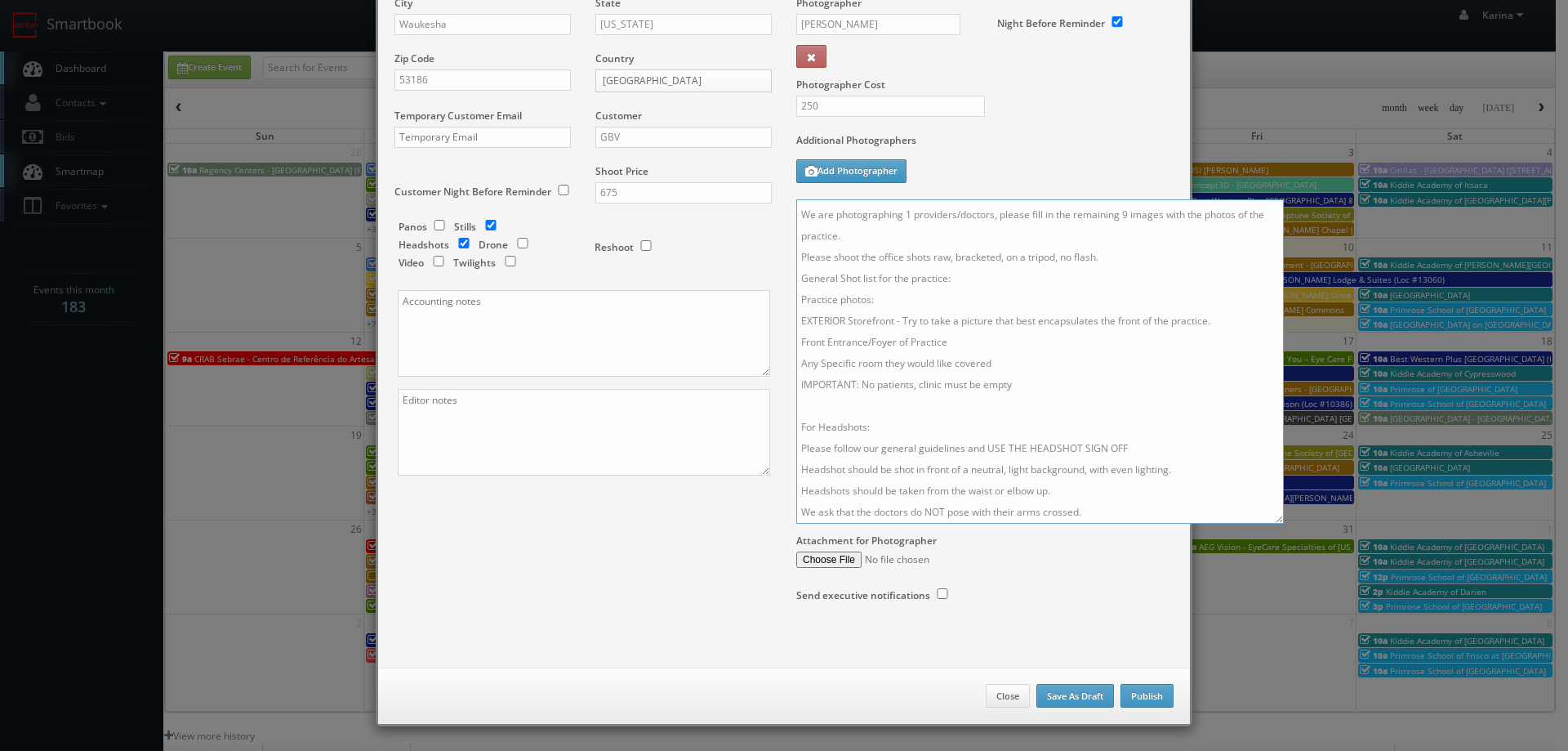
drag, startPoint x: 903, startPoint y: 489, endPoint x: 869, endPoint y: 488, distance: 34.0
click at [869, 488] on textarea "On site contact: Carie George 414-534-0911 We are delivering 10 images of the p…" at bounding box center [1040, 362] width 487 height 324
click at [1053, 452] on textarea "On site contact: Carie George 414-534-0911 We are delivering 10 images of the p…" at bounding box center [1040, 362] width 487 height 324
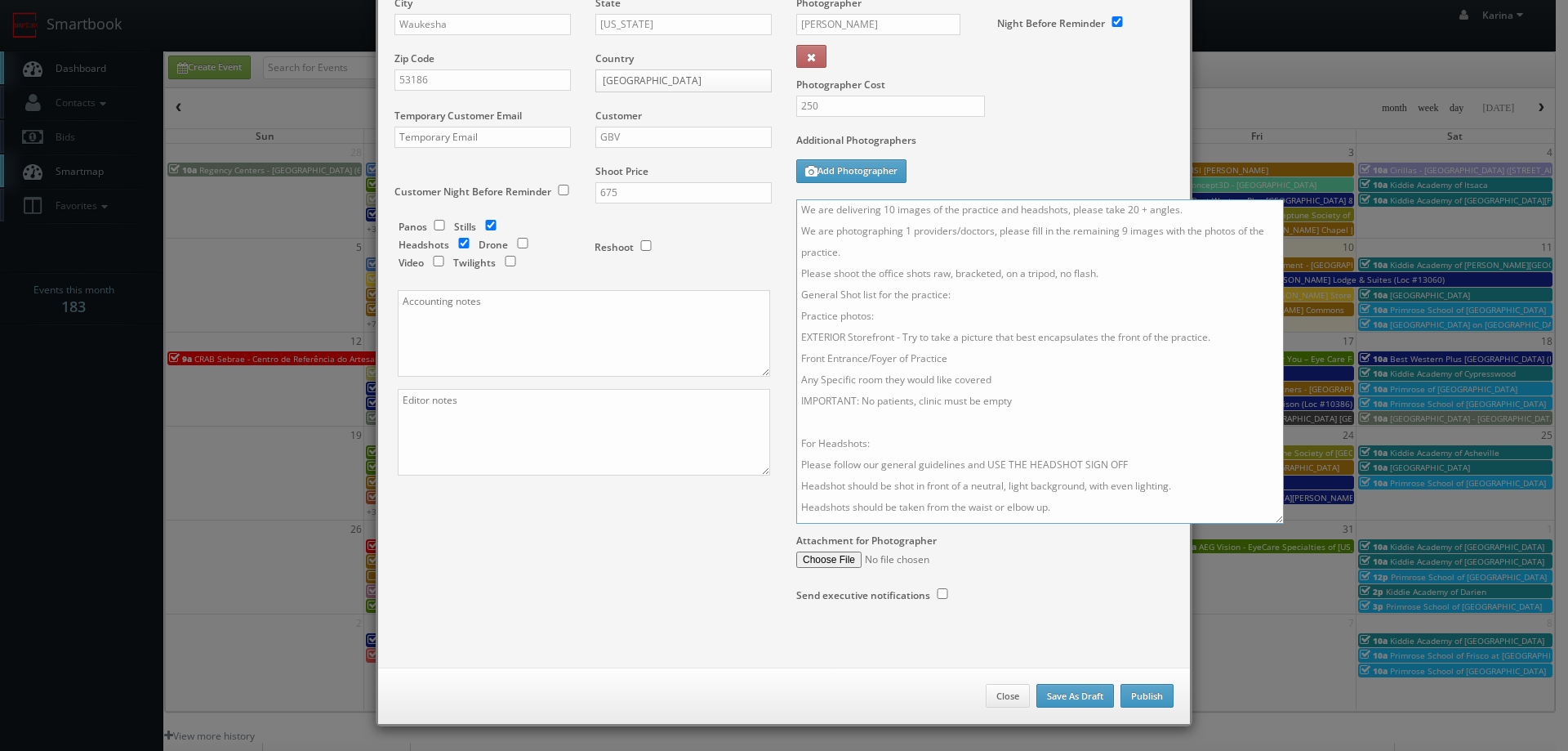
scroll to position [0, 0]
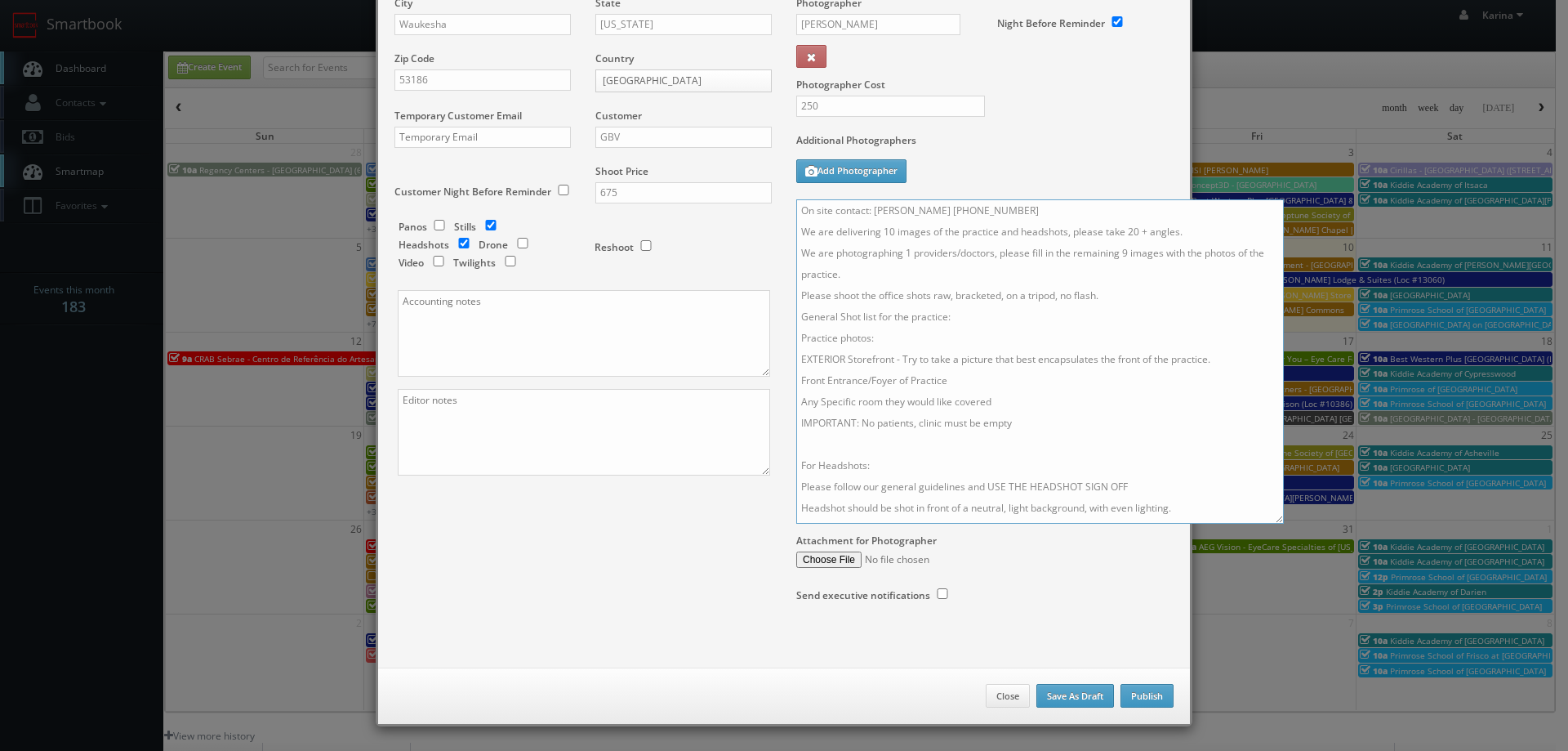
drag, startPoint x: 1097, startPoint y: 489, endPoint x: 793, endPoint y: 205, distance: 416.0
click at [796, 205] on textarea "On site contact: Carie George 414-534-0911 We are delivering 10 images of the p…" at bounding box center [1040, 362] width 487 height 324
type textarea "On site contact: Carie George 414-534-0911 We are delivering 10 images of the p…"
click at [1130, 696] on button "Publish" at bounding box center [1147, 696] width 53 height 25
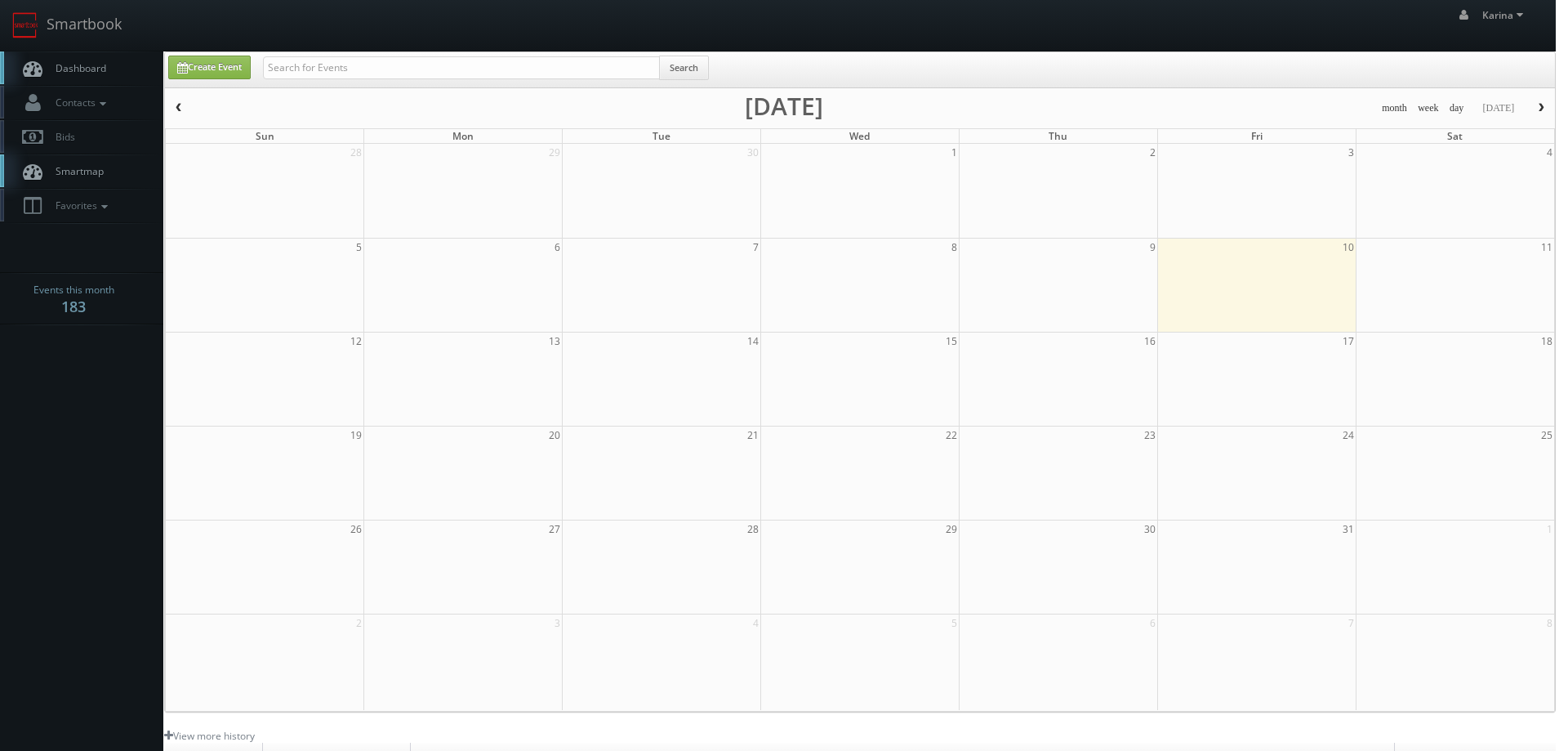
checkbox input "false"
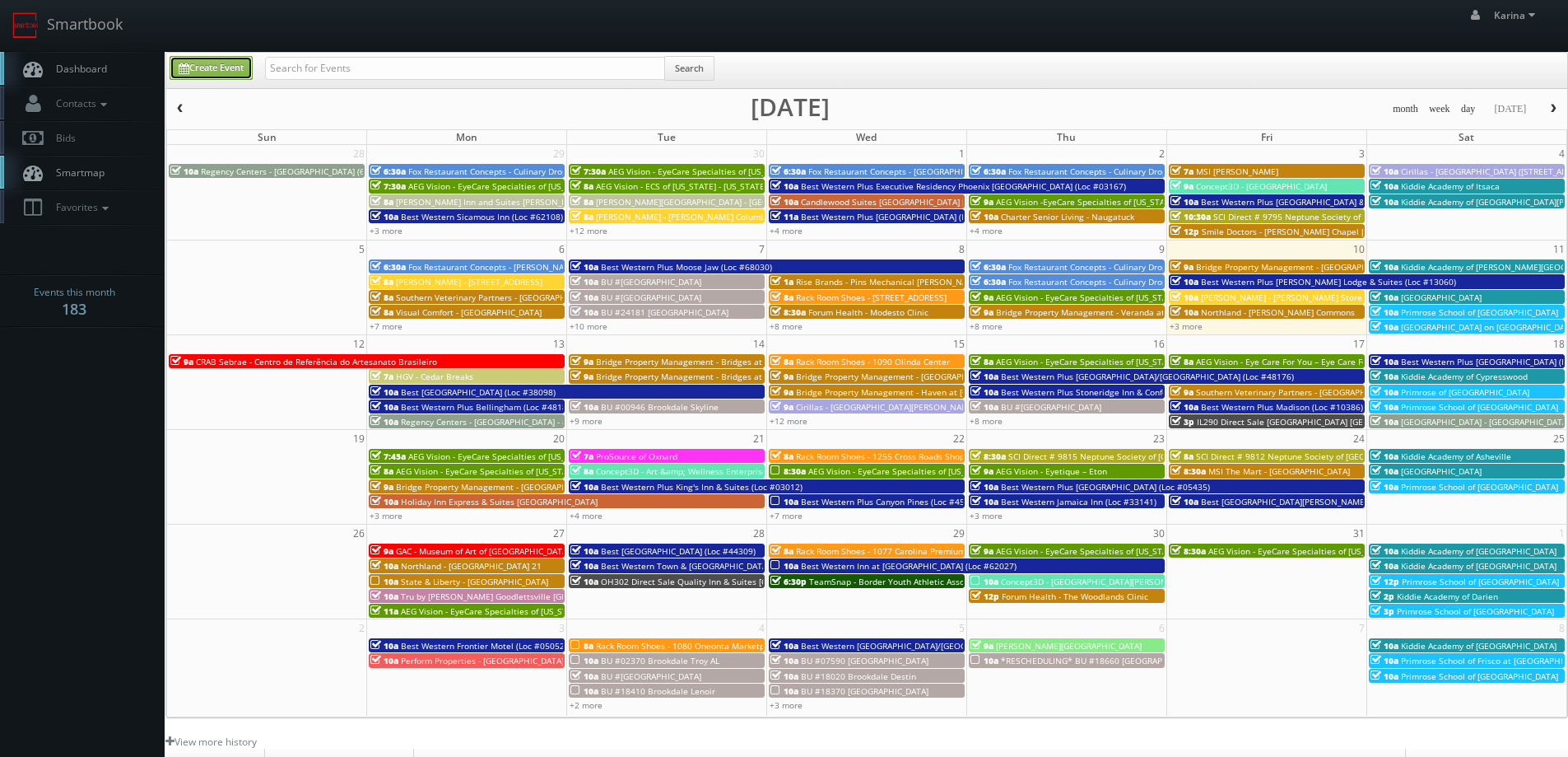
click at [197, 66] on link "Create Event" at bounding box center [211, 68] width 83 height 24
type input "10/10/2025"
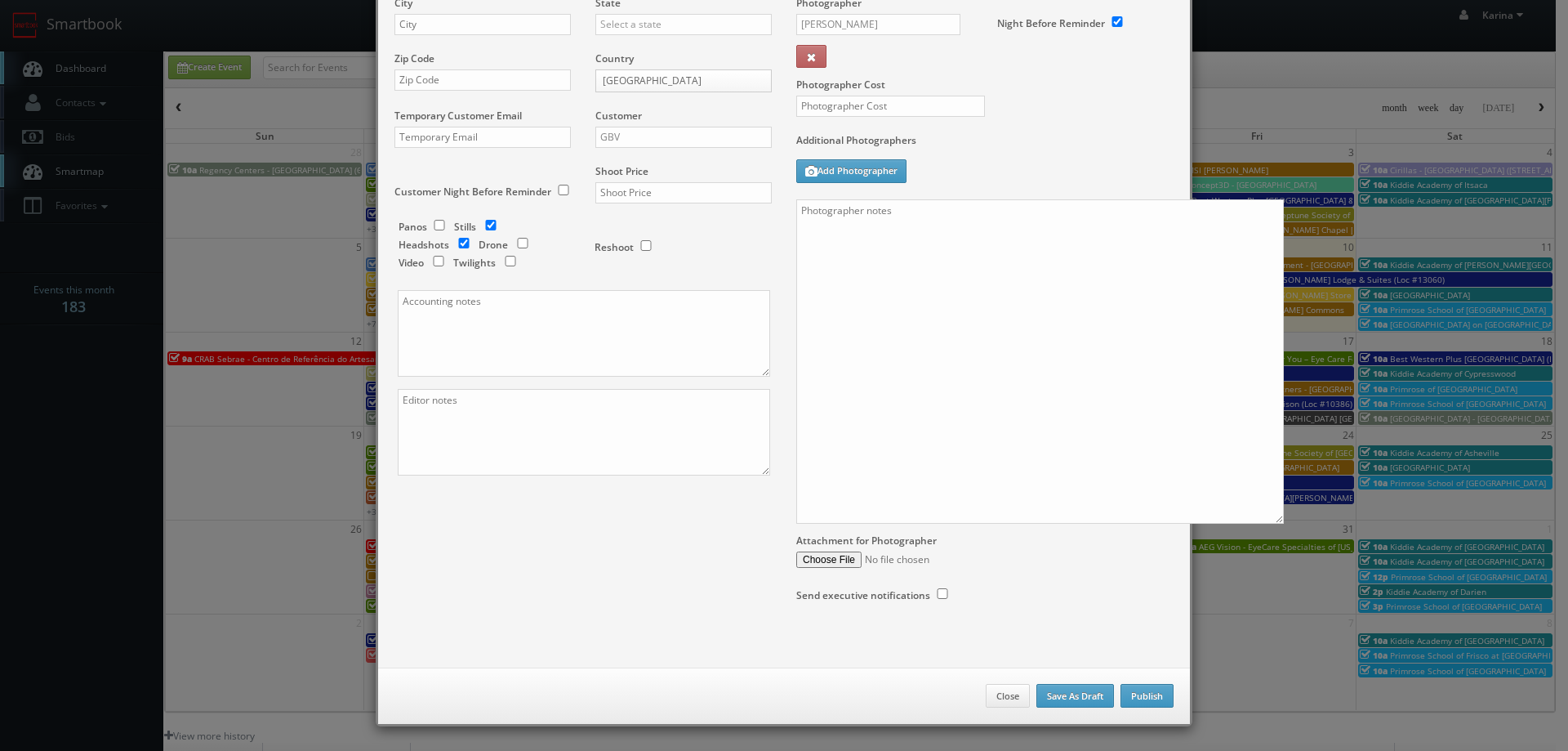
checkbox input "true"
type input "10:00am"
checkbox input "true"
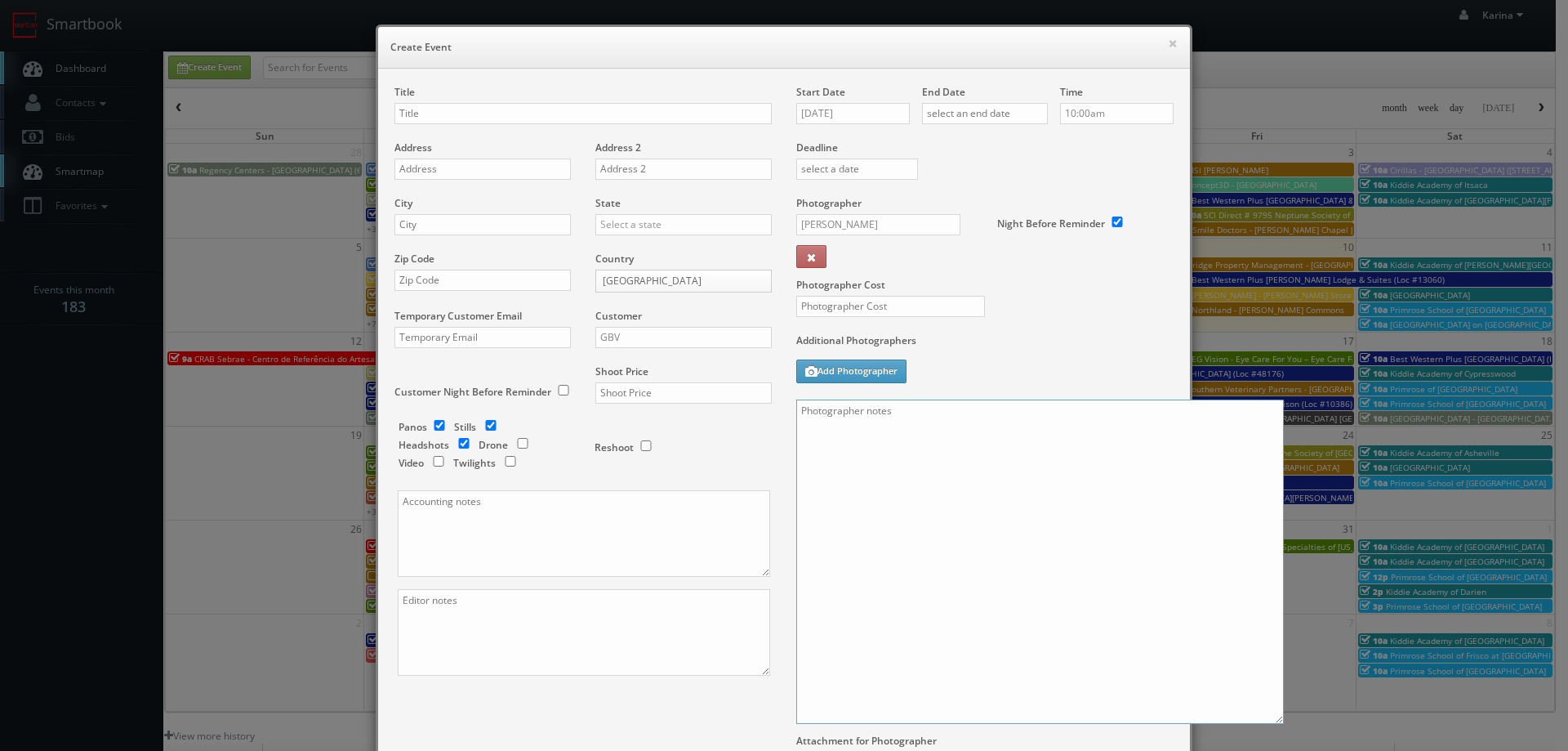
paste textarea "On site contact: Carie George 414-534-0911 We are delivering 10 images of the p…"
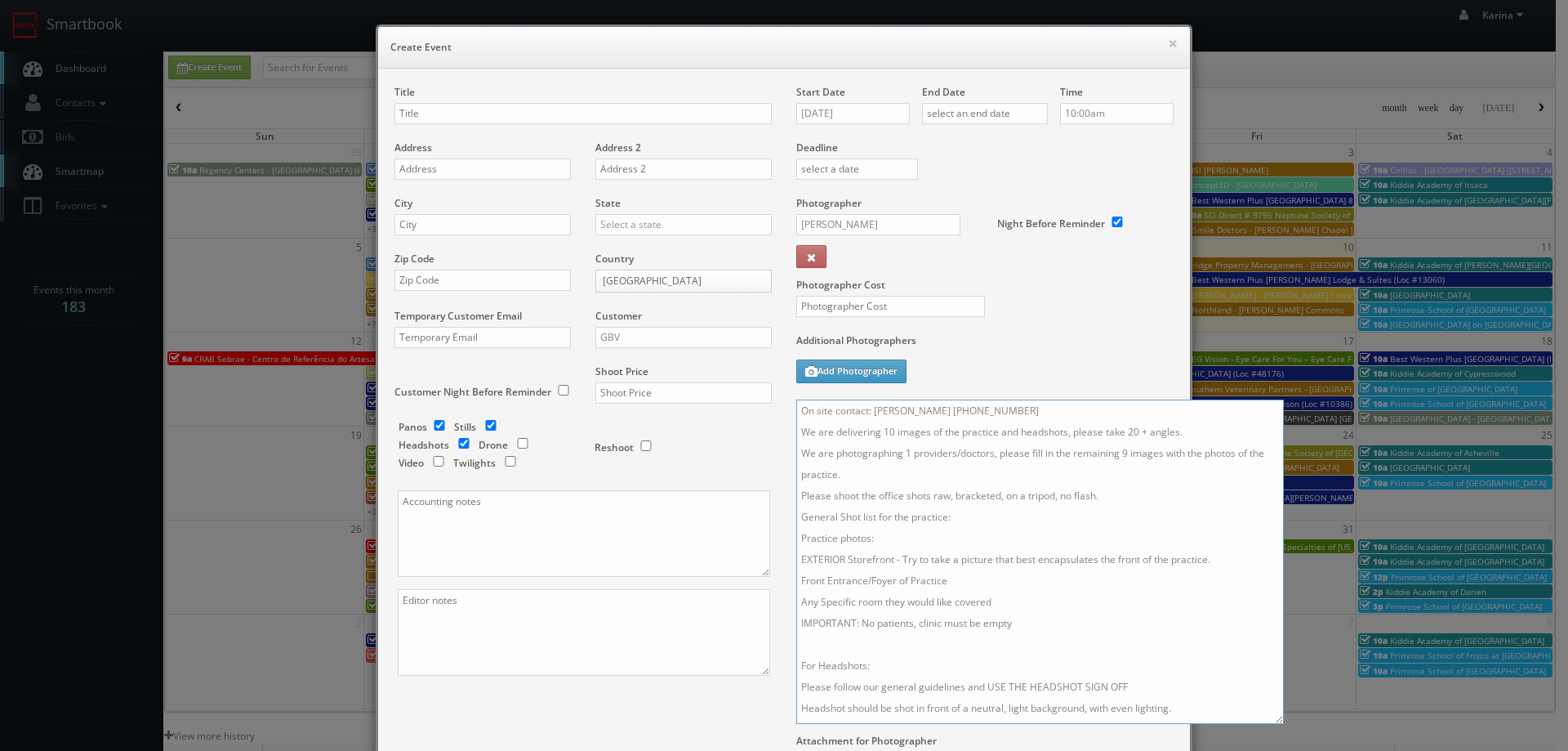
scroll to position [34, 0]
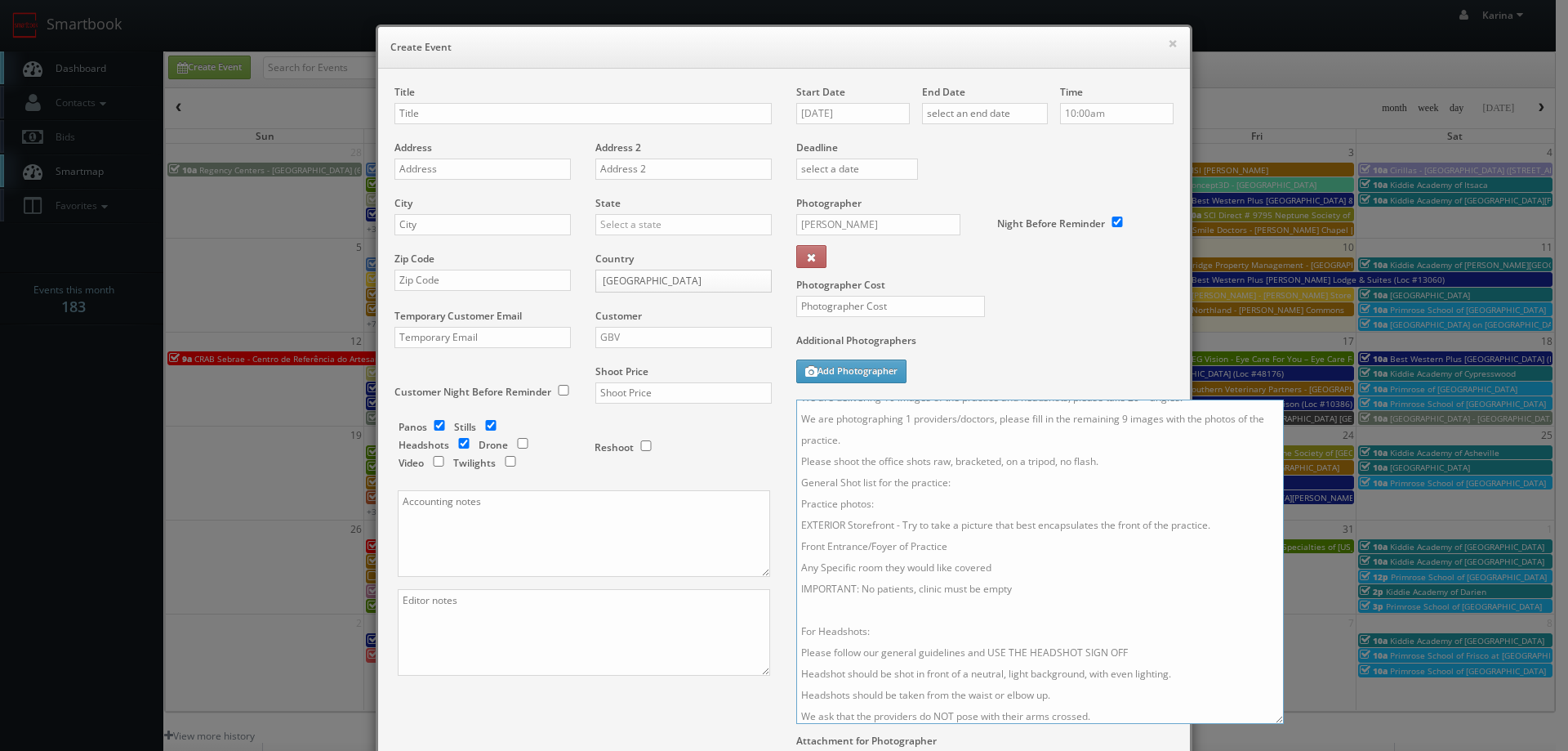
type textarea "On site contact: Carie George 414-534-0911 We are delivering 10 images of the p…"
click at [445, 106] on input "text" at bounding box center [583, 113] width 377 height 21
type input "Forum Health - Mequon Clinic"
click at [442, 170] on input "text" at bounding box center [482, 169] width 177 height 21
paste input "10602 N Port Washington Rd Suite 101"
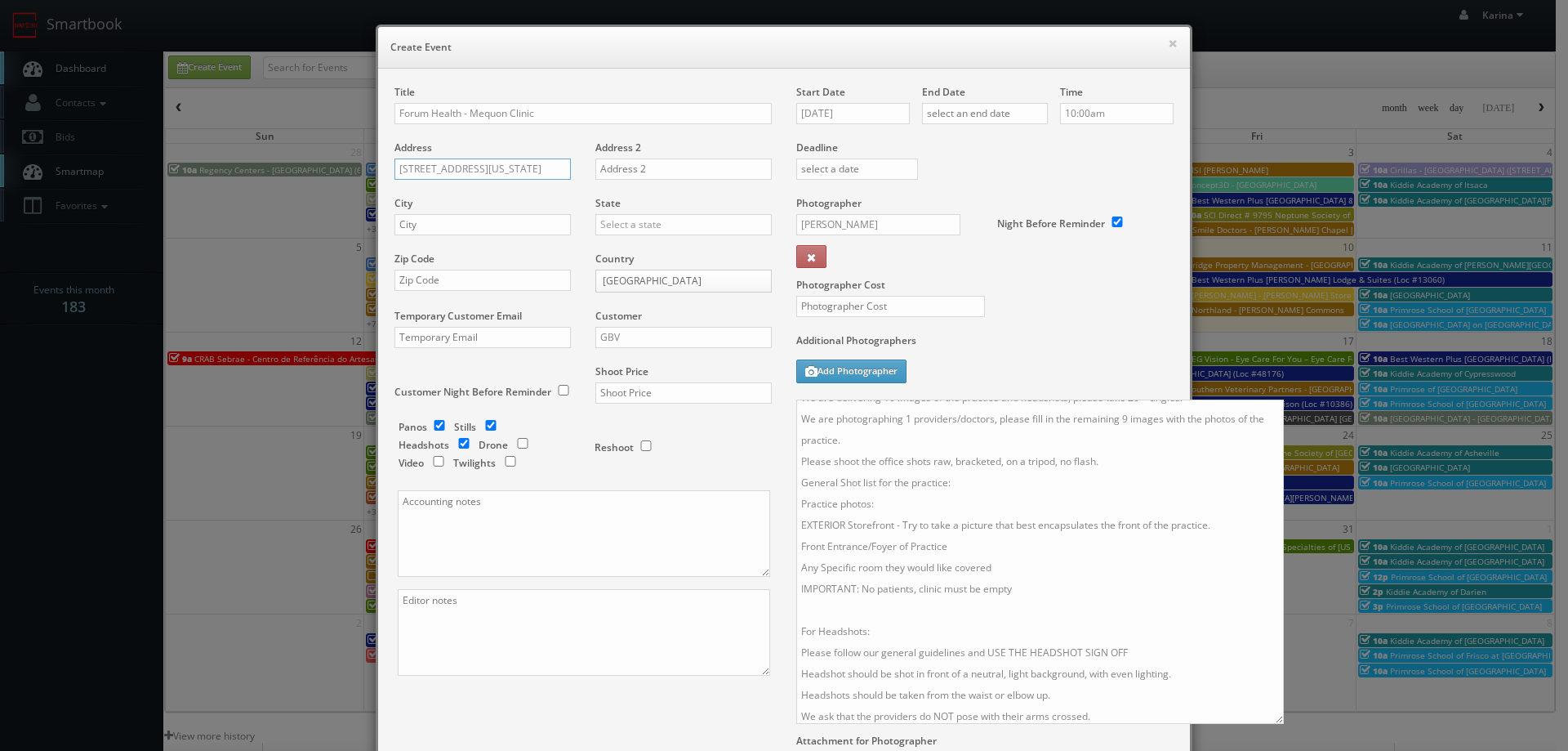
scroll to position [0, 8]
type input "10602 N Port Washington Rd Suite 101"
click at [415, 223] on input "text" at bounding box center [482, 224] width 177 height 21
type input "Mequon"
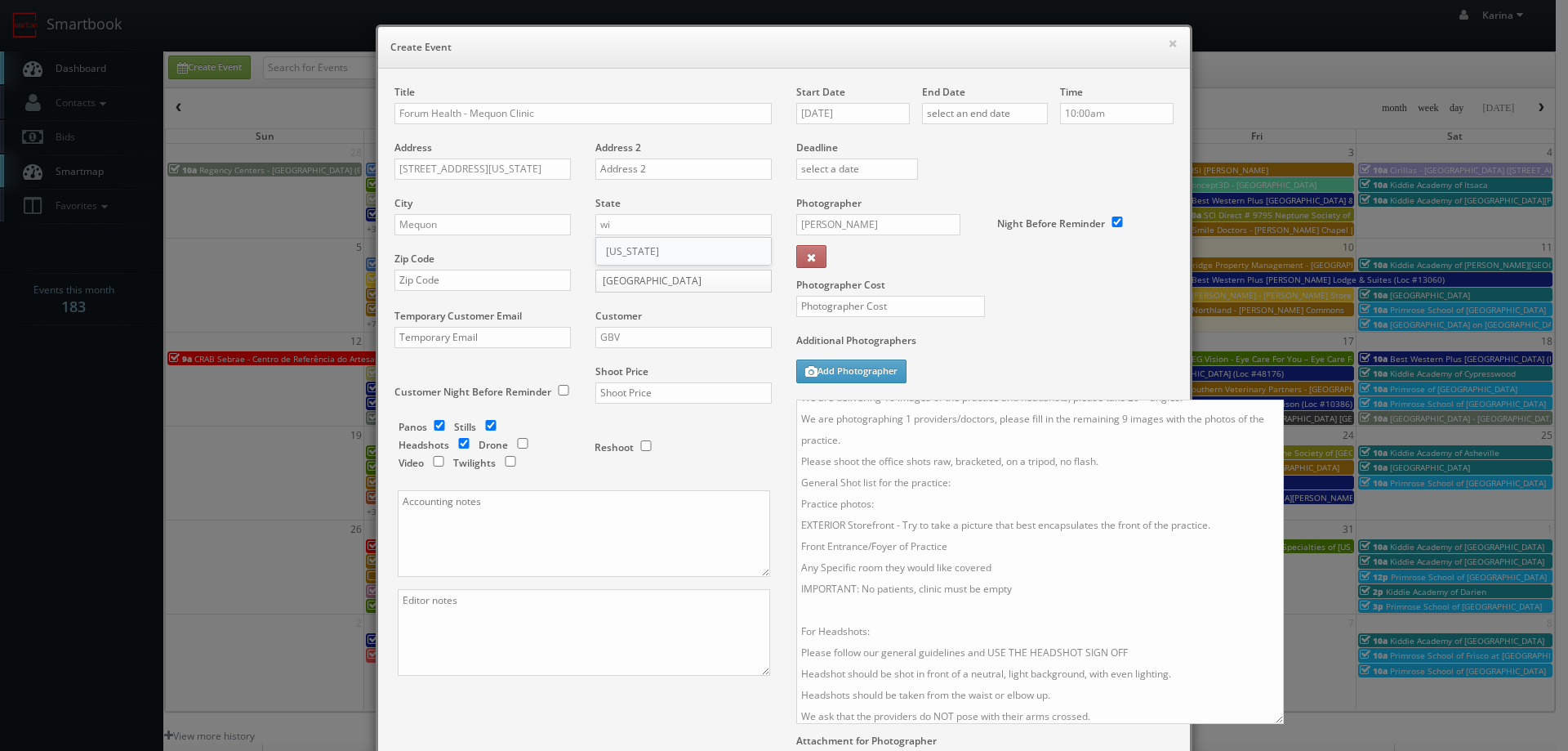
click at [643, 257] on div "[US_STATE]" at bounding box center [683, 251] width 175 height 27
type input "[US_STATE]"
click at [442, 283] on input "text" at bounding box center [482, 279] width 177 height 21
type input "53092"
click at [617, 344] on input "GBV" at bounding box center [683, 337] width 177 height 21
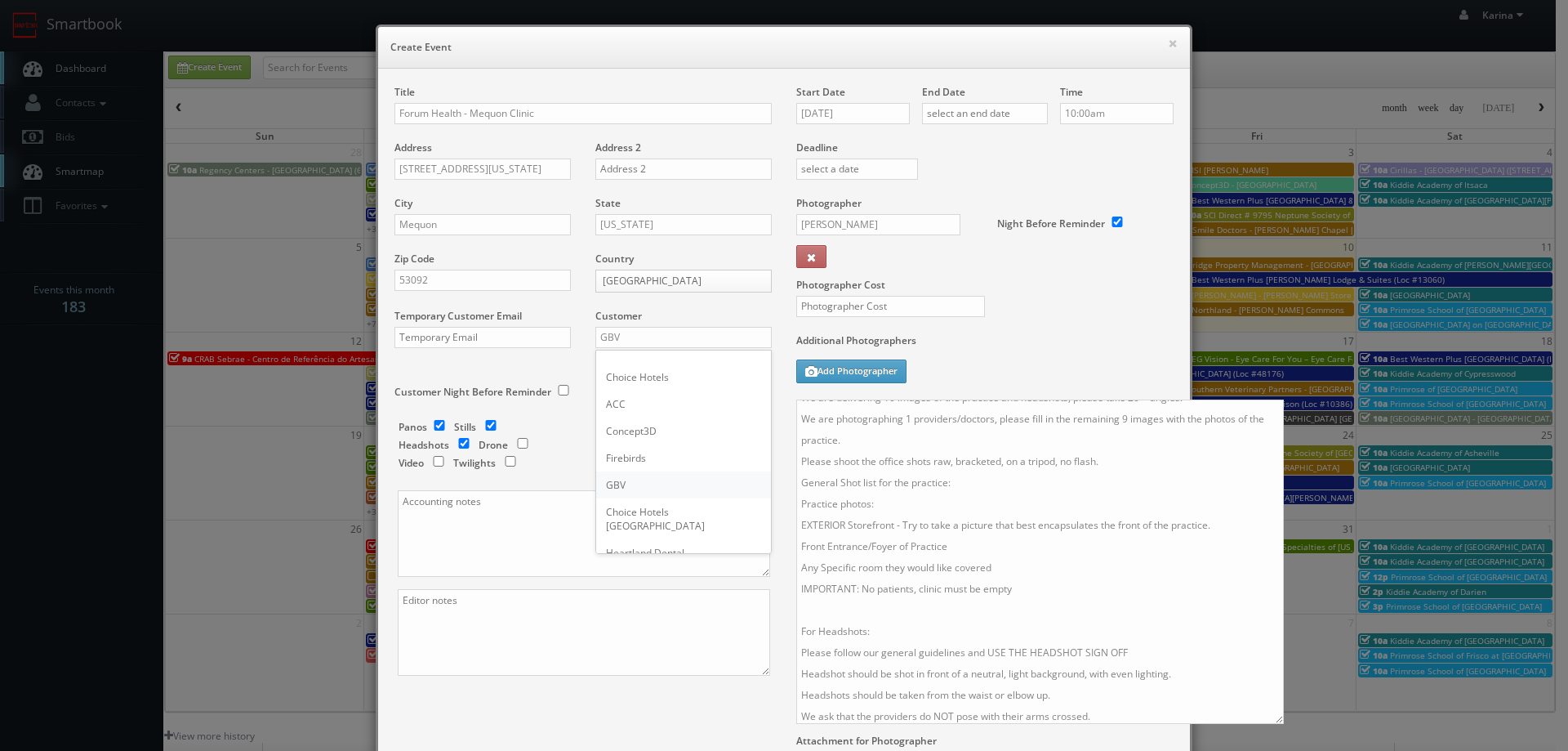
click at [631, 483] on div "GBV" at bounding box center [683, 484] width 175 height 27
click at [434, 427] on input "checkbox" at bounding box center [438, 425] width 25 height 11
checkbox input "false"
click at [459, 443] on input "checkbox" at bounding box center [463, 443] width 25 height 11
checkbox input "true"
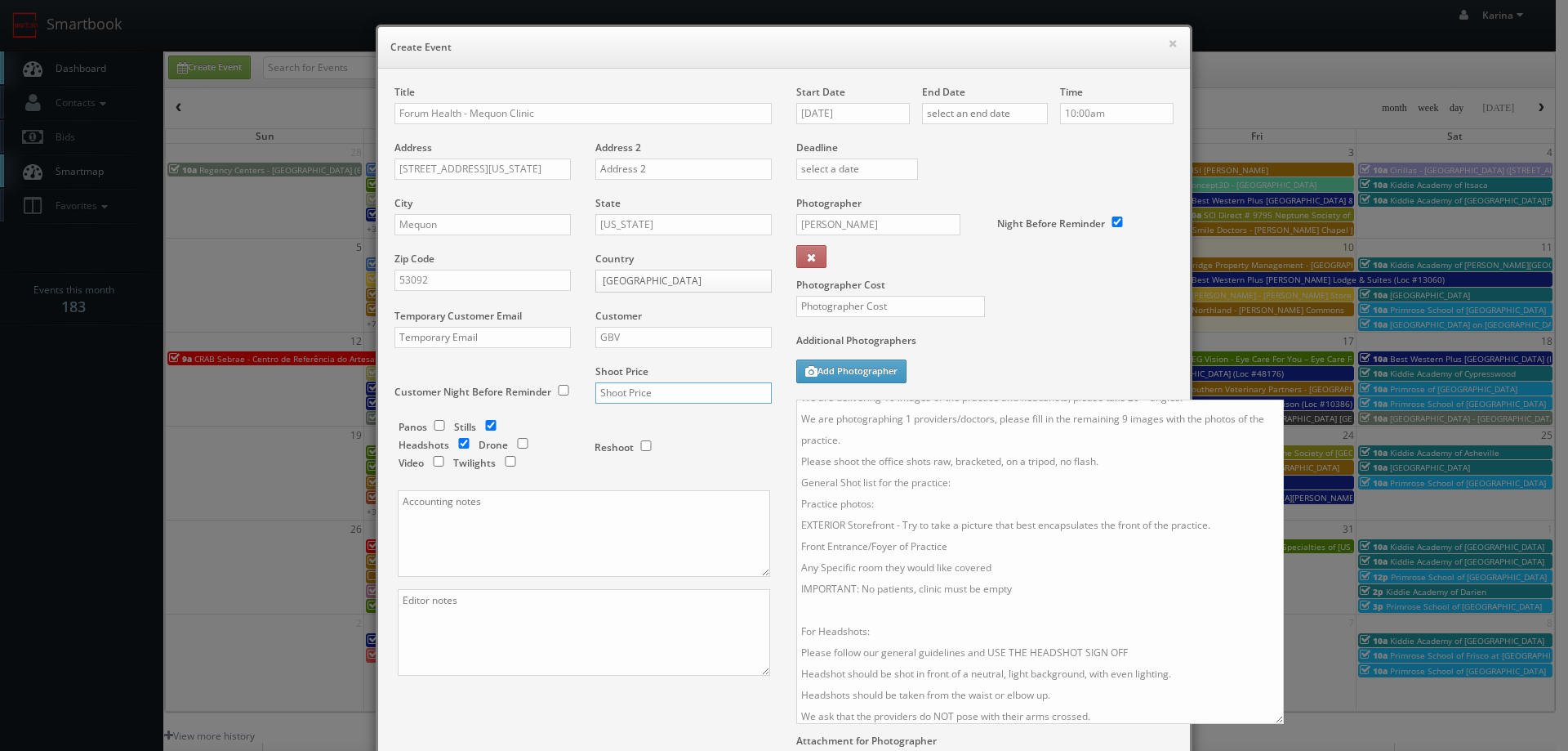
click at [648, 390] on input "text" at bounding box center [683, 392] width 177 height 21
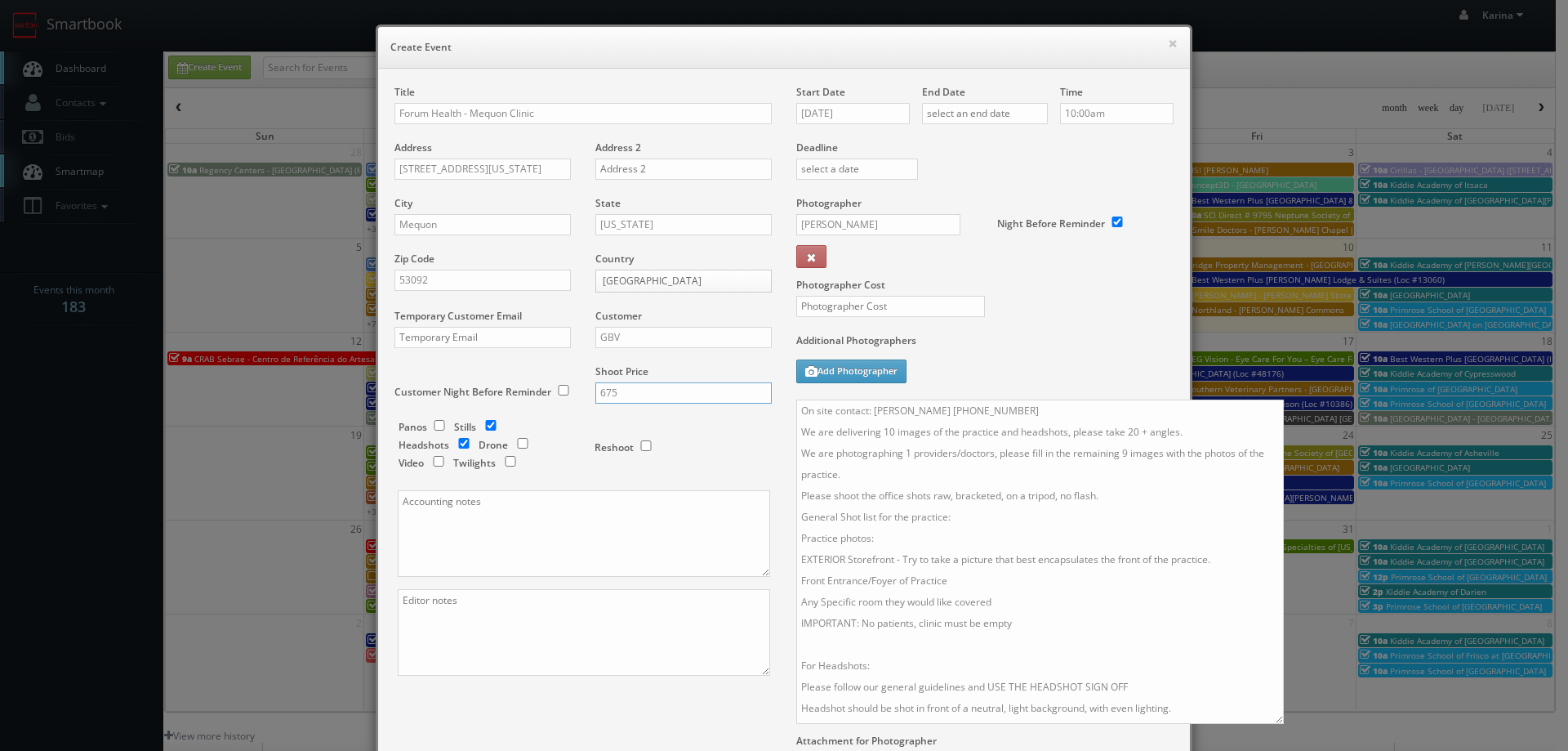
type input "675"
drag, startPoint x: 903, startPoint y: 456, endPoint x: 924, endPoint y: 462, distance: 21.8
click at [903, 456] on textarea "On site contact: Carie George 414-534-0911 We are delivering 10 images of the p…" at bounding box center [1040, 561] width 487 height 324
click at [1122, 450] on textarea "On site contact: Carie George 414-534-0911 We are delivering 10 images of the p…" at bounding box center [1040, 561] width 487 height 324
type textarea "On site contact: Carie George 414-534-0911 We are delivering 10 images of the p…"
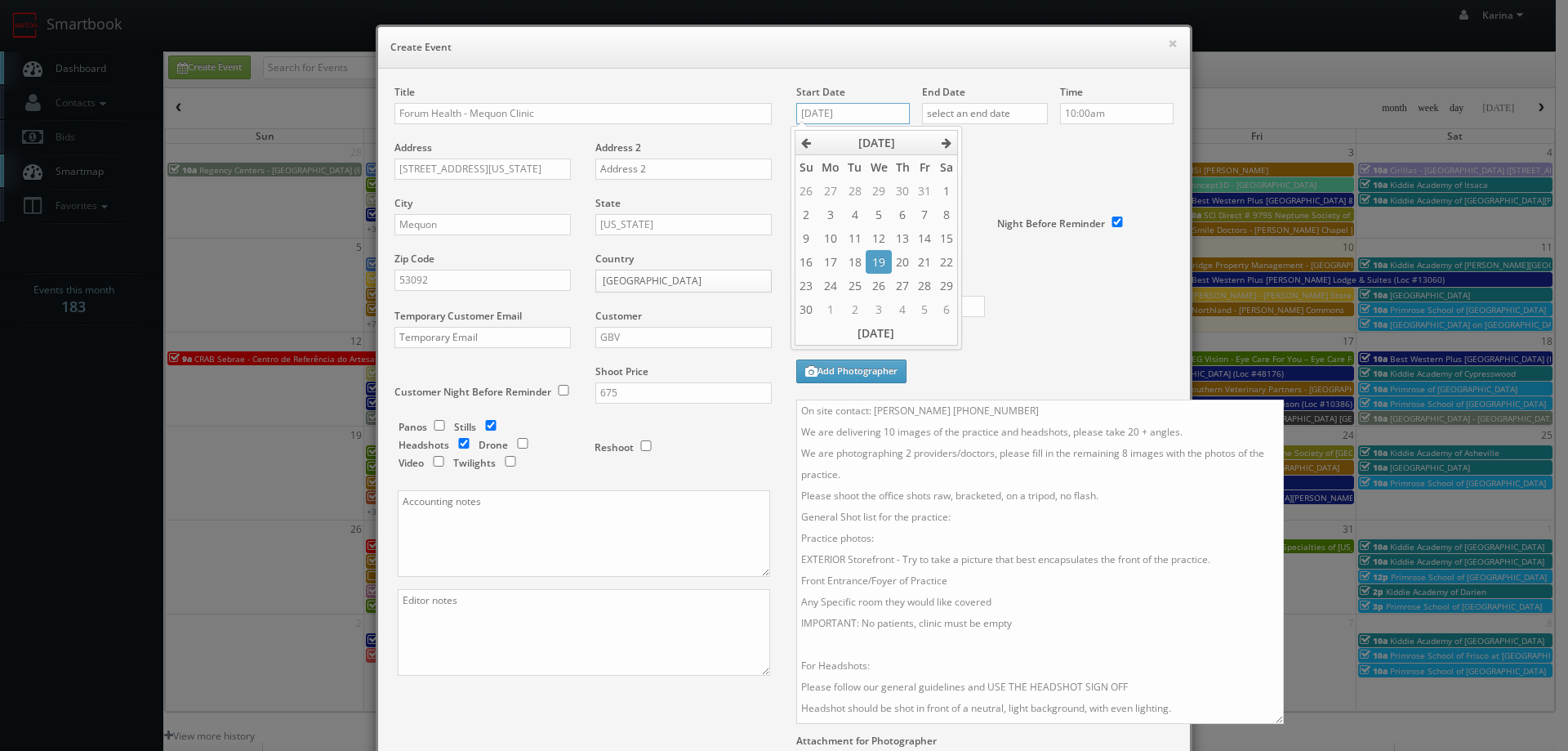
click at [850, 104] on input "10/10/2025" at bounding box center [853, 113] width 114 height 21
click at [881, 257] on td "19" at bounding box center [878, 262] width 26 height 24
type input "11/19/2025"
click at [1022, 114] on input "text" at bounding box center [984, 113] width 125 height 21
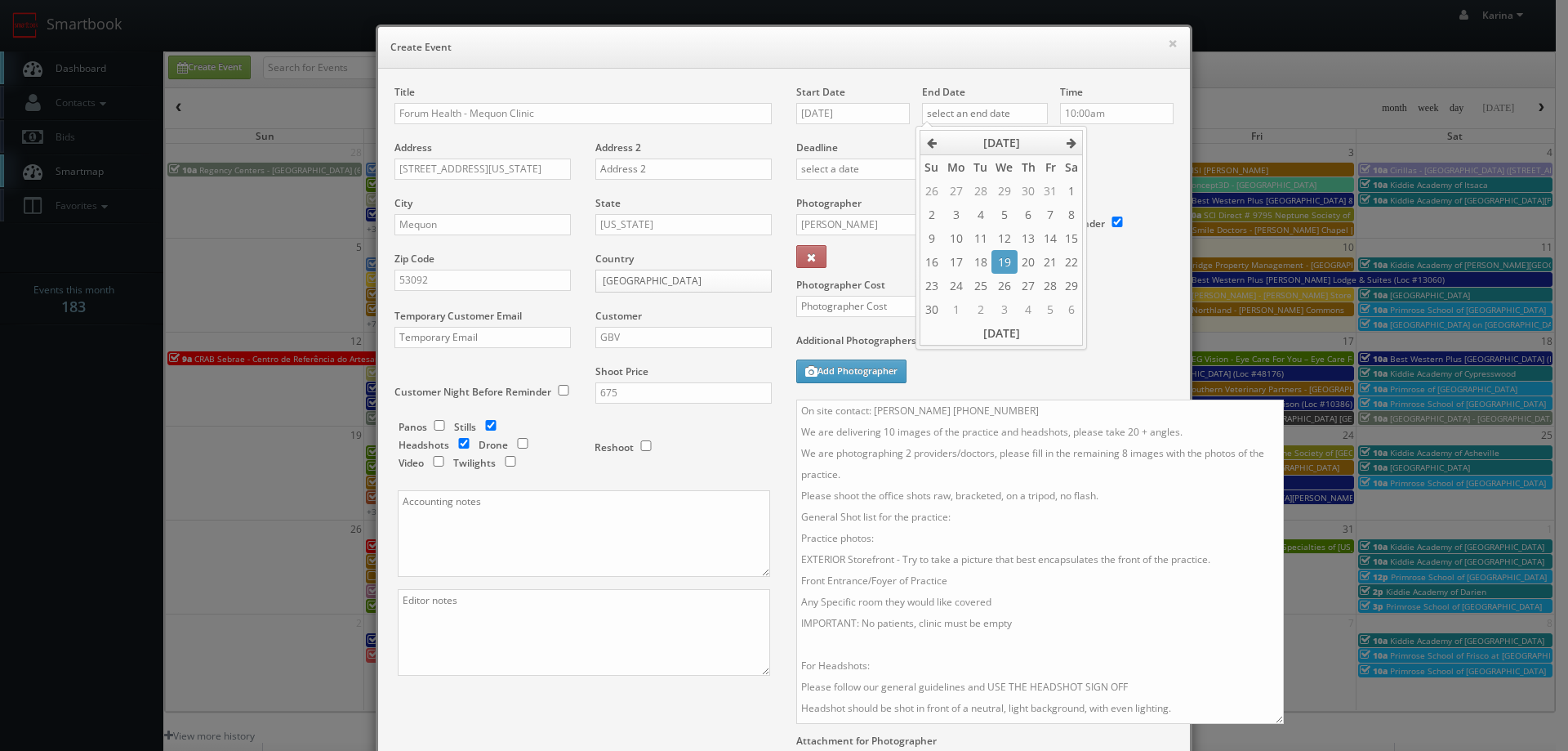
click at [1007, 266] on td "19" at bounding box center [1004, 262] width 26 height 24
type input "11/19/2025"
click at [1119, 116] on input "10:00am" at bounding box center [1117, 113] width 114 height 21
type input "12:30pm"
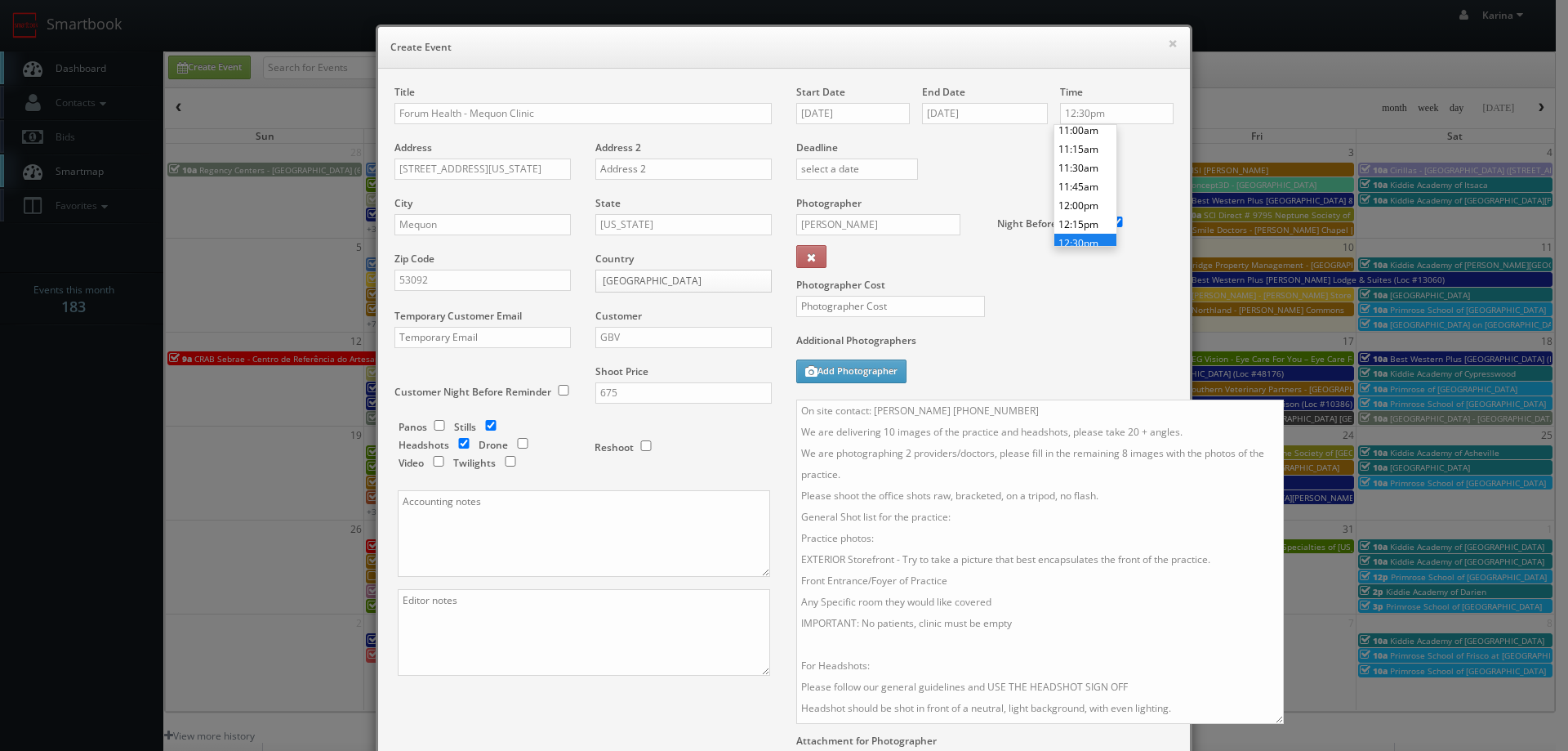
click at [1080, 238] on li "12:30pm" at bounding box center [1086, 243] width 62 height 19
click at [825, 220] on input "Scott Witte" at bounding box center [878, 224] width 164 height 21
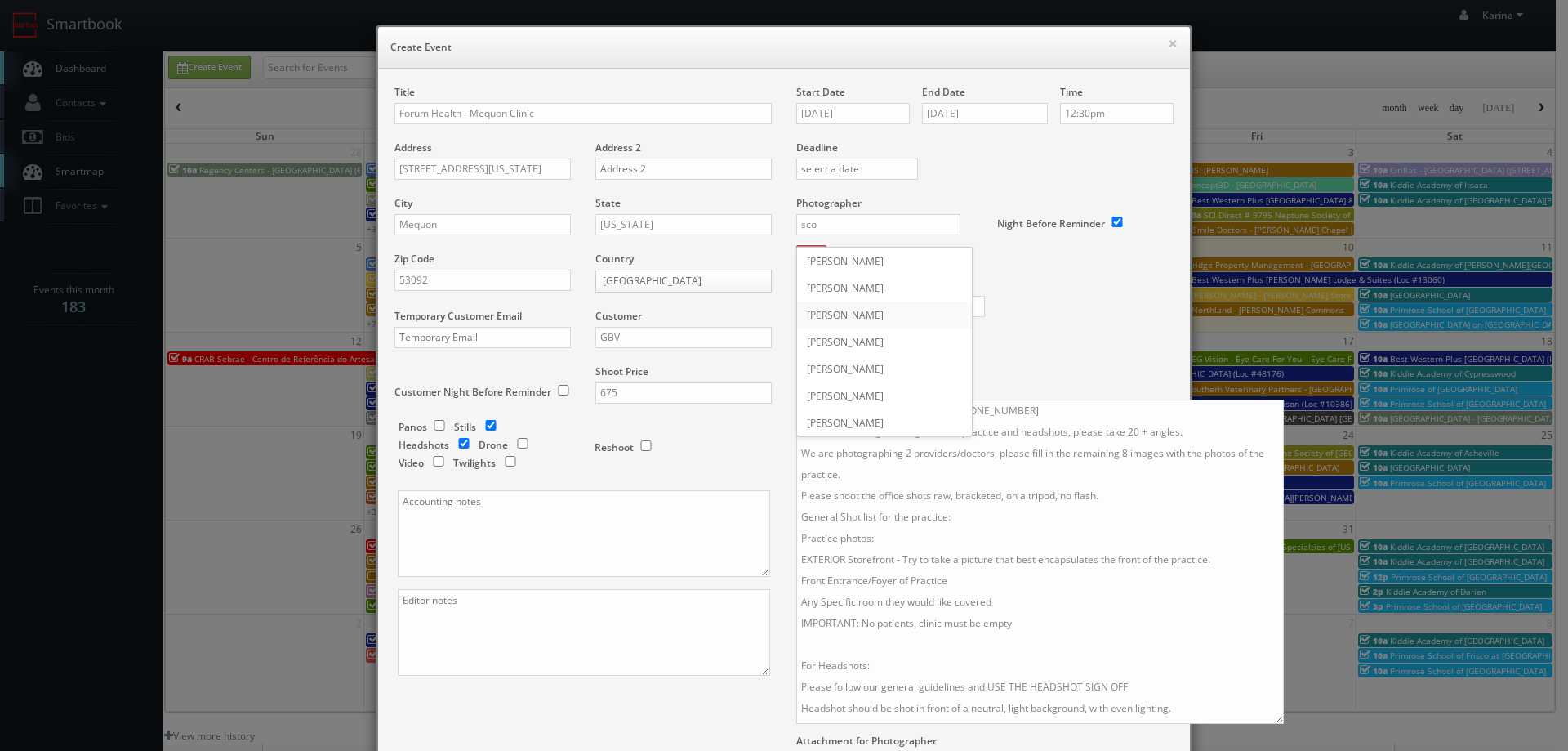
click at [843, 325] on div "Scott Witte" at bounding box center [884, 314] width 175 height 27
type input "Scott Witte"
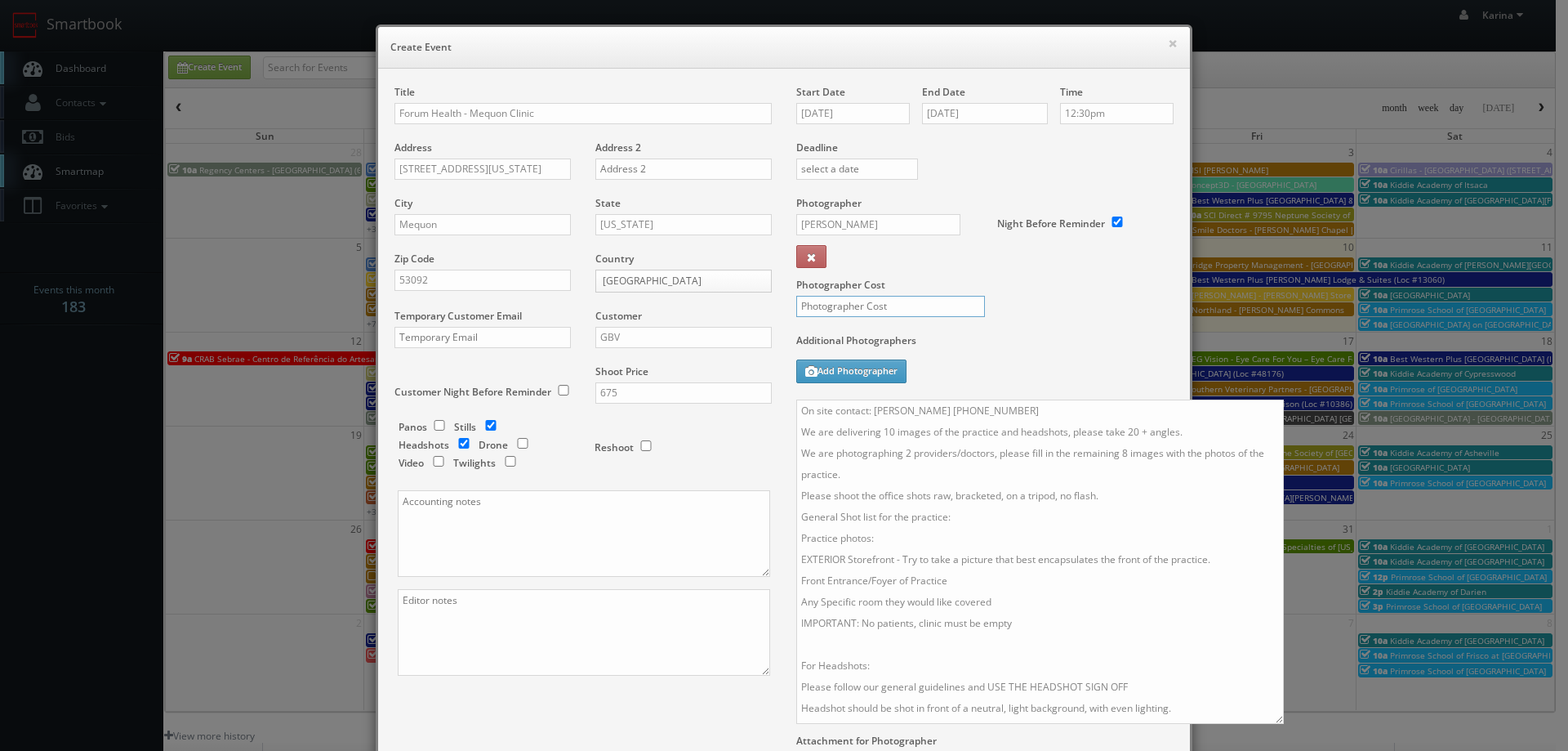
click at [839, 303] on input "text" at bounding box center [891, 306] width 189 height 21
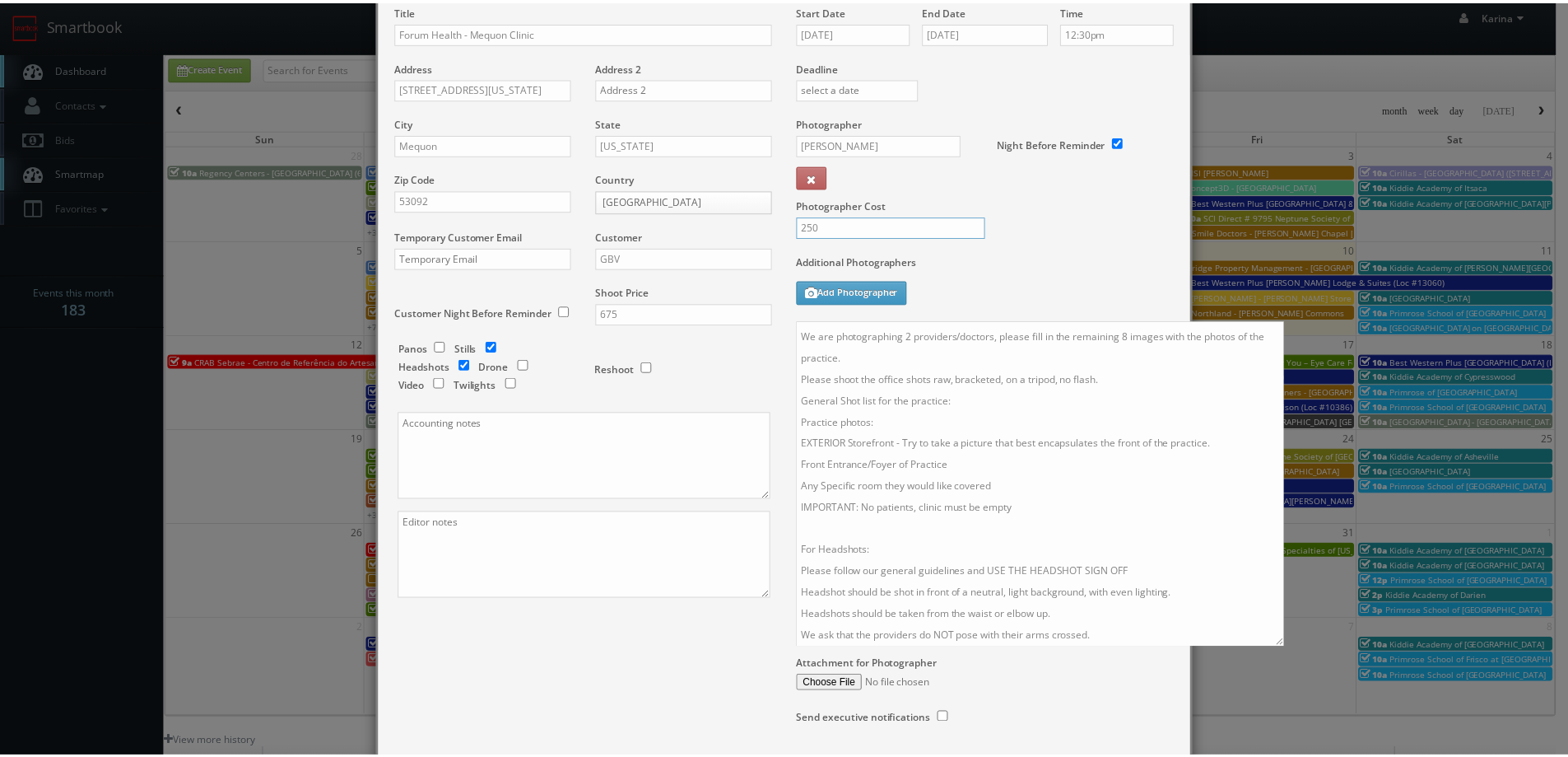
scroll to position [202, 0]
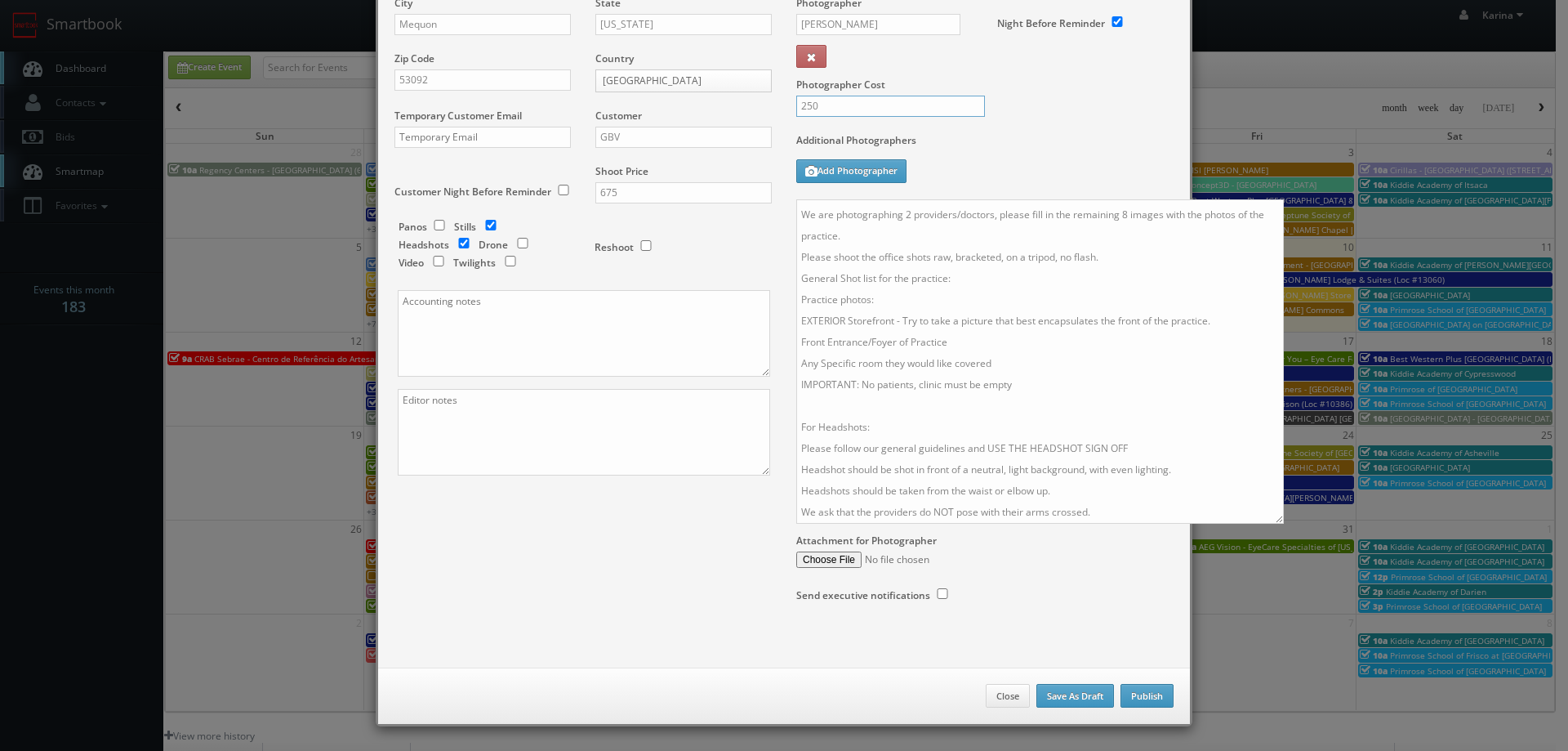
type input "250"
click at [1145, 693] on button "Publish" at bounding box center [1147, 696] width 53 height 25
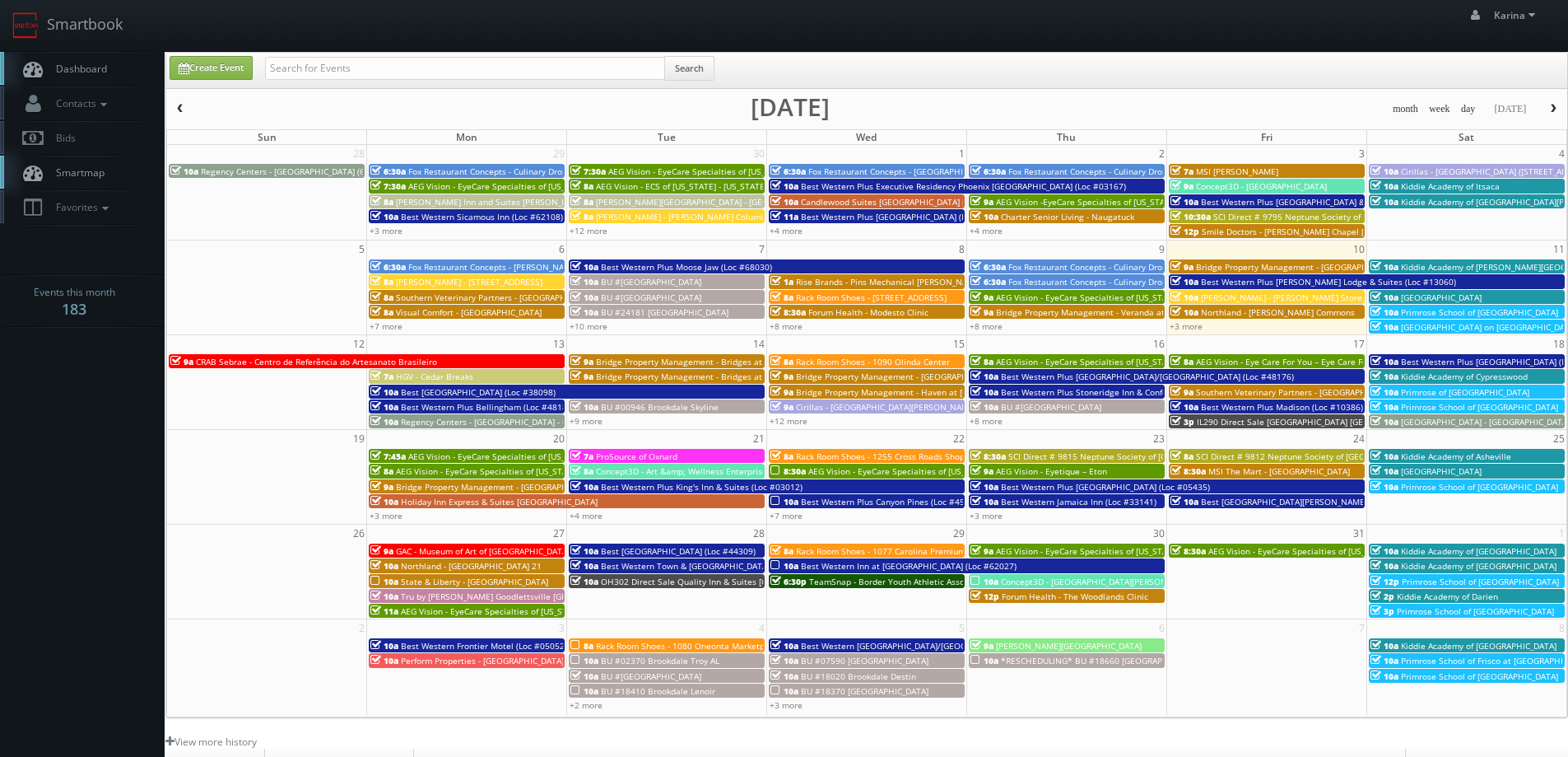
click at [87, 66] on span "Dashboard" at bounding box center [78, 68] width 59 height 14
click at [850, 310] on span "Forum Health - Modesto Clinic" at bounding box center [868, 312] width 120 height 11
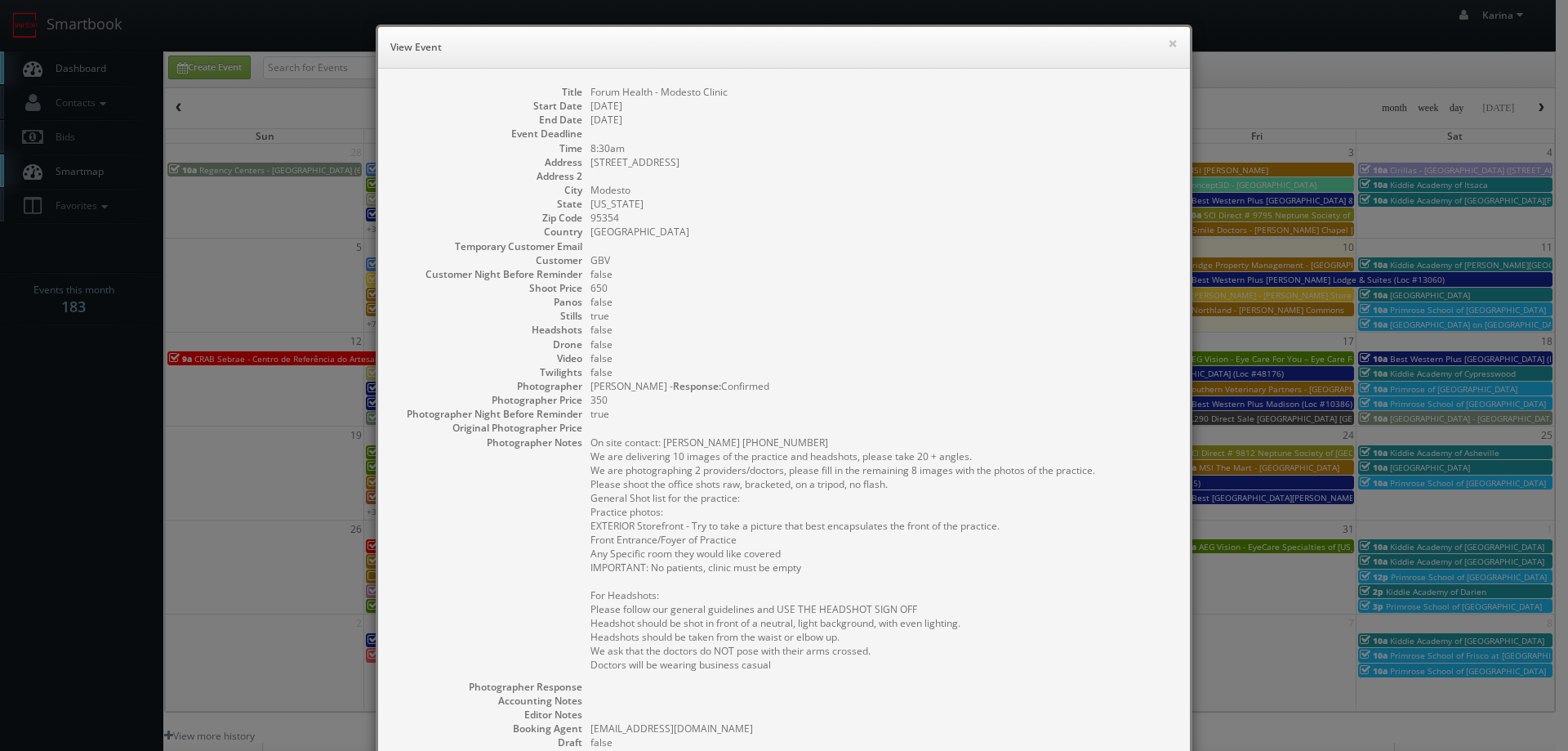
scroll to position [245, 0]
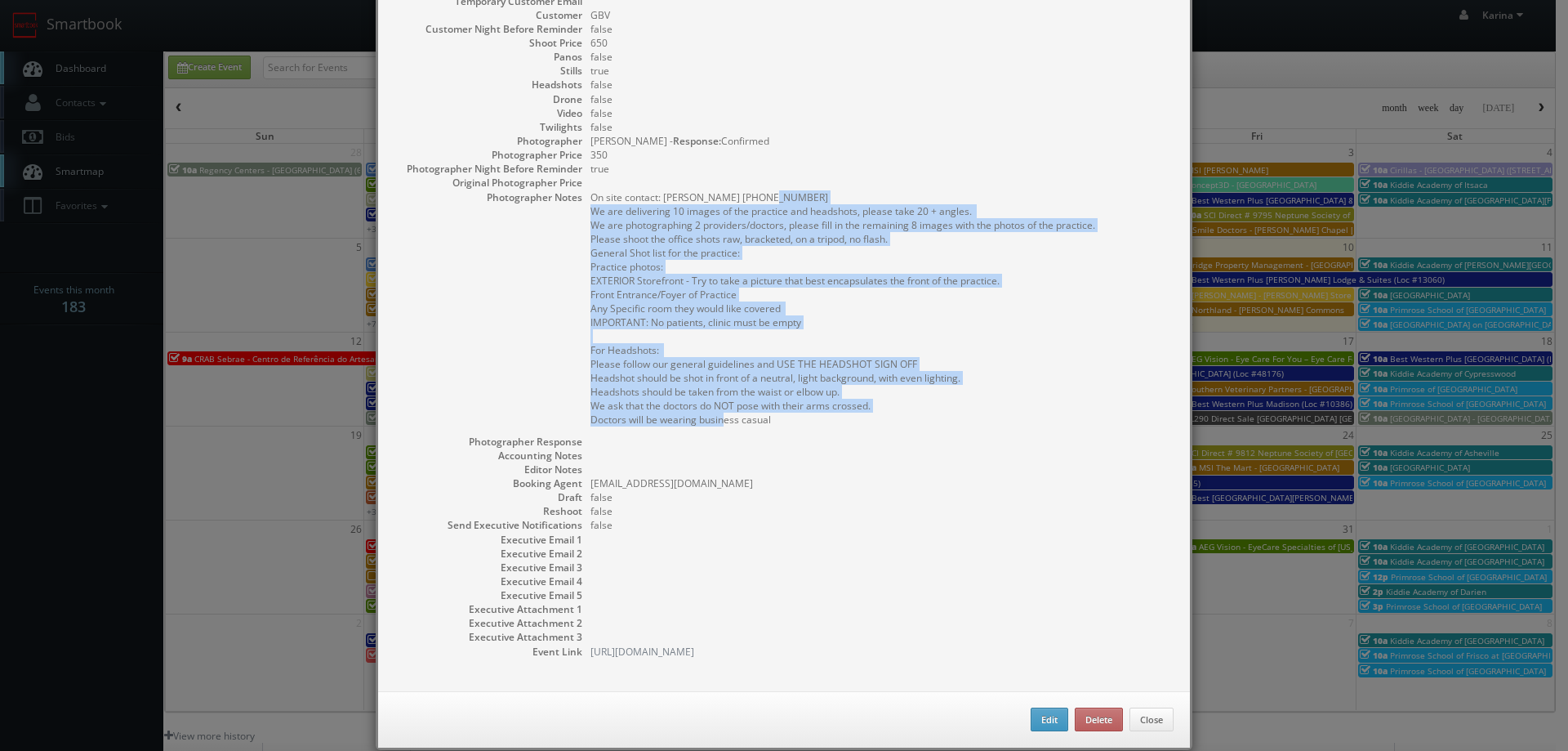
drag, startPoint x: 773, startPoint y: 422, endPoint x: 586, endPoint y: 214, distance: 279.7
click at [590, 214] on pre "On site contact: Tammy 209.409.8192 We are delivering 10 images of the practice…" at bounding box center [881, 309] width 583 height 236
copy pre "We are delivering 10 images of the practice and headshots, please take 20 + ang…"
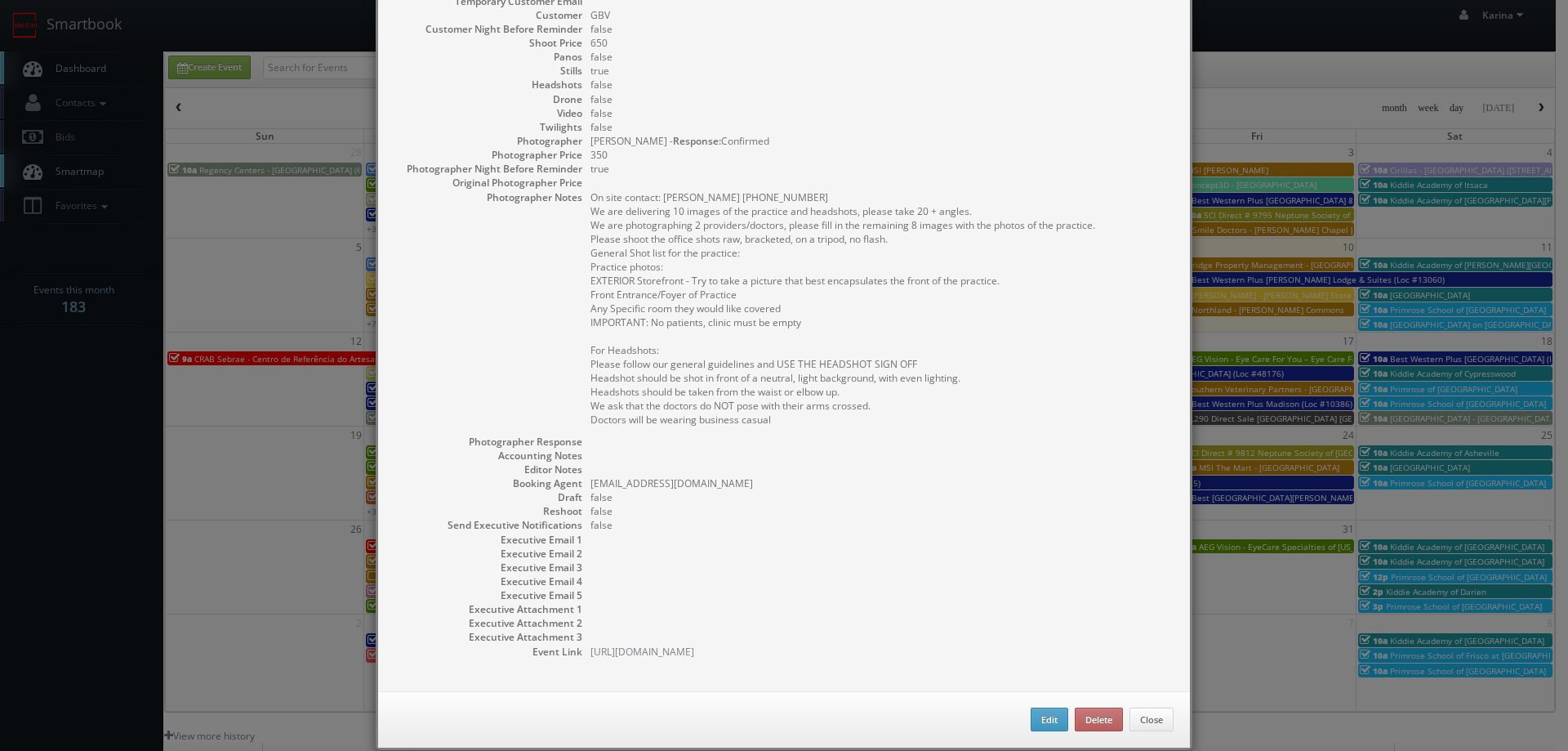
click at [1097, 439] on dd at bounding box center [881, 441] width 583 height 14
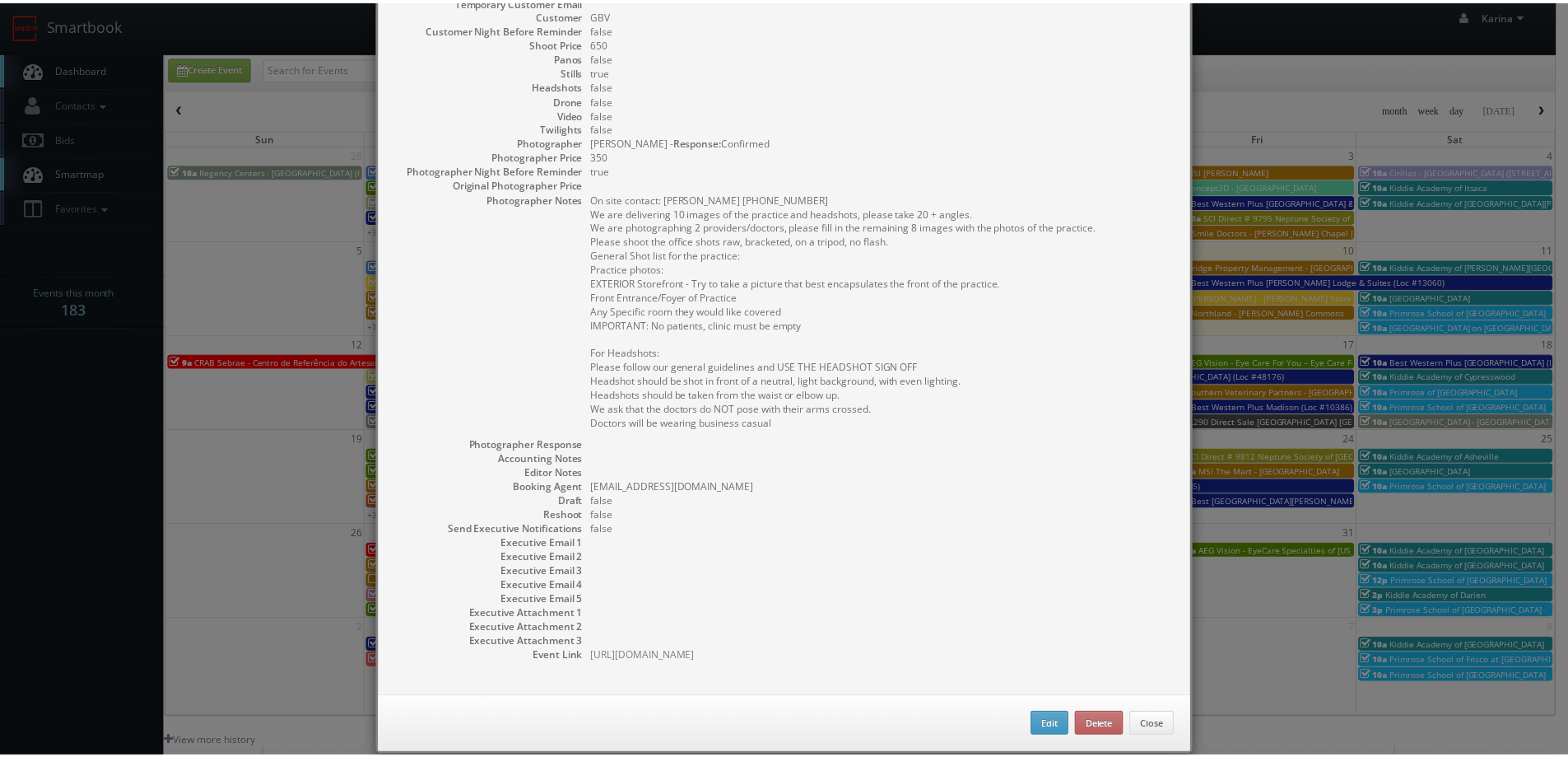
scroll to position [0, 0]
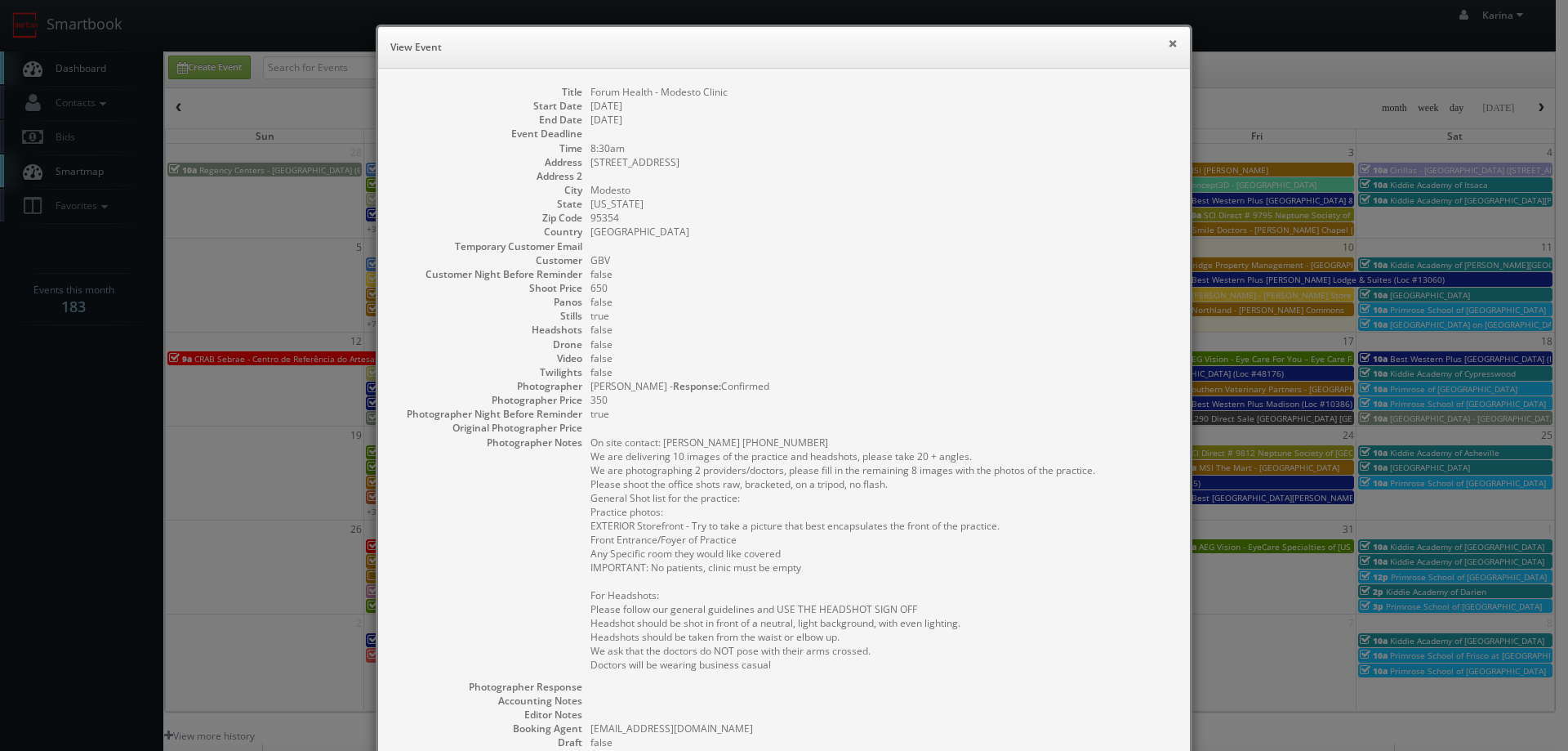
click at [1170, 40] on button "×" at bounding box center [1172, 43] width 10 height 11
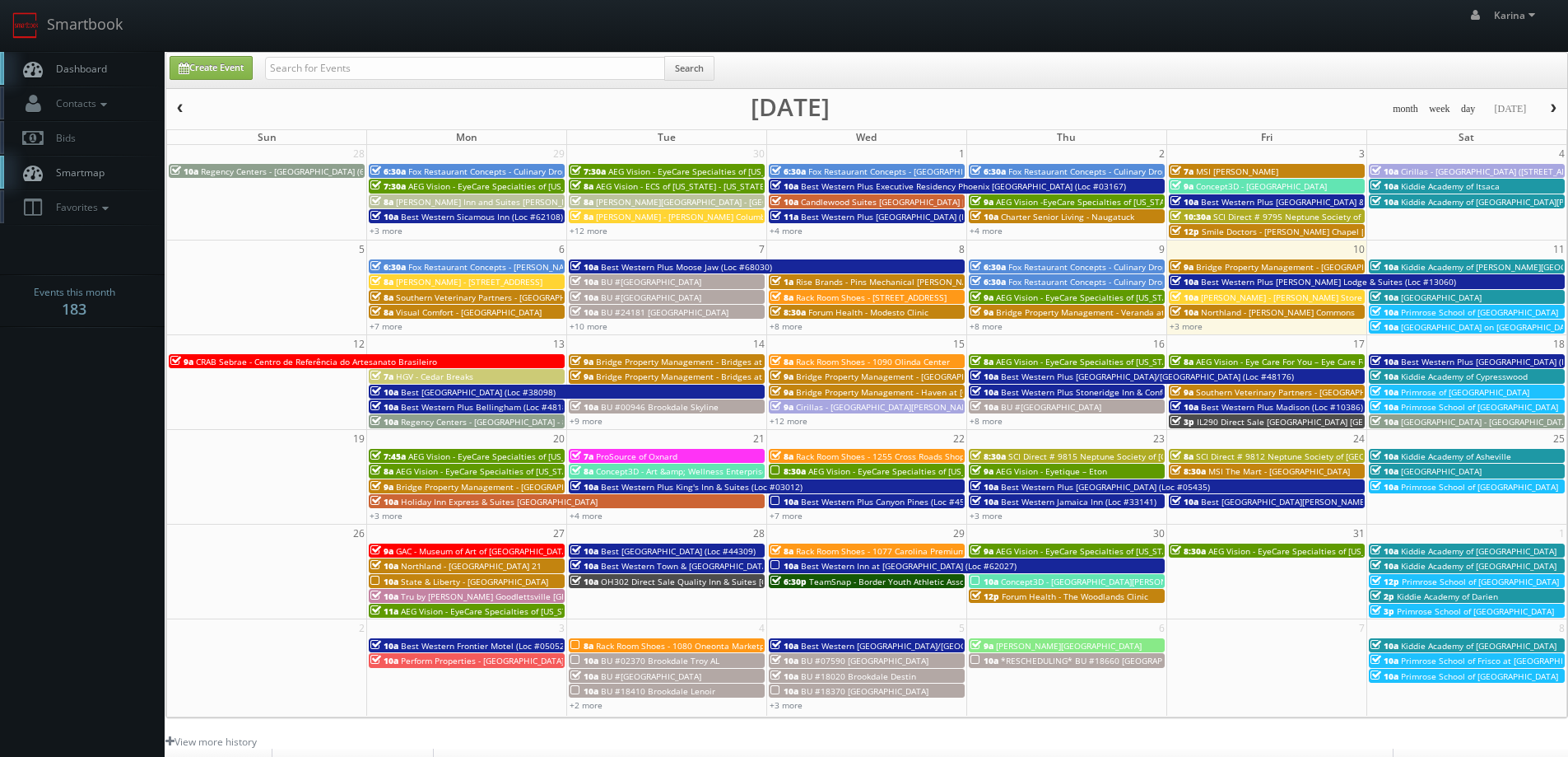
click at [1555, 114] on span "button" at bounding box center [1553, 108] width 11 height 10
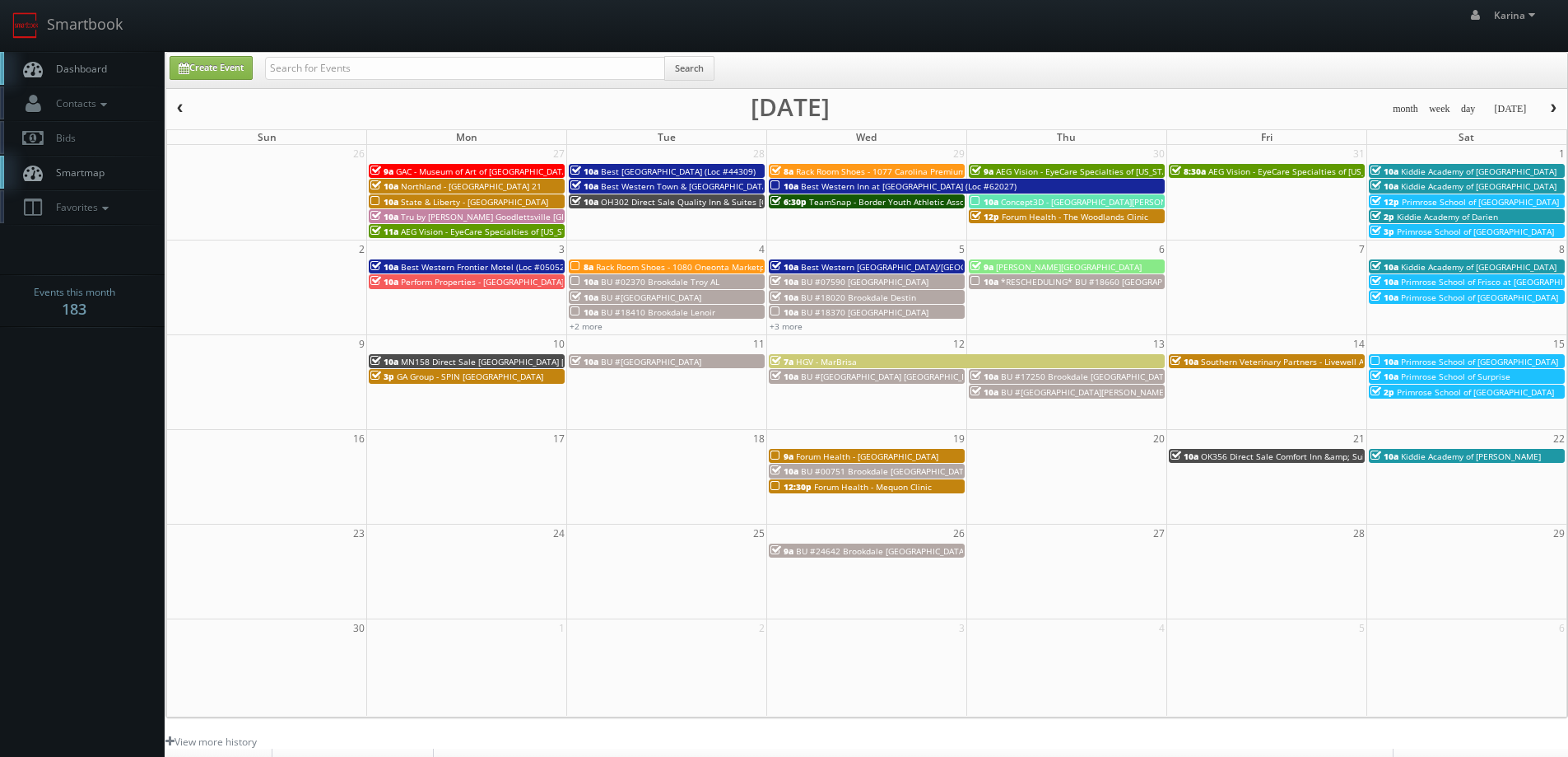
click at [84, 64] on span "Dashboard" at bounding box center [78, 68] width 59 height 14
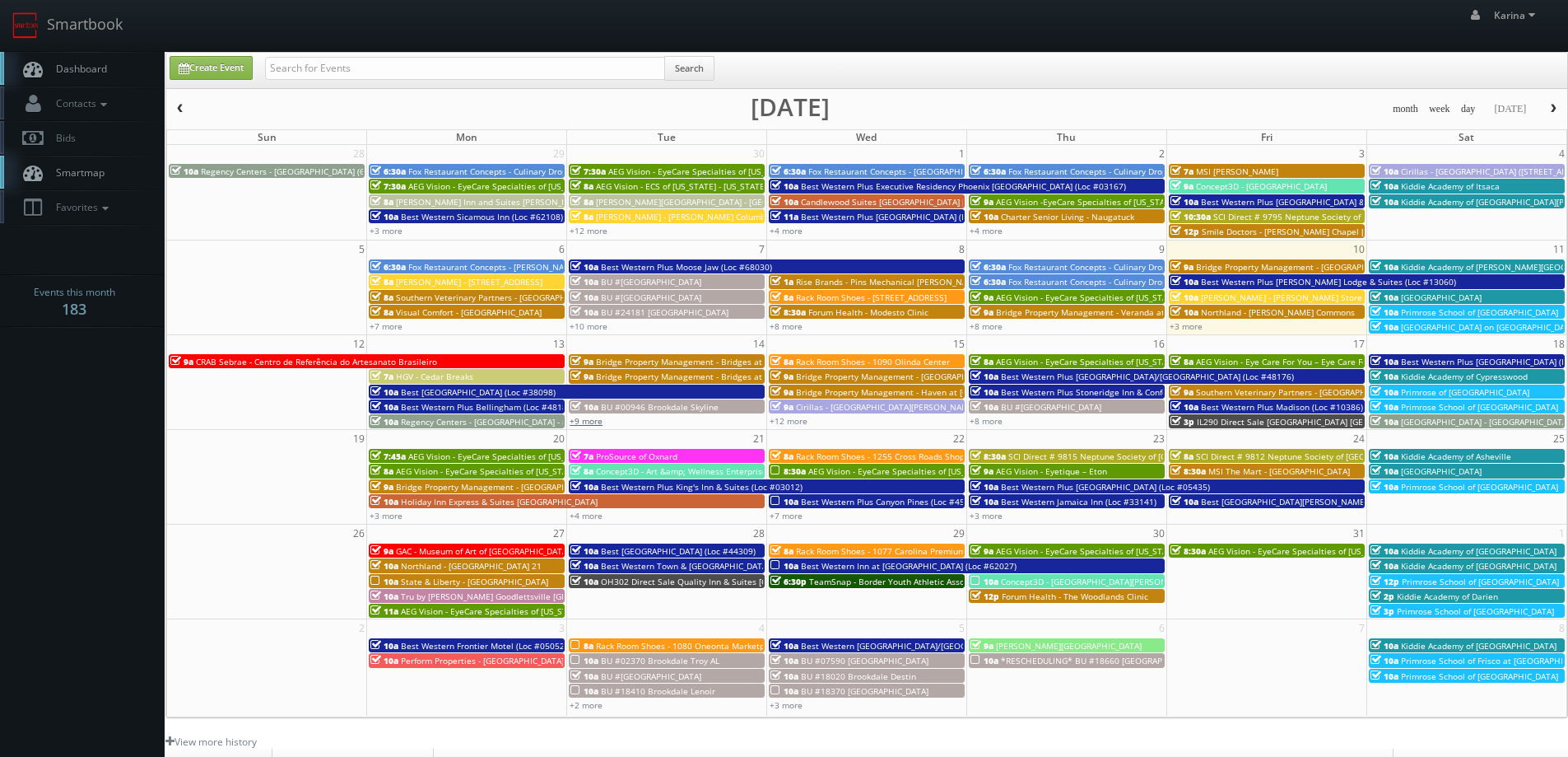
click at [593, 421] on link "+9 more" at bounding box center [586, 421] width 33 height 11
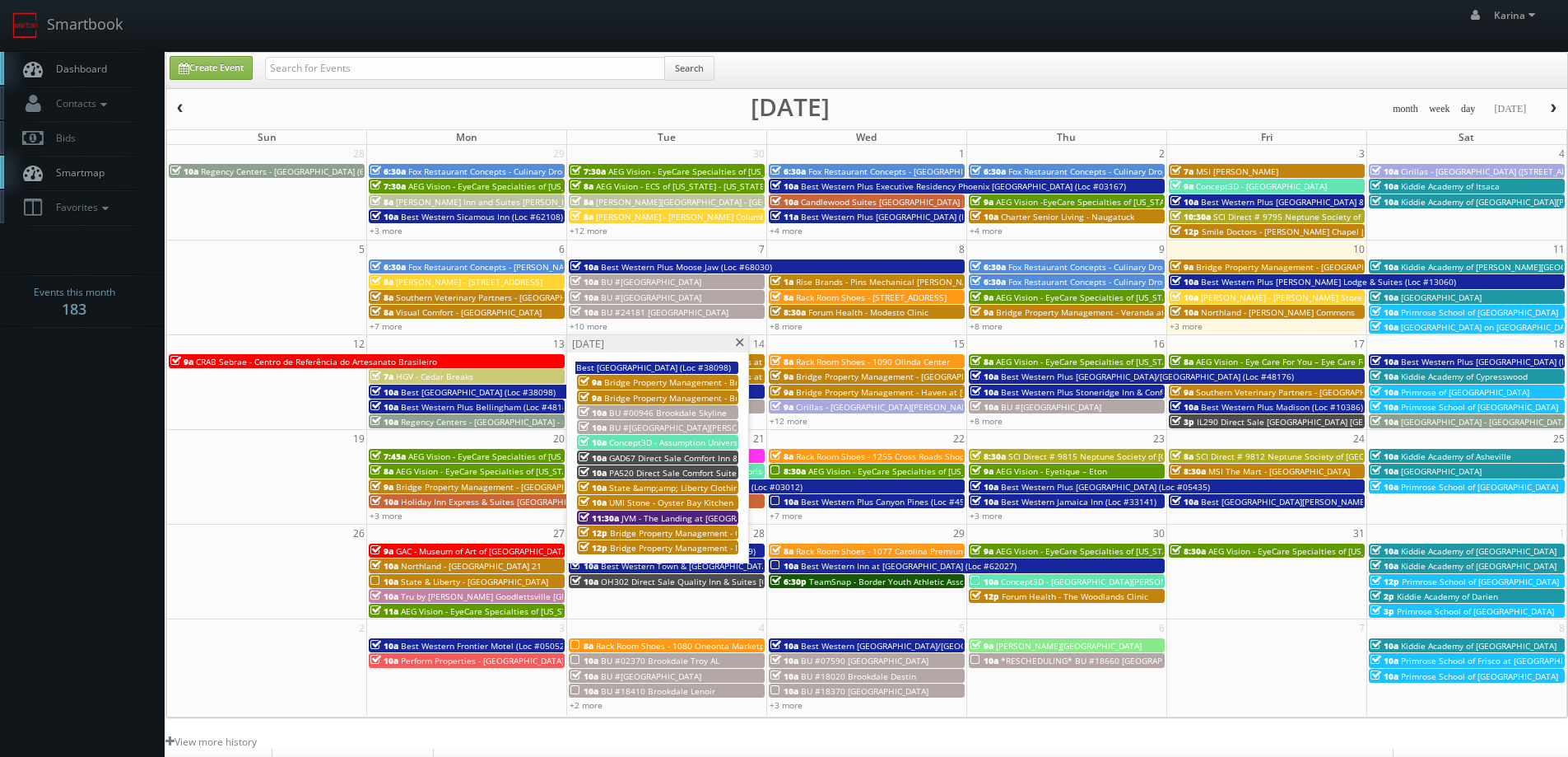
click at [740, 342] on span at bounding box center [740, 343] width 11 height 9
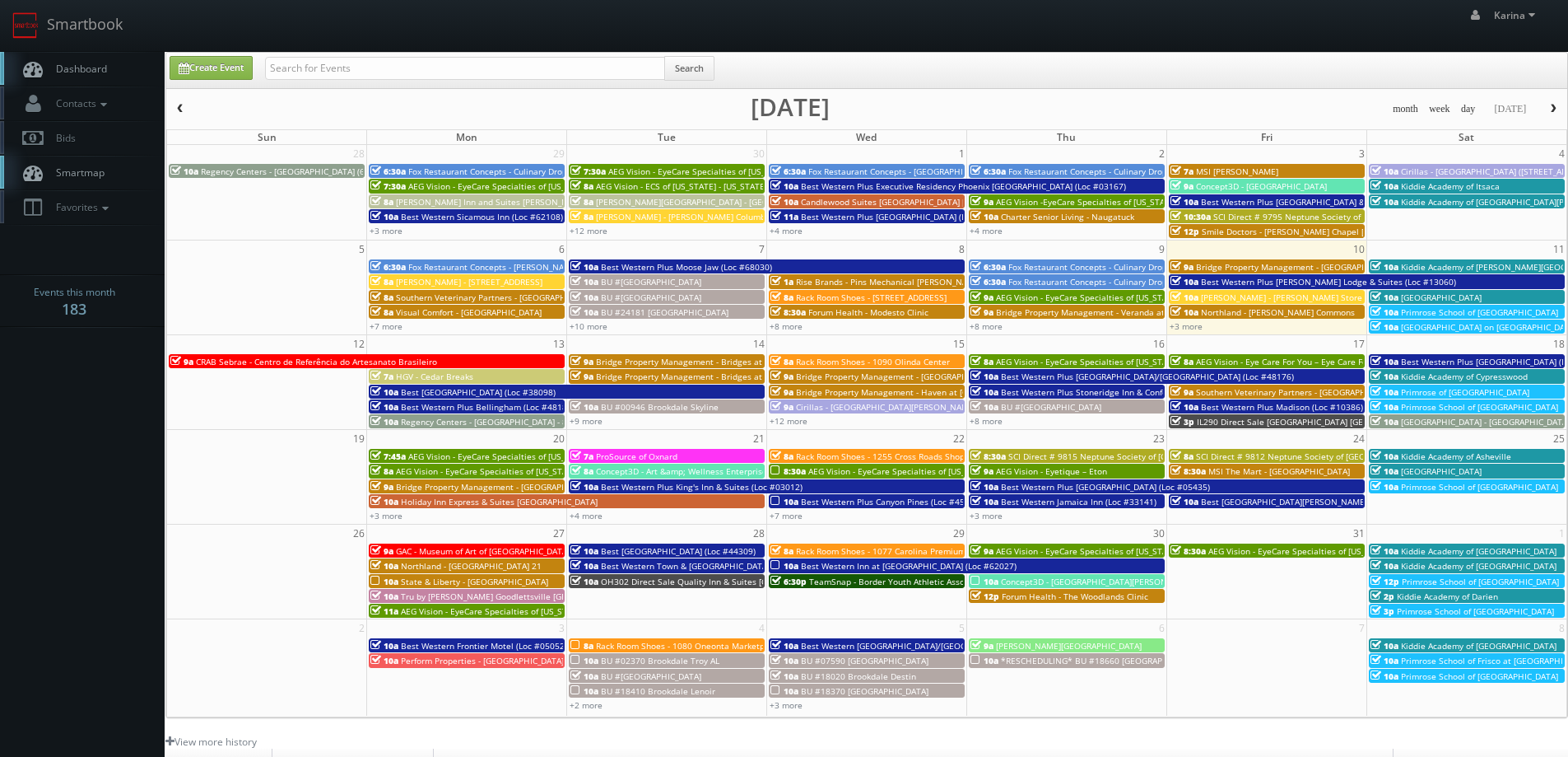
click at [52, 64] on span "Dashboard" at bounding box center [78, 68] width 59 height 14
drag, startPoint x: 85, startPoint y: 50, endPoint x: 95, endPoint y: 60, distance: 14.1
click at [86, 52] on body "Smartbook Toggle Side Navigation Toggle Top Navigation Karina Karina Profile Lo…" at bounding box center [784, 528] width 1568 height 1056
click at [95, 61] on link "Dashboard" at bounding box center [82, 68] width 164 height 34
click at [93, 71] on span "Dashboard" at bounding box center [78, 68] width 59 height 14
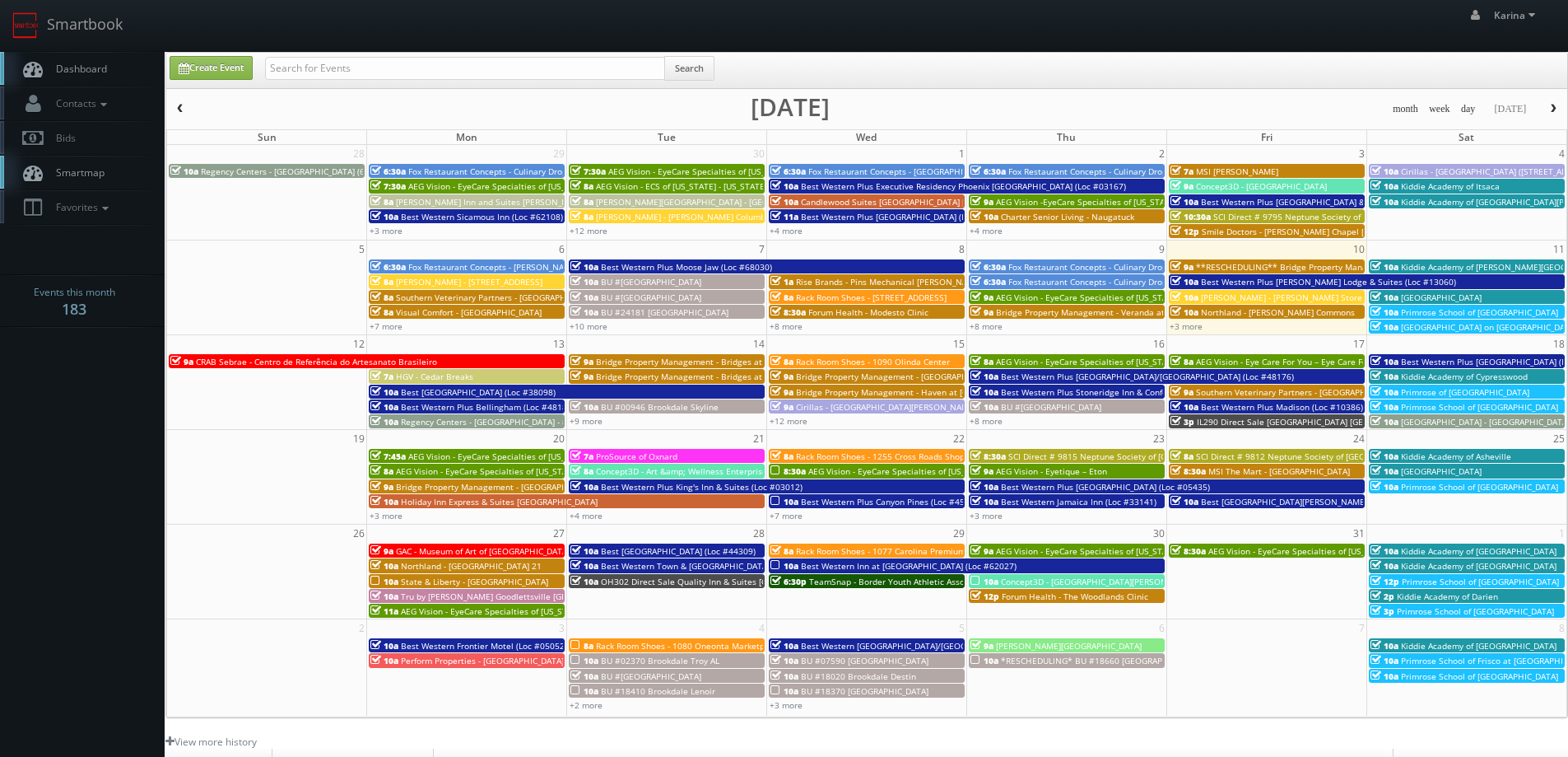
click at [95, 59] on link "Dashboard" at bounding box center [82, 68] width 164 height 34
click at [78, 75] on span "Dashboard" at bounding box center [78, 68] width 59 height 14
